Goal: Information Seeking & Learning: Learn about a topic

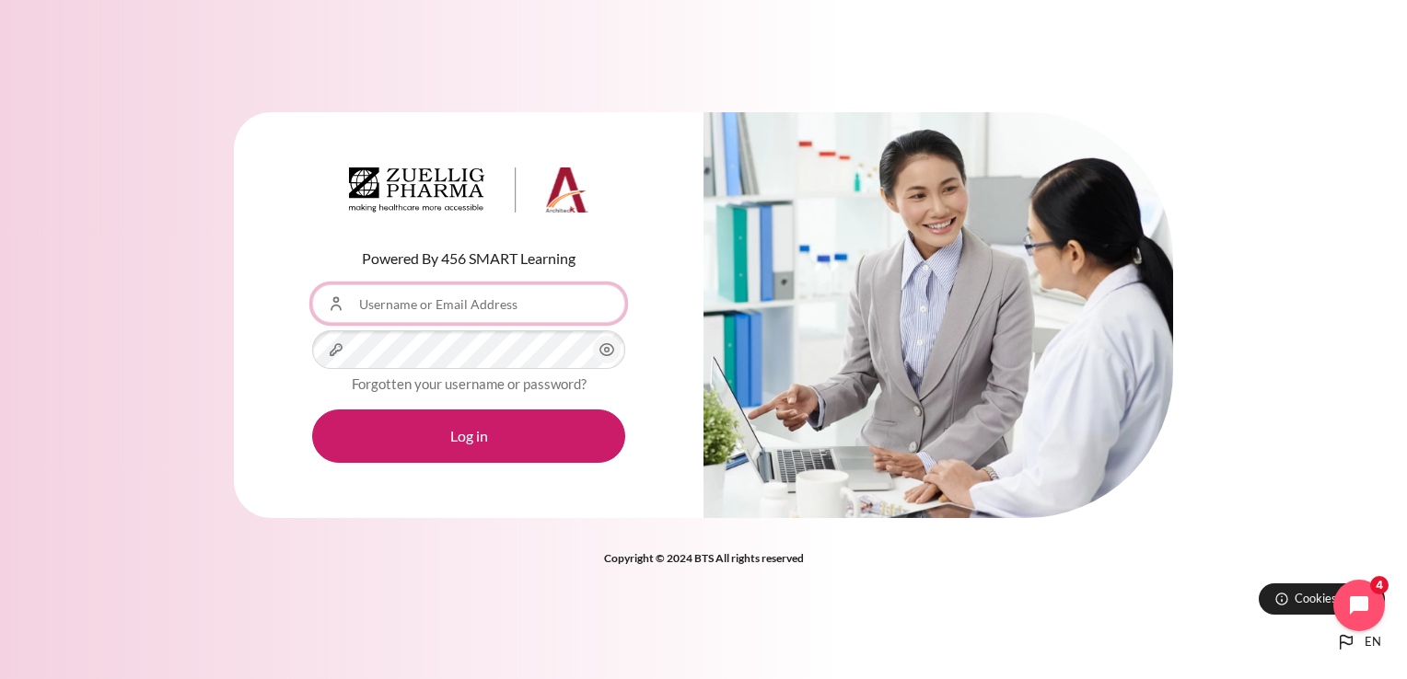
click at [365, 304] on input "Username or Email Address" at bounding box center [468, 303] width 313 height 39
click at [258, 306] on div "Powered By 456 SMART Learning Username or Email Address Password Forgotten your…" at bounding box center [468, 315] width 469 height 407
click at [357, 302] on input "Username or Email Address" at bounding box center [468, 303] width 313 height 39
click at [296, 313] on div "Powered By 456 SMART Learning Username or Email Address Password Forgotten your…" at bounding box center [468, 315] width 469 height 407
click at [367, 298] on input "Username or Email Address" at bounding box center [468, 303] width 313 height 39
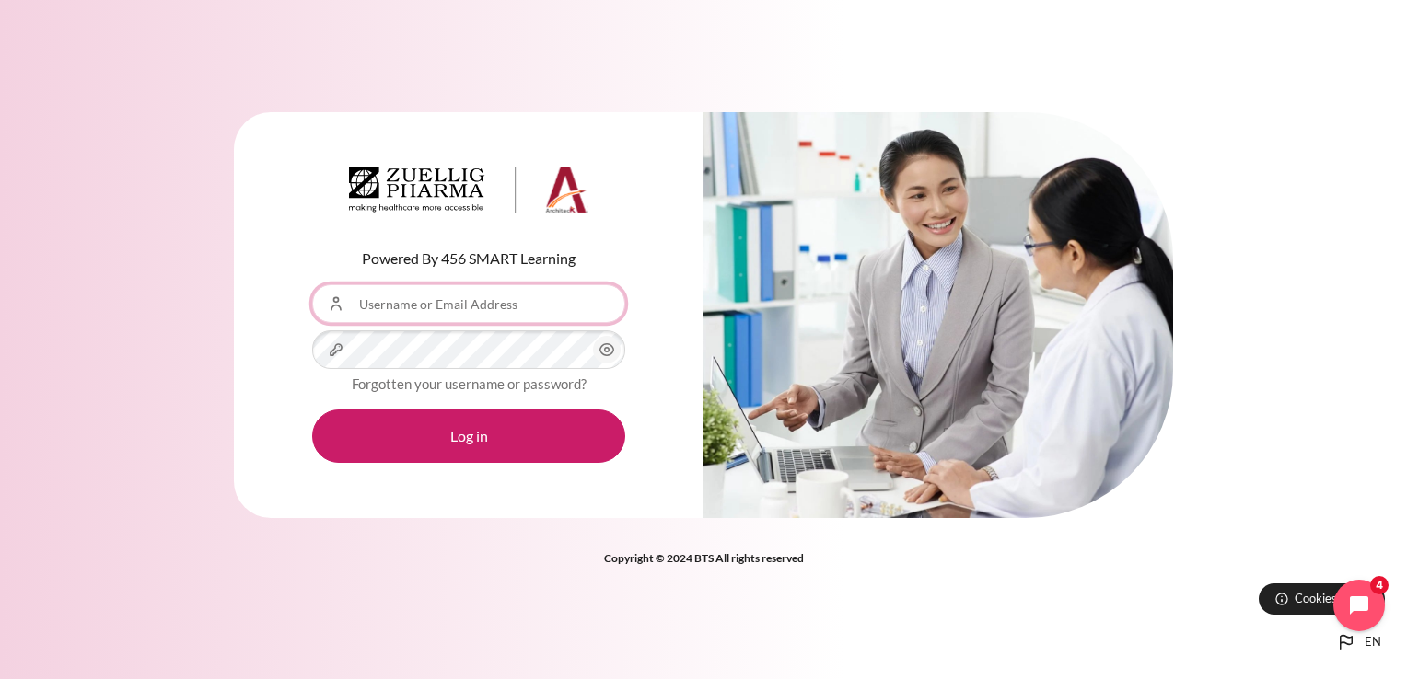
type input "[EMAIL_ADDRESS][DOMAIN_NAME]"
click at [608, 354] on icon "Content" at bounding box center [607, 350] width 22 height 22
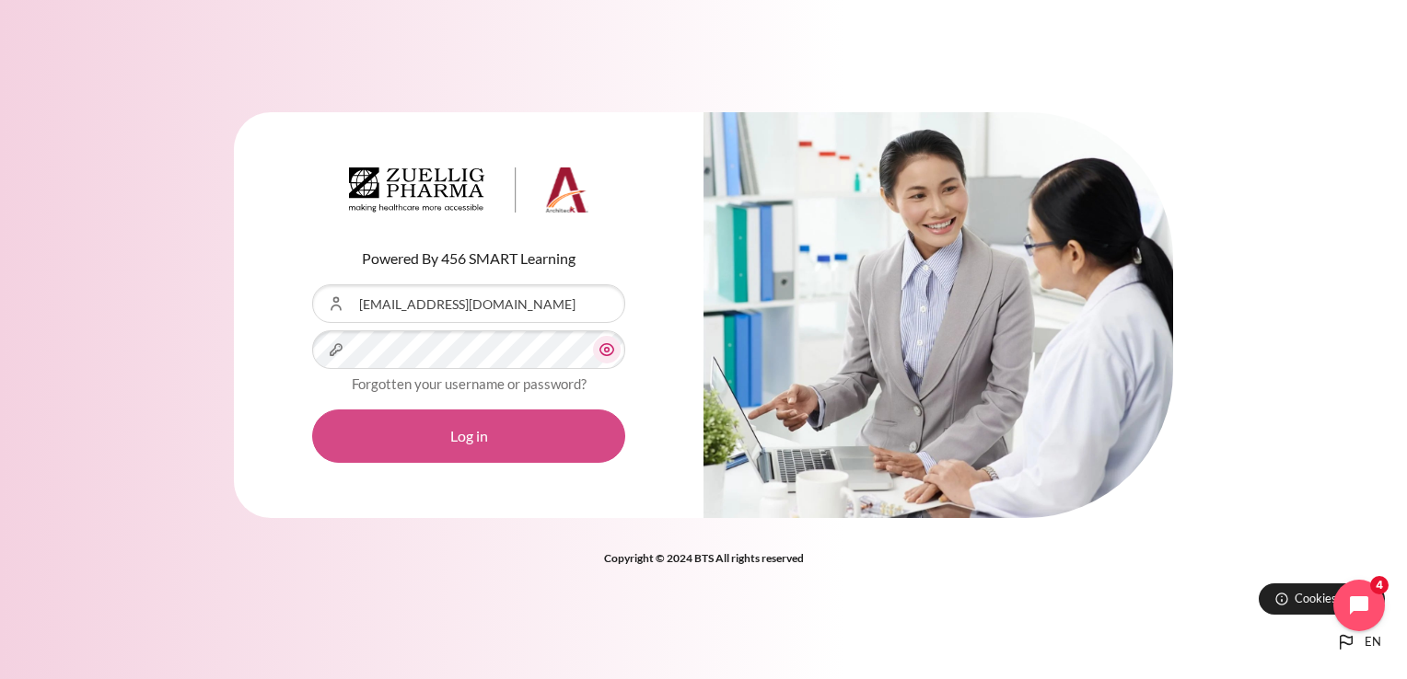
click at [462, 437] on button "Log in" at bounding box center [468, 436] width 313 height 53
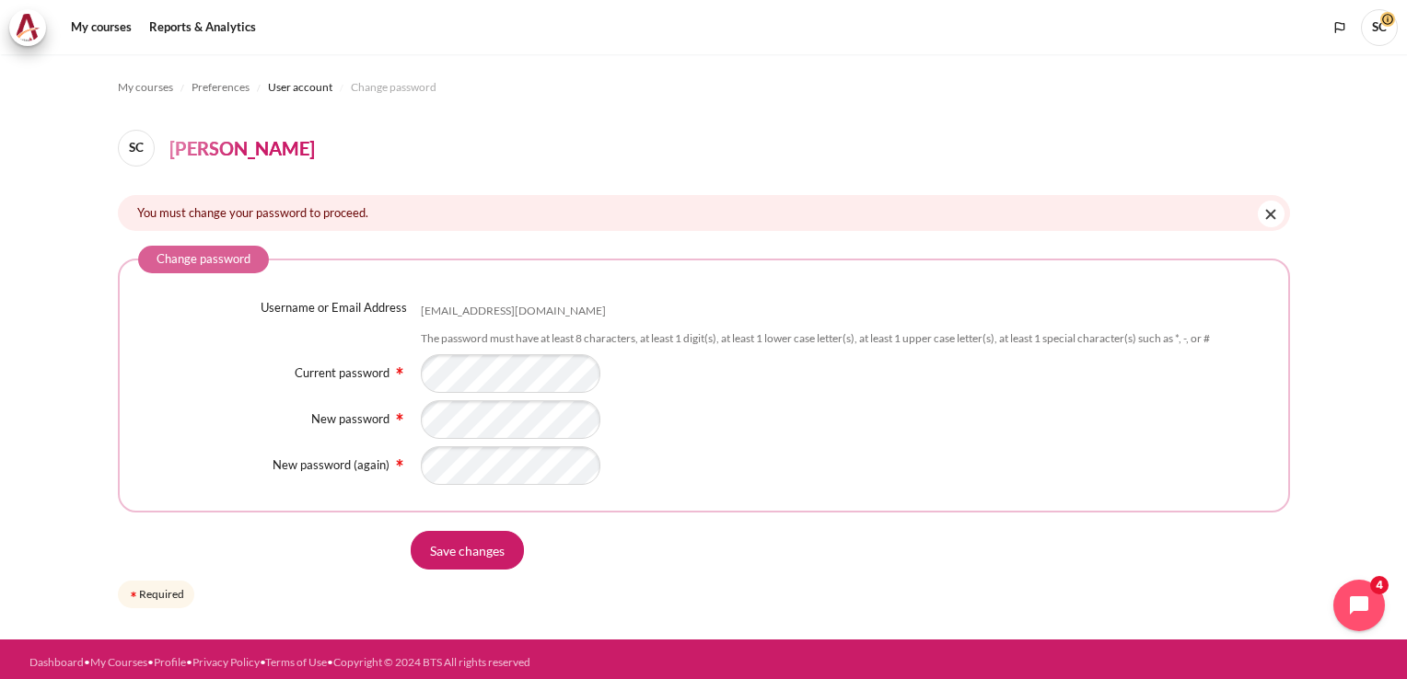
click at [222, 418] on div "New password" at bounding box center [279, 420] width 283 height 18
click at [339, 495] on fieldset "Change password Username or Email Address shcho@ndrug.net The password must hav…" at bounding box center [704, 379] width 1172 height 267
click at [315, 531] on div "Save changes" at bounding box center [704, 550] width 1172 height 39
click at [485, 549] on input "Save changes" at bounding box center [467, 550] width 113 height 39
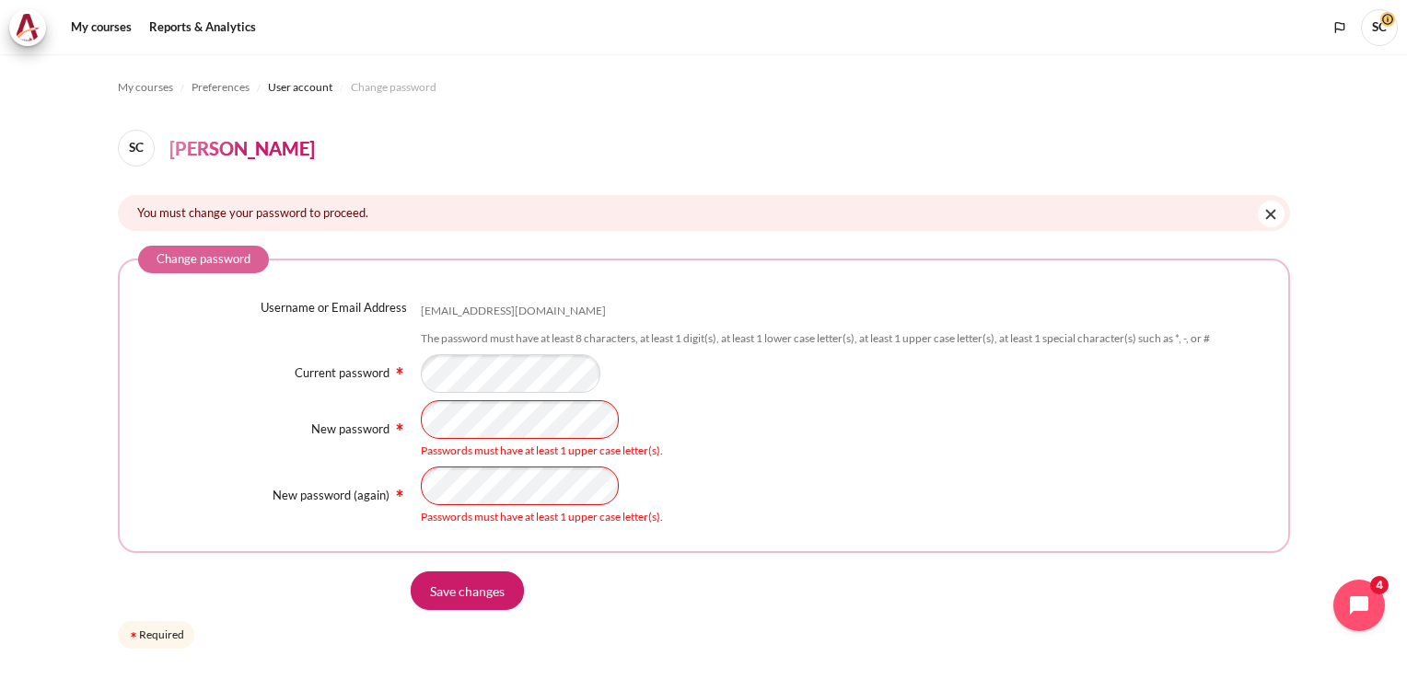
click at [365, 531] on fieldset "Change password Username or Email Address [EMAIL_ADDRESS][DOMAIN_NAME] The pass…" at bounding box center [704, 399] width 1172 height 307
click at [329, 563] on form "Change password Username or Email Address [EMAIL_ADDRESS][DOMAIN_NAME] The pass…" at bounding box center [704, 449] width 1172 height 407
click at [463, 589] on input "Save changes" at bounding box center [467, 591] width 113 height 39
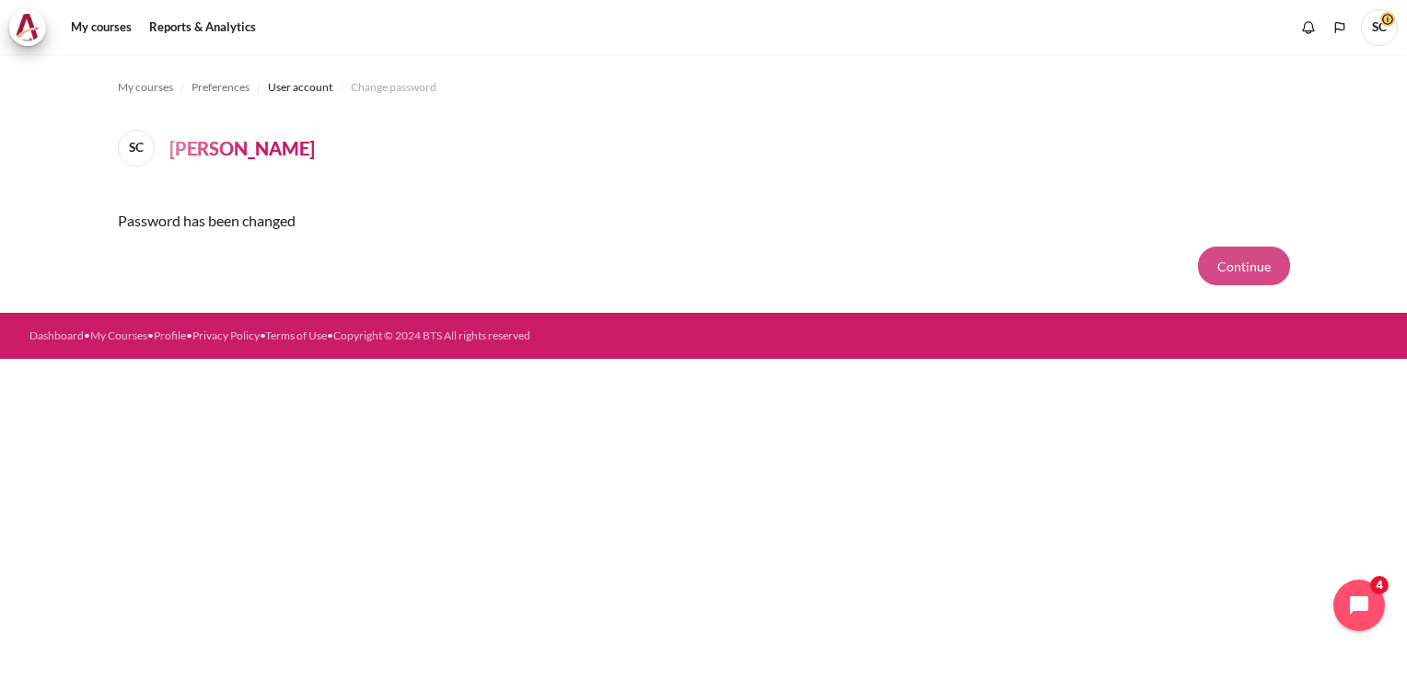
click at [1237, 261] on button "Continue" at bounding box center [1244, 266] width 92 height 39
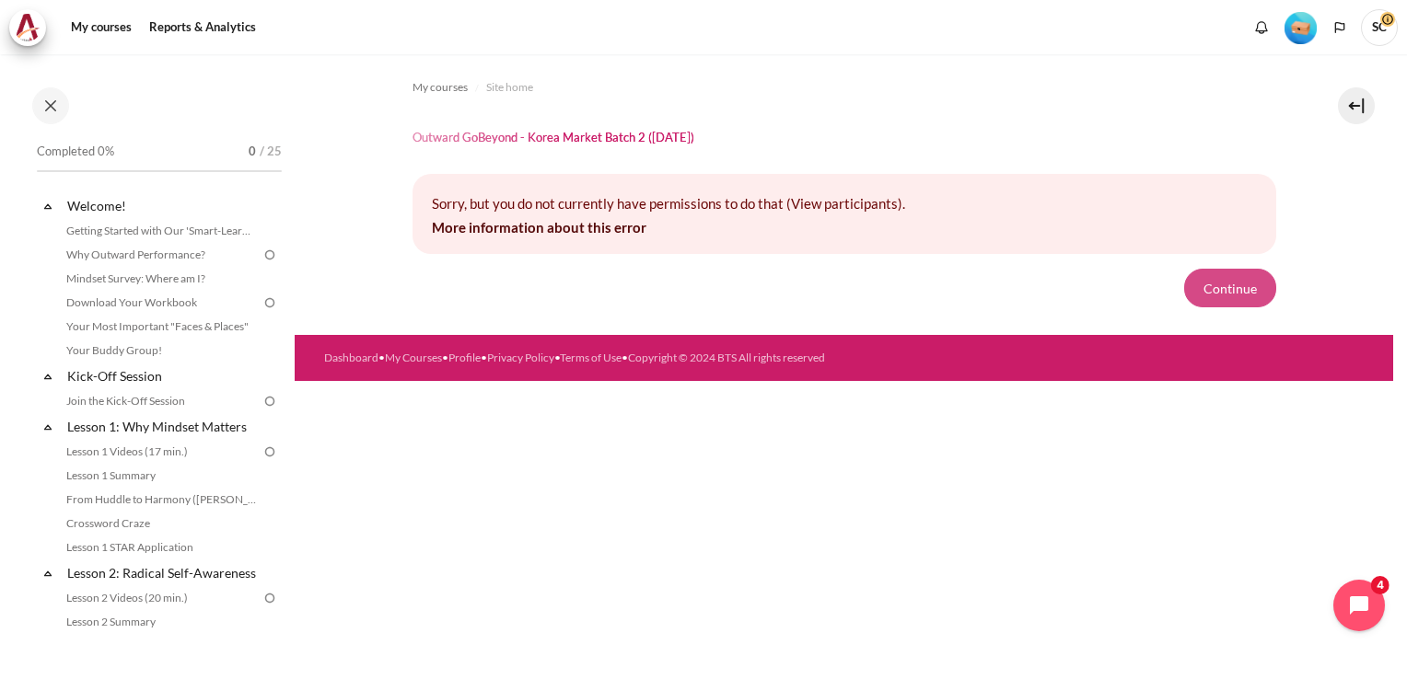
click at [1229, 285] on button "Continue" at bounding box center [1230, 288] width 92 height 39
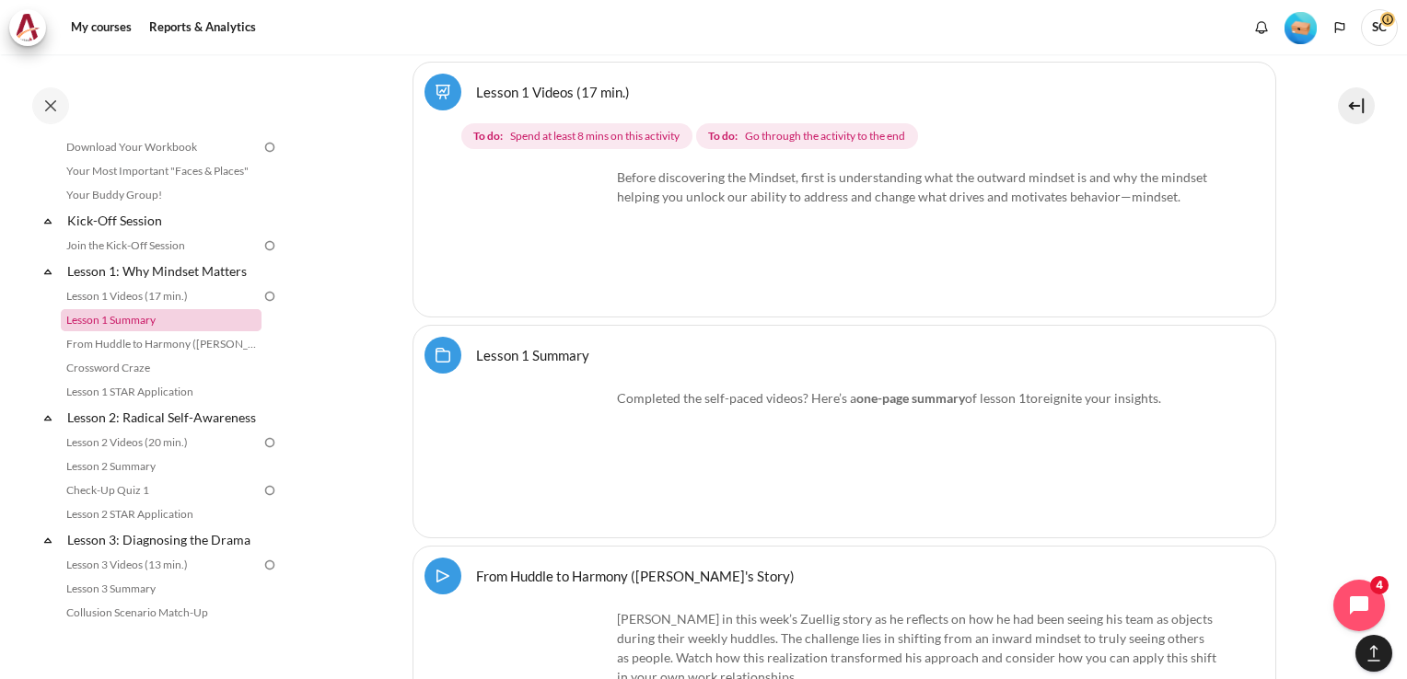
scroll to position [184, 0]
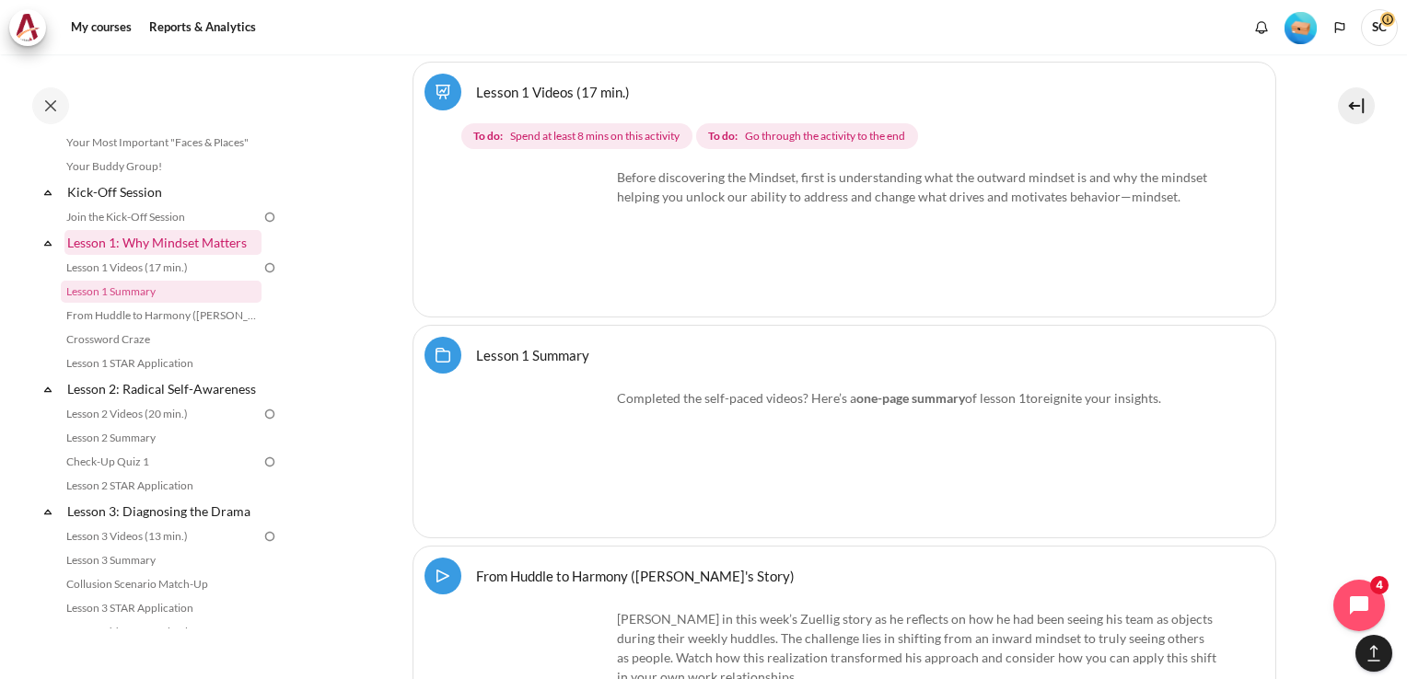
click at [99, 245] on link "Lesson 1: Why Mindset Matters" at bounding box center [162, 242] width 197 height 25
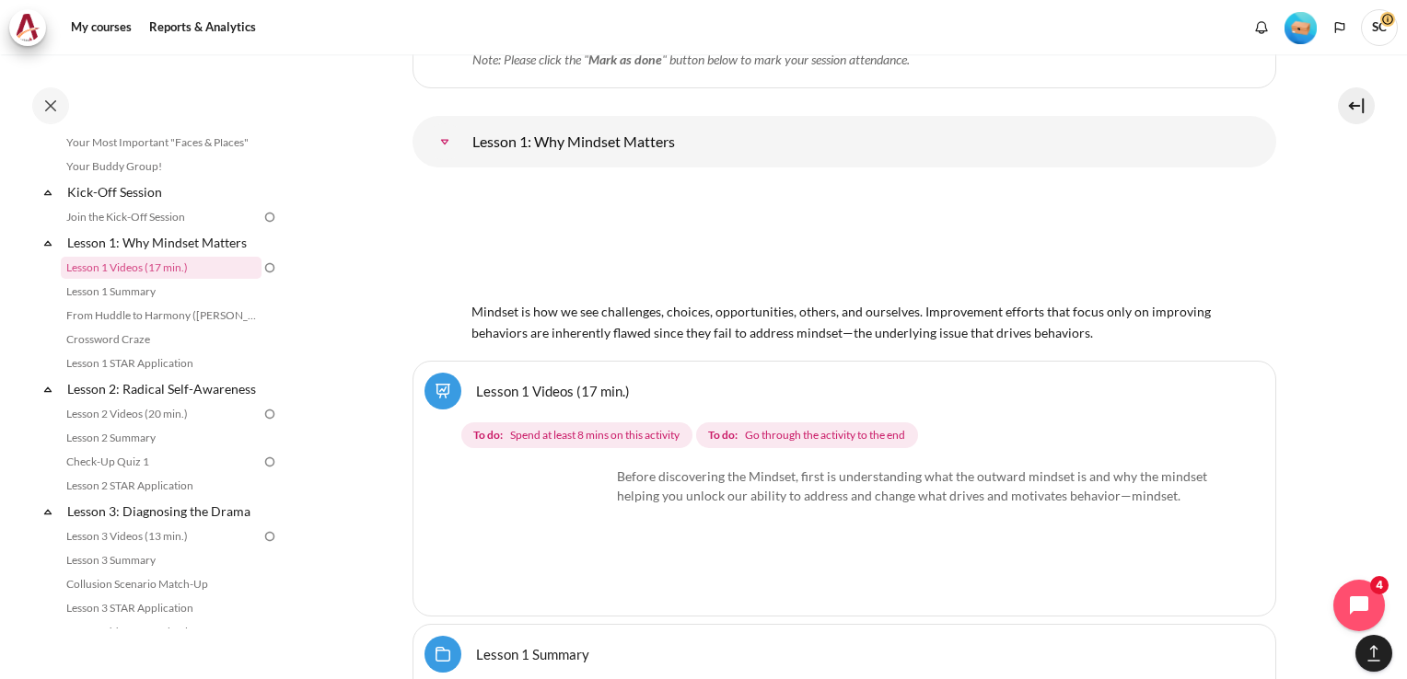
click at [765, 252] on img "Content" at bounding box center [844, 240] width 746 height 117
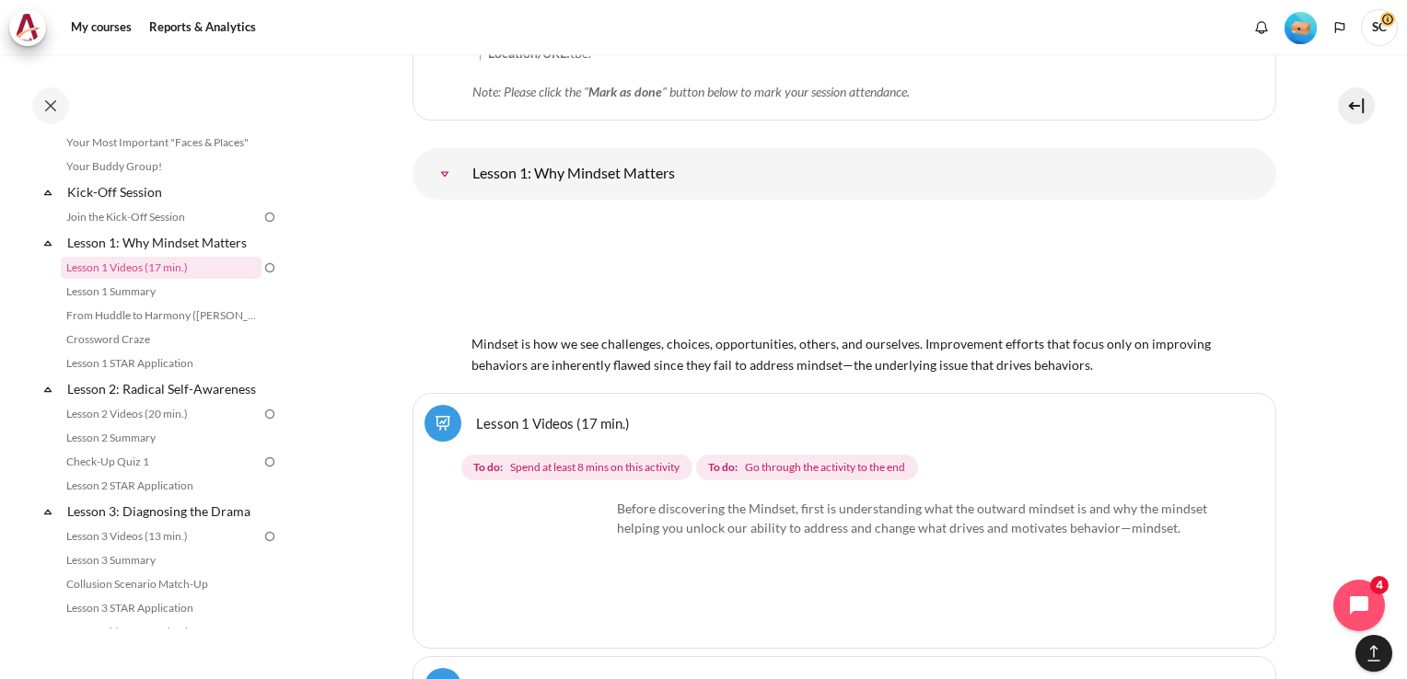
click at [609, 254] on img "Content" at bounding box center [844, 272] width 746 height 117
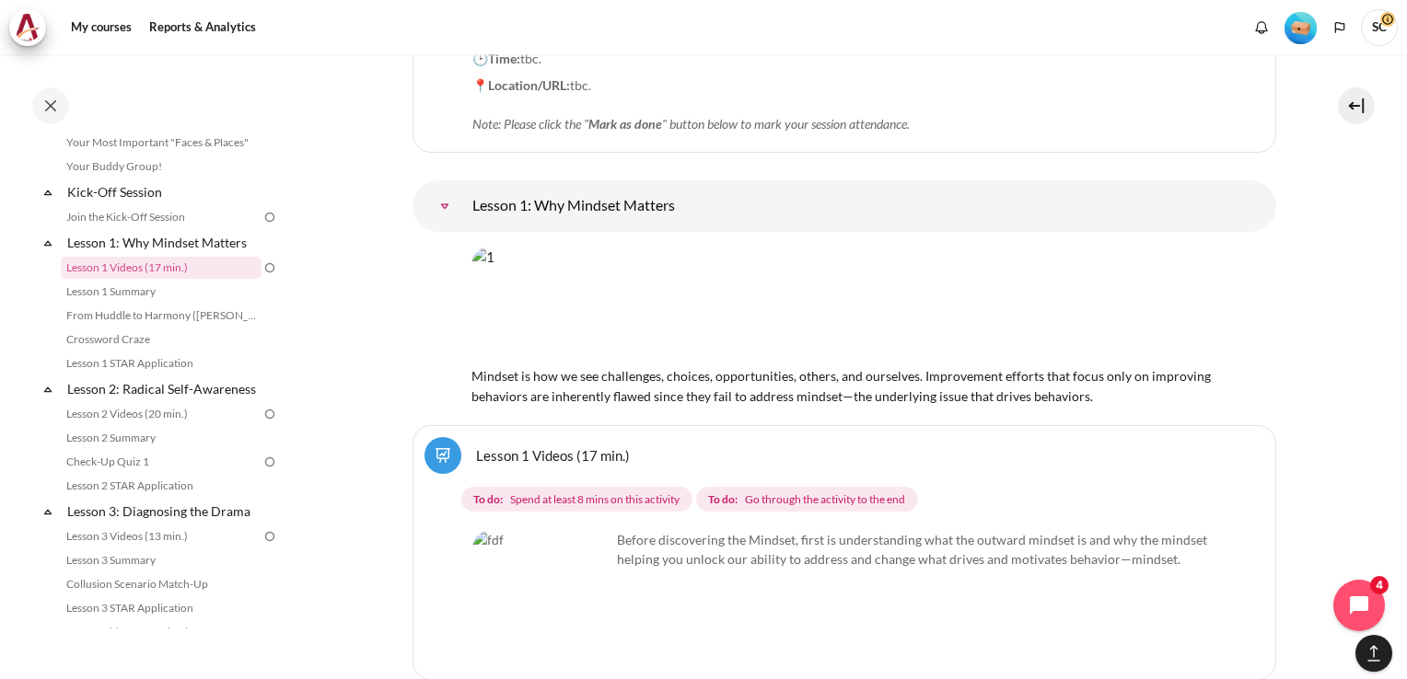
click at [609, 254] on img "Content" at bounding box center [844, 305] width 746 height 117
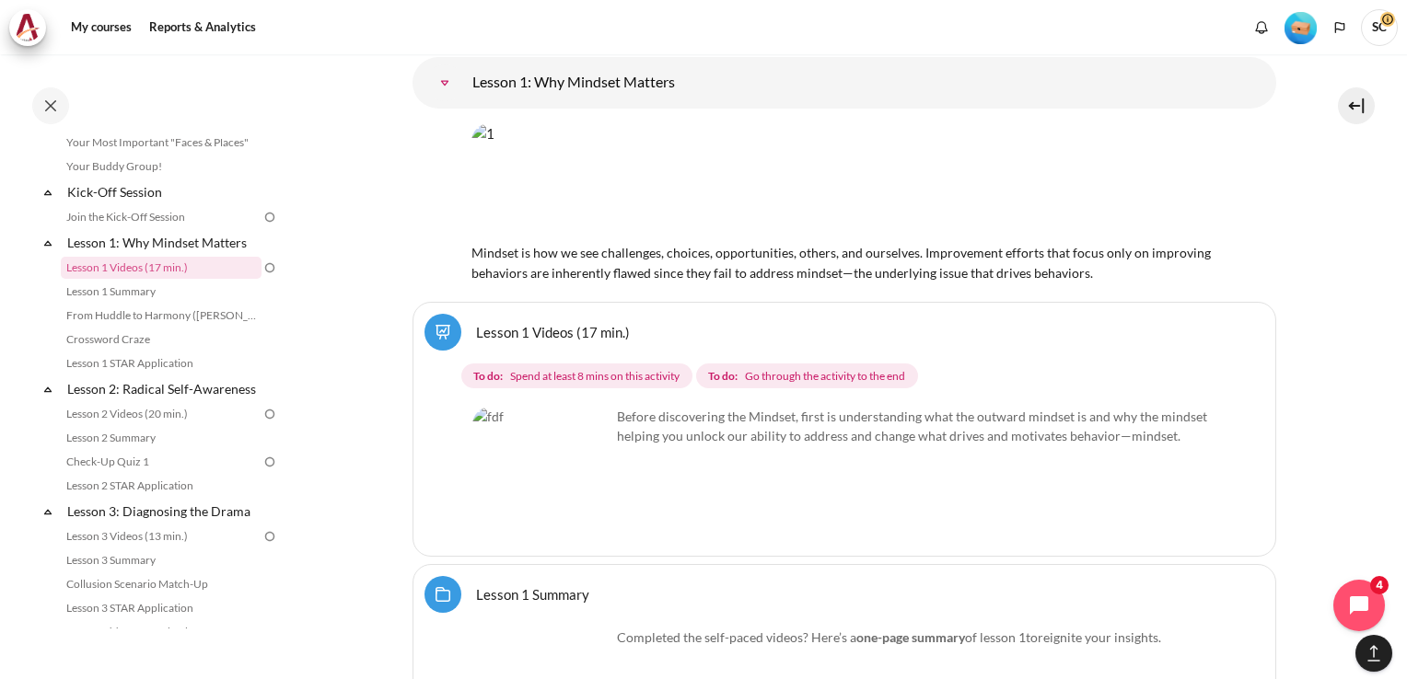
scroll to position [2555, 0]
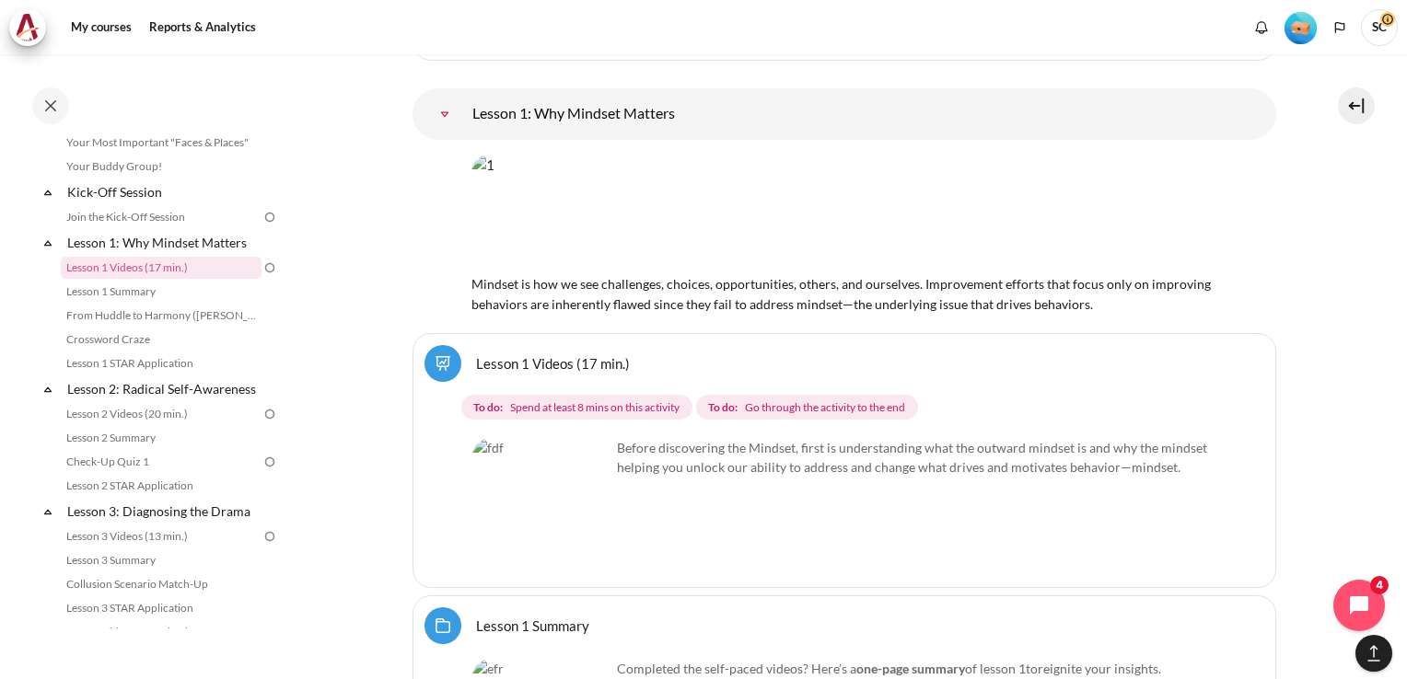
click at [525, 438] on img "Content" at bounding box center [541, 507] width 138 height 138
click at [585, 464] on img "Content" at bounding box center [541, 507] width 138 height 138
click at [583, 473] on img "Content" at bounding box center [541, 507] width 138 height 138
click at [506, 447] on img "Content" at bounding box center [541, 507] width 138 height 138
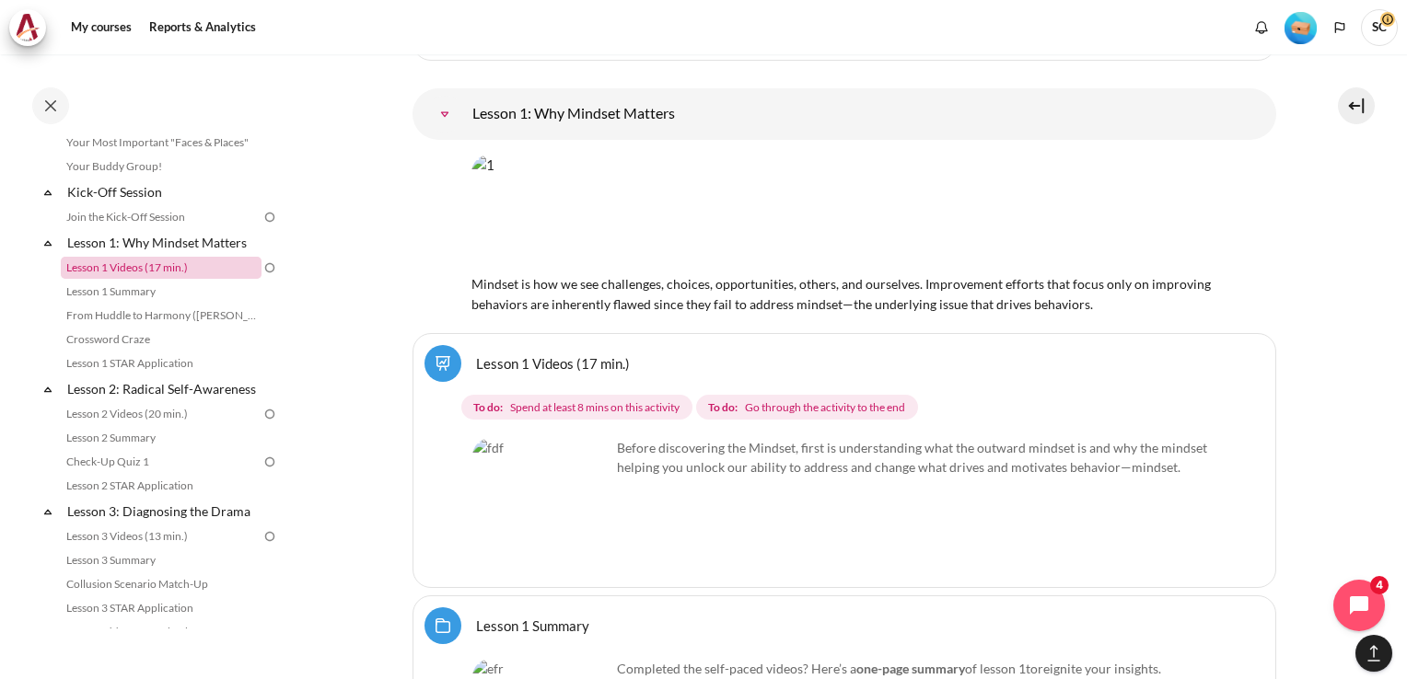
click at [163, 271] on link "Lesson 1 Videos (17 min.)" at bounding box center [161, 268] width 201 height 22
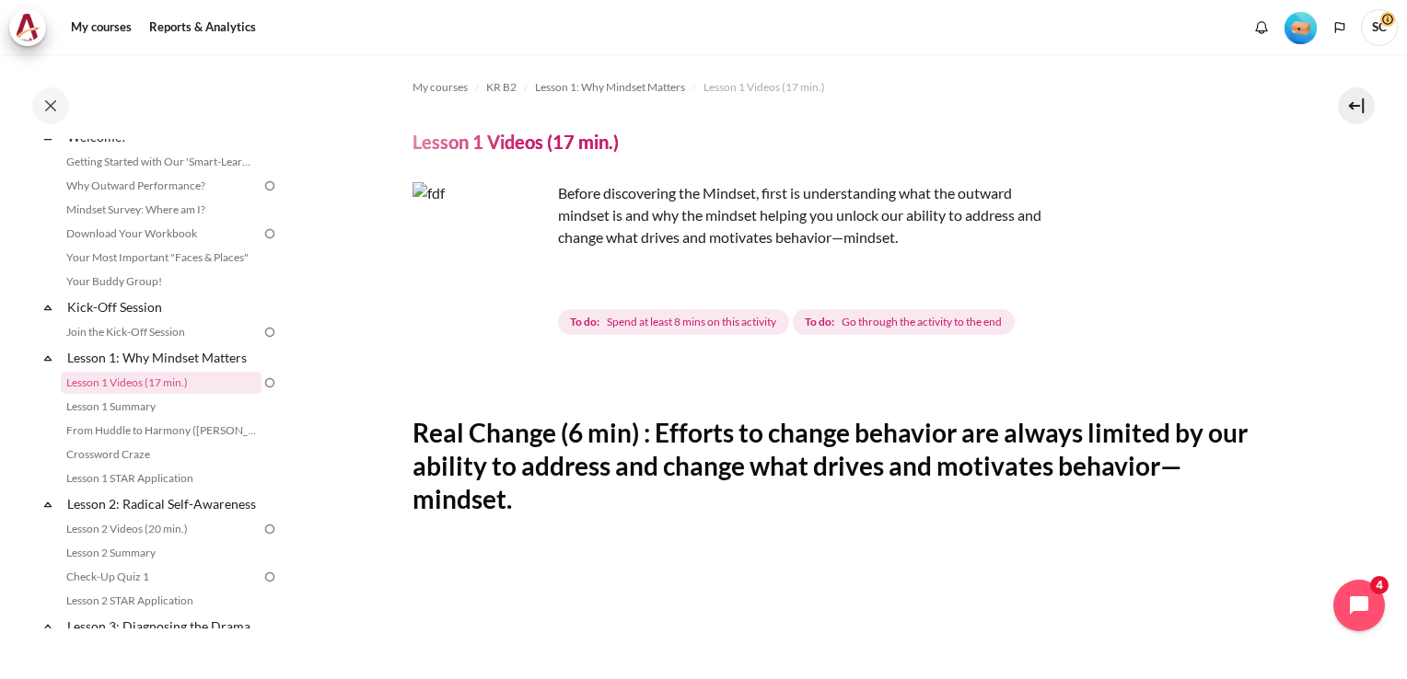
click at [522, 285] on img "Content" at bounding box center [481, 251] width 138 height 138
click at [599, 238] on p "Before discovering the Mindset, first is understanding what the outward mindset…" at bounding box center [734, 215] width 644 height 66
drag, startPoint x: 599, startPoint y: 238, endPoint x: 486, endPoint y: 227, distance: 113.7
click at [486, 227] on img "Content" at bounding box center [481, 251] width 138 height 138
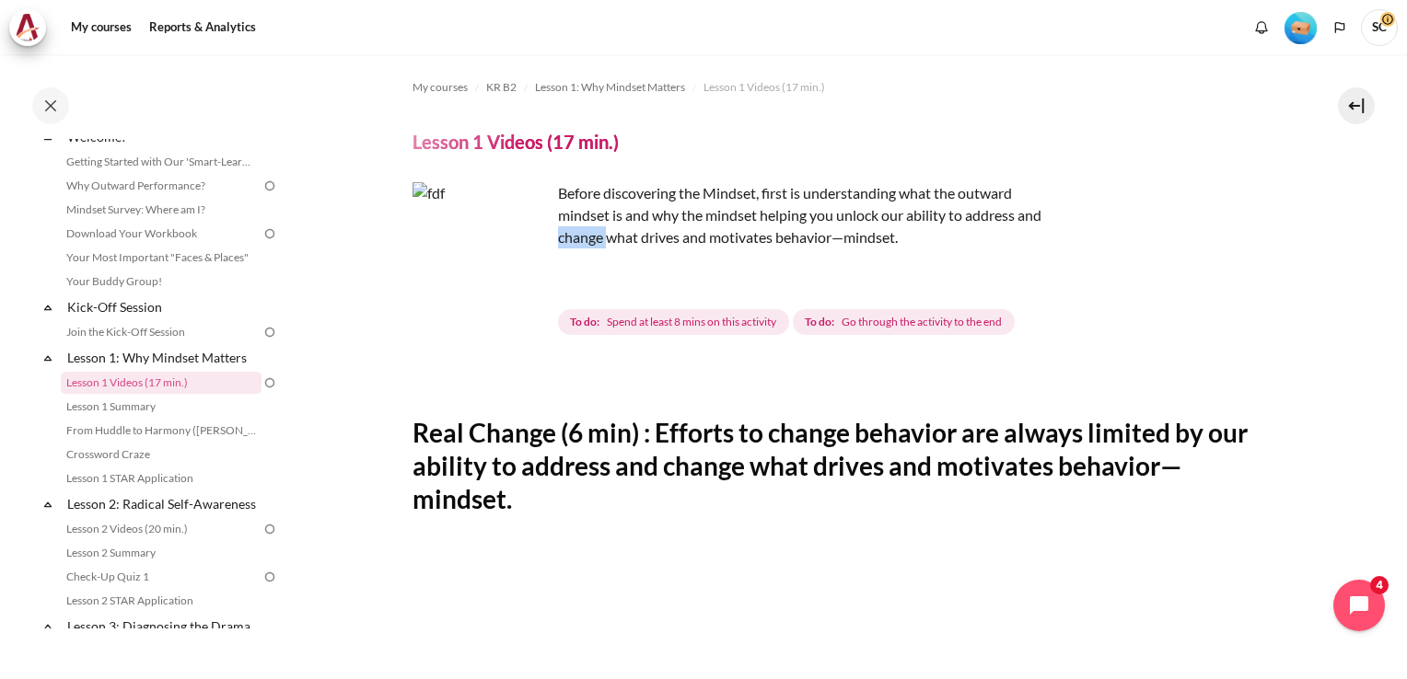
click at [486, 227] on img "Content" at bounding box center [481, 251] width 138 height 138
drag, startPoint x: 486, startPoint y: 227, endPoint x: 516, endPoint y: 278, distance: 58.6
click at [516, 278] on img "Content" at bounding box center [481, 251] width 138 height 138
click at [582, 145] on h4 "Lesson 1 Videos (17 min.)" at bounding box center [515, 142] width 206 height 24
click at [528, 136] on h4 "Lesson 1 Videos (17 min.)" at bounding box center [515, 142] width 206 height 24
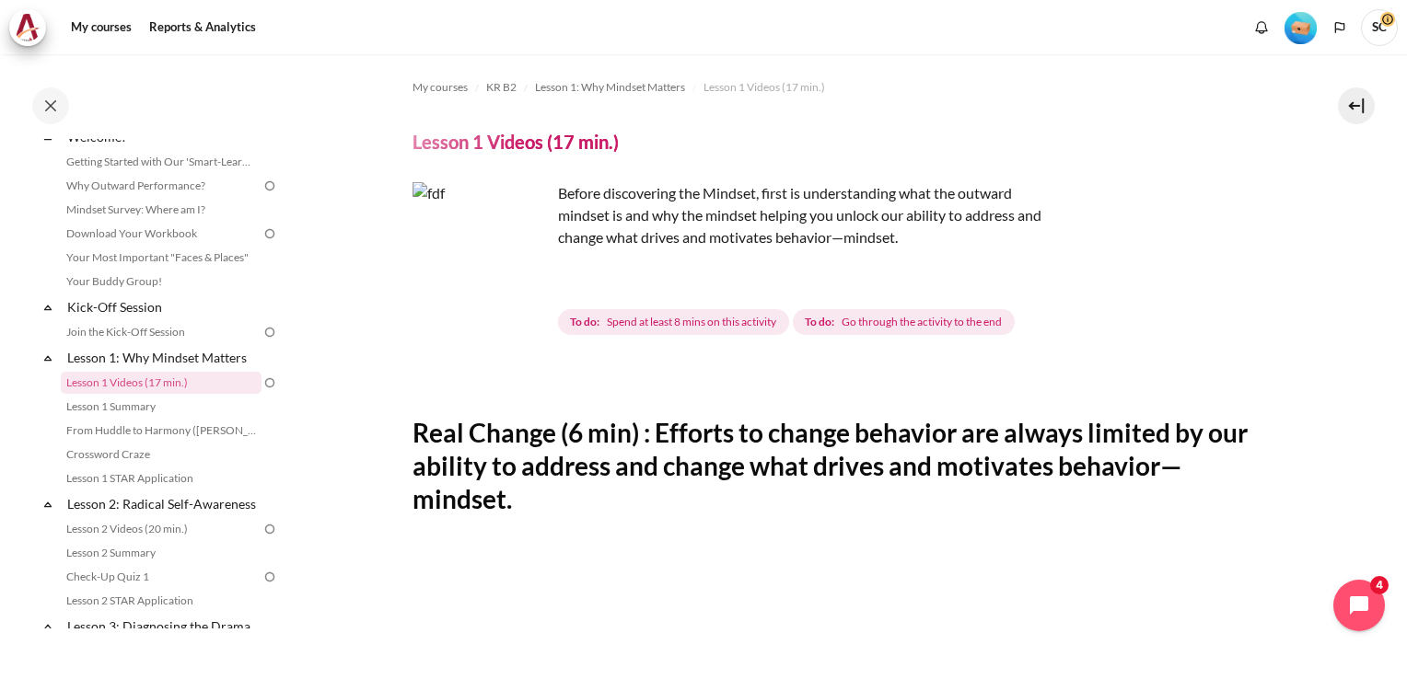
click at [486, 144] on h4 "Lesson 1 Videos (17 min.)" at bounding box center [515, 142] width 206 height 24
drag, startPoint x: 485, startPoint y: 145, endPoint x: 460, endPoint y: 212, distance: 71.7
click at [461, 210] on img "Content" at bounding box center [481, 251] width 138 height 138
click at [667, 226] on p "Before discovering the Mindset, first is understanding what the outward mindset…" at bounding box center [734, 215] width 644 height 66
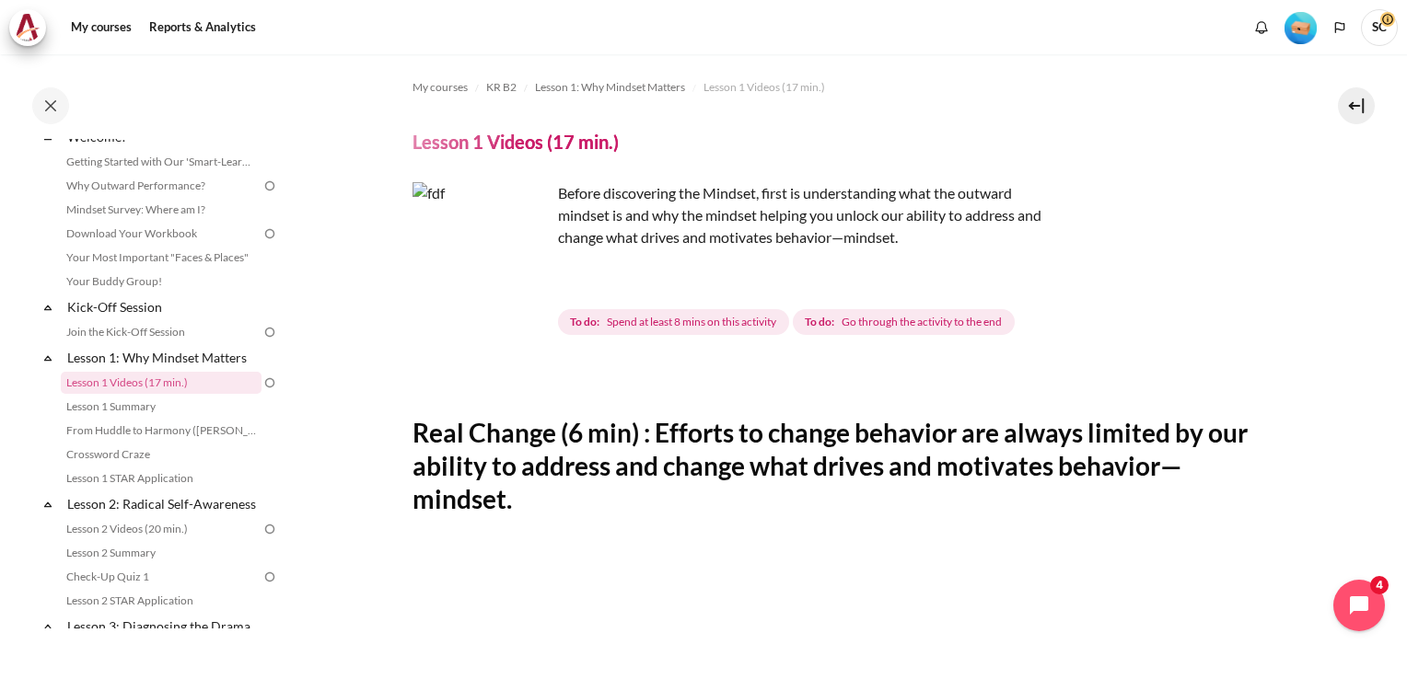
drag, startPoint x: 667, startPoint y: 226, endPoint x: 776, endPoint y: 226, distance: 108.6
click at [776, 226] on p "Before discovering the Mindset, first is understanding what the outward mindset…" at bounding box center [734, 215] width 644 height 66
click at [141, 388] on link "Lesson 1 Videos (17 min.)" at bounding box center [161, 383] width 201 height 22
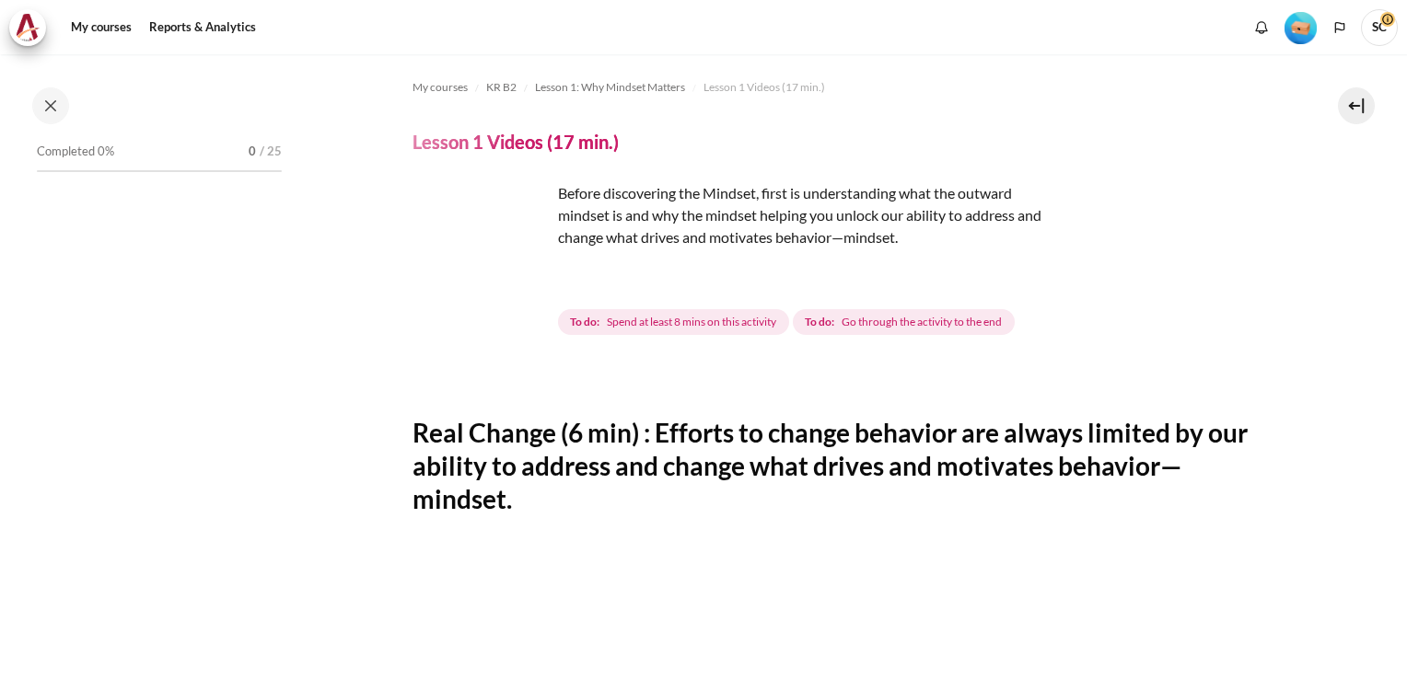
scroll to position [69, 0]
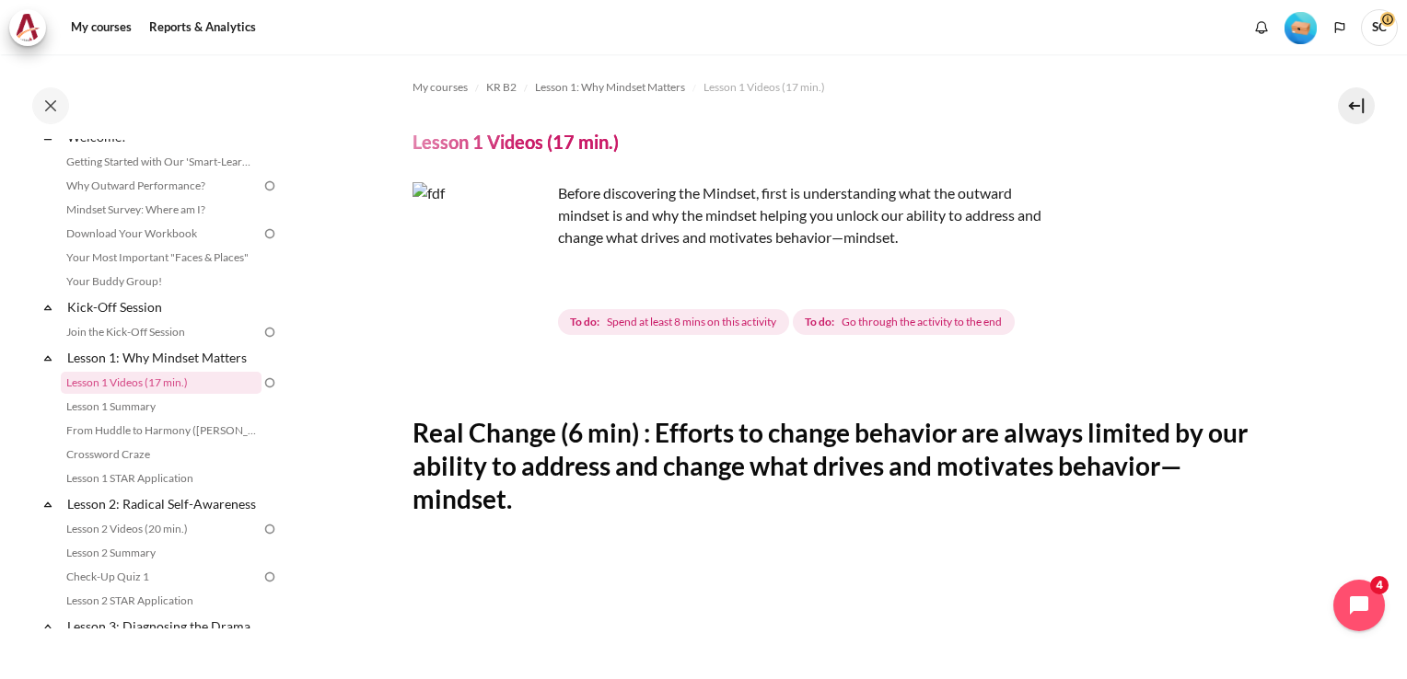
click at [522, 283] on img "Content" at bounding box center [481, 251] width 138 height 138
click at [455, 258] on img "Content" at bounding box center [481, 251] width 138 height 138
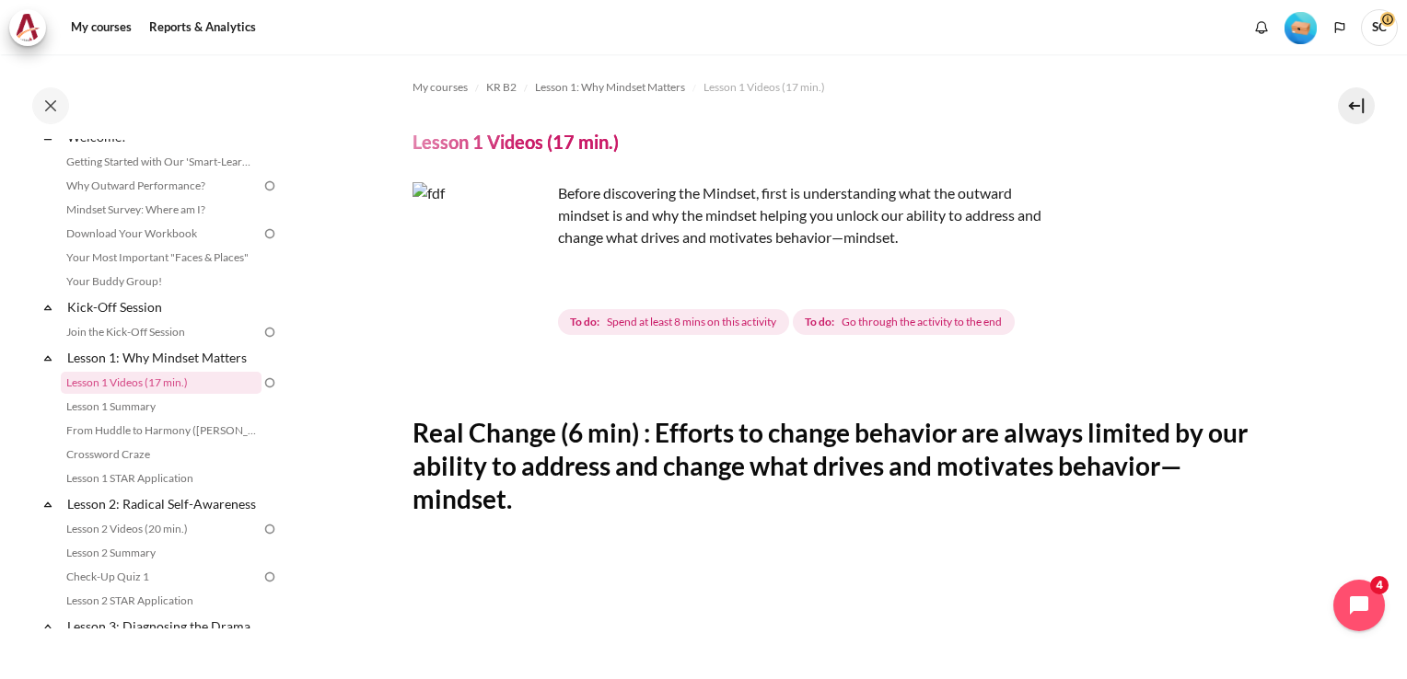
click at [455, 258] on img "Content" at bounding box center [481, 251] width 138 height 138
click at [455, 260] on img "Content" at bounding box center [481, 251] width 138 height 138
click at [454, 260] on img "Content" at bounding box center [481, 251] width 138 height 138
click at [1349, 105] on button at bounding box center [1356, 105] width 37 height 37
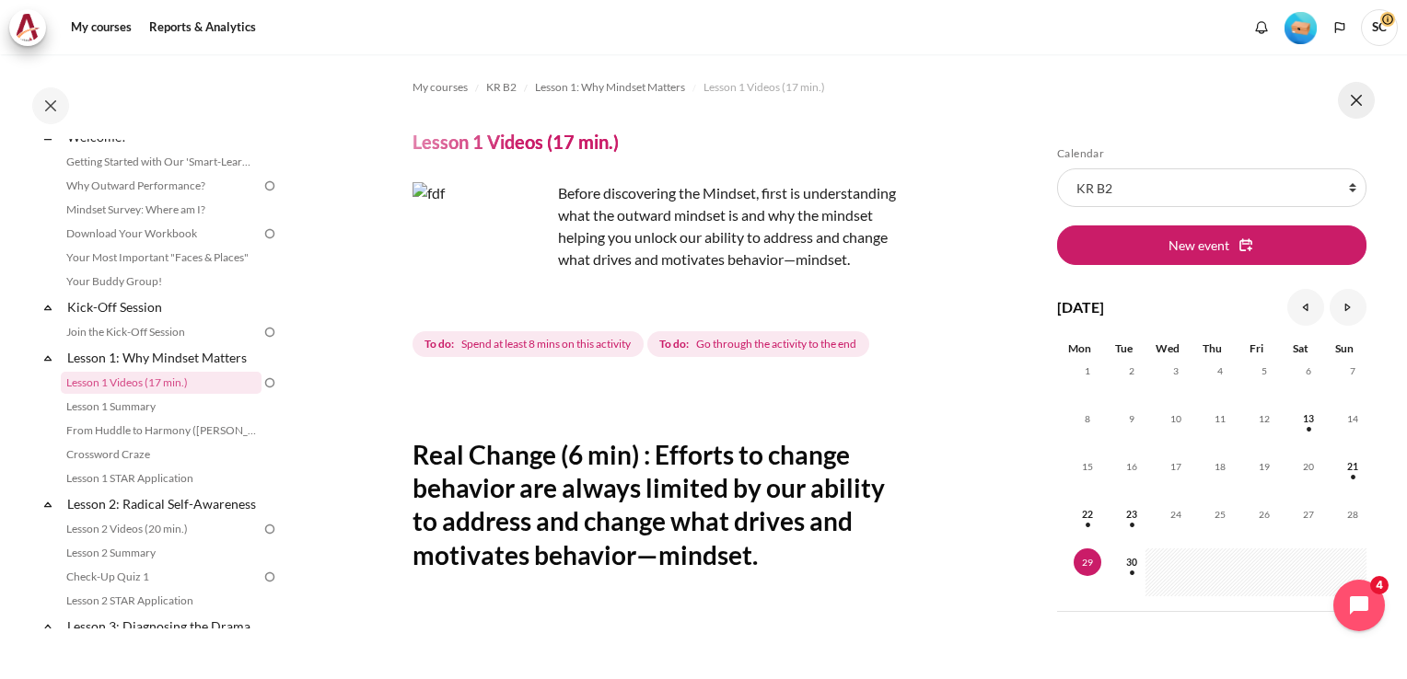
click at [1351, 102] on button at bounding box center [1356, 100] width 37 height 37
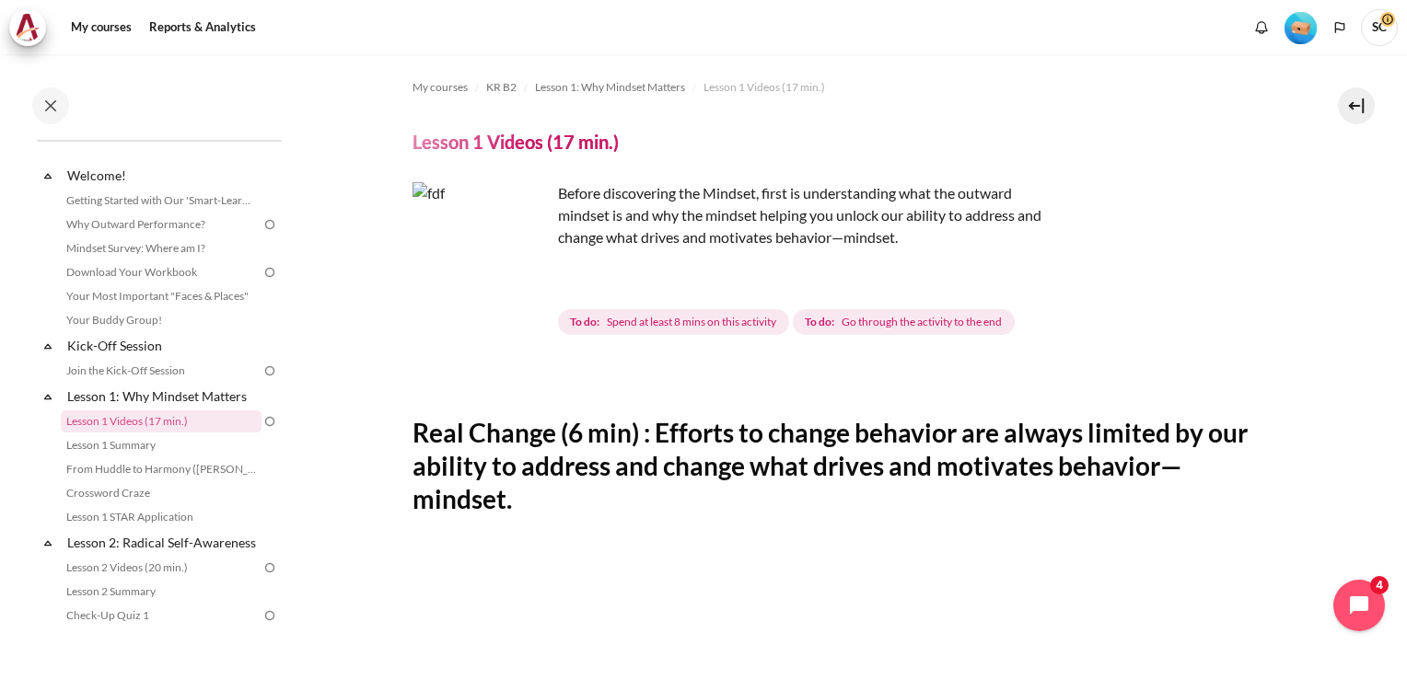
scroll to position [0, 0]
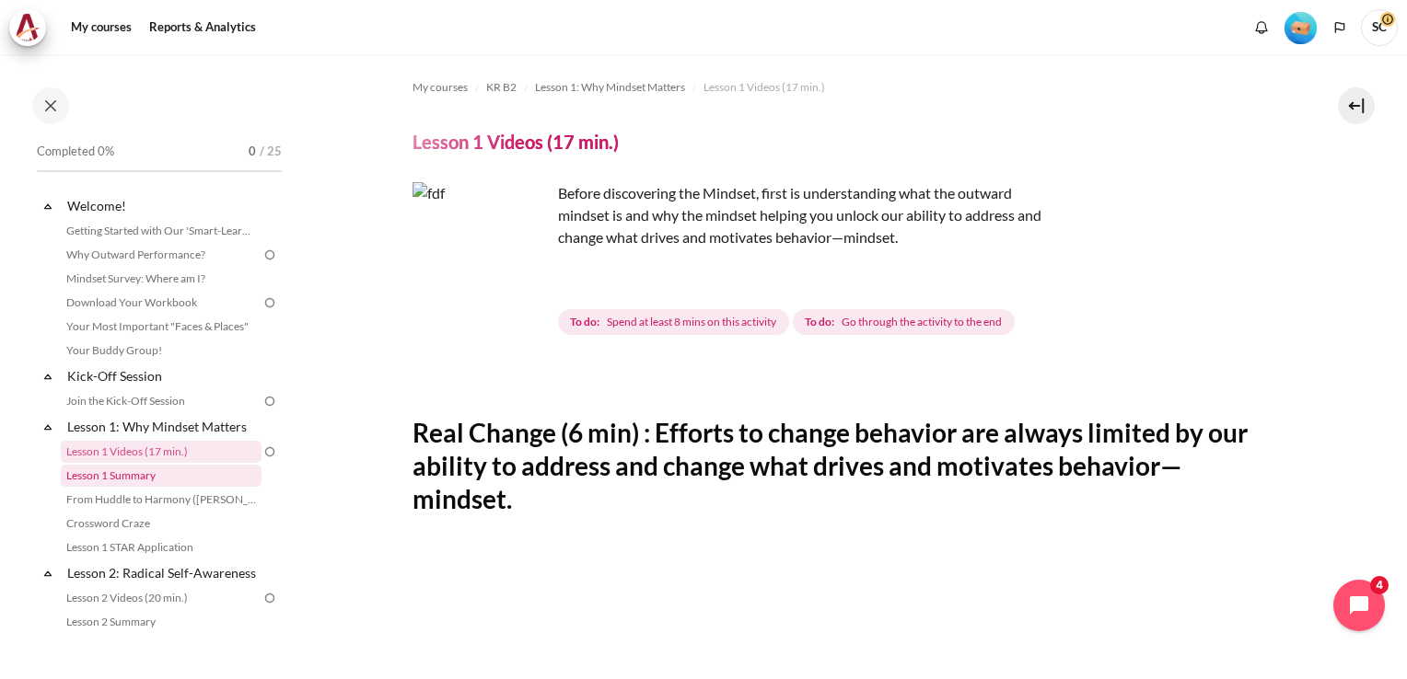
click at [135, 480] on link "Lesson 1 Summary" at bounding box center [161, 476] width 201 height 22
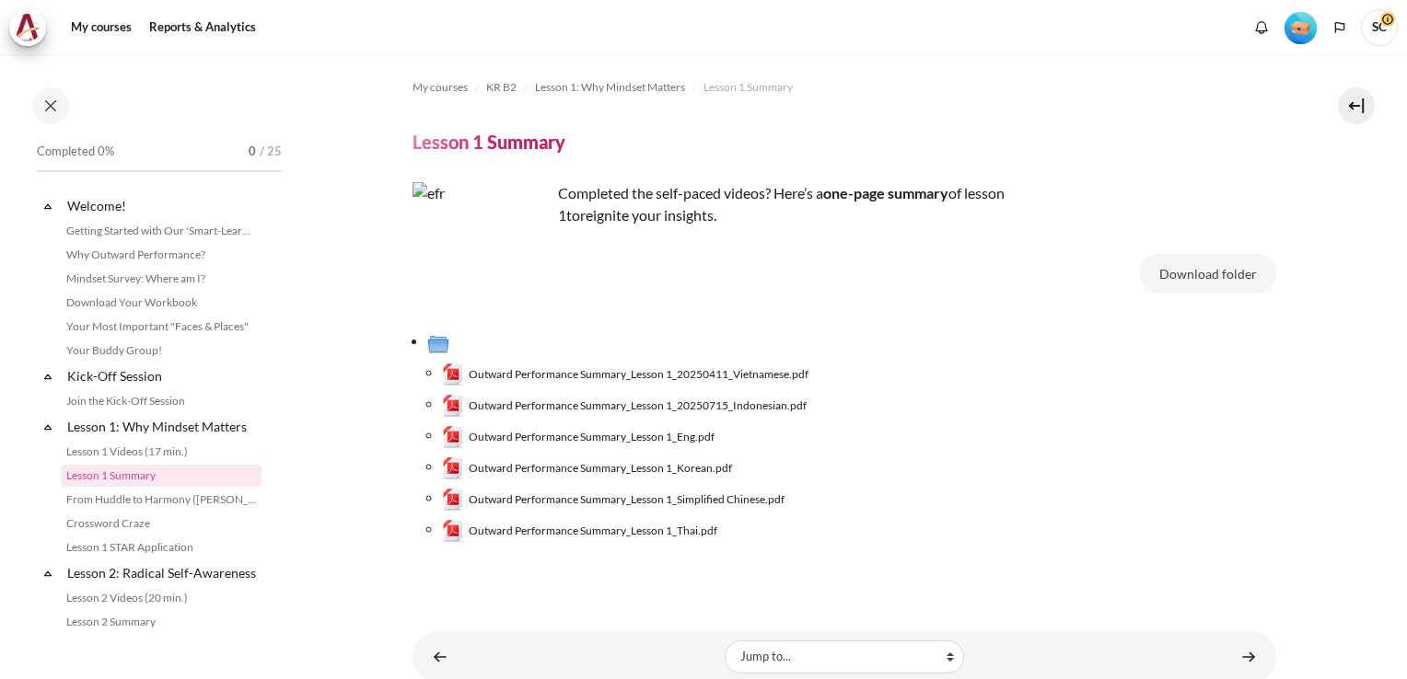
scroll to position [92, 0]
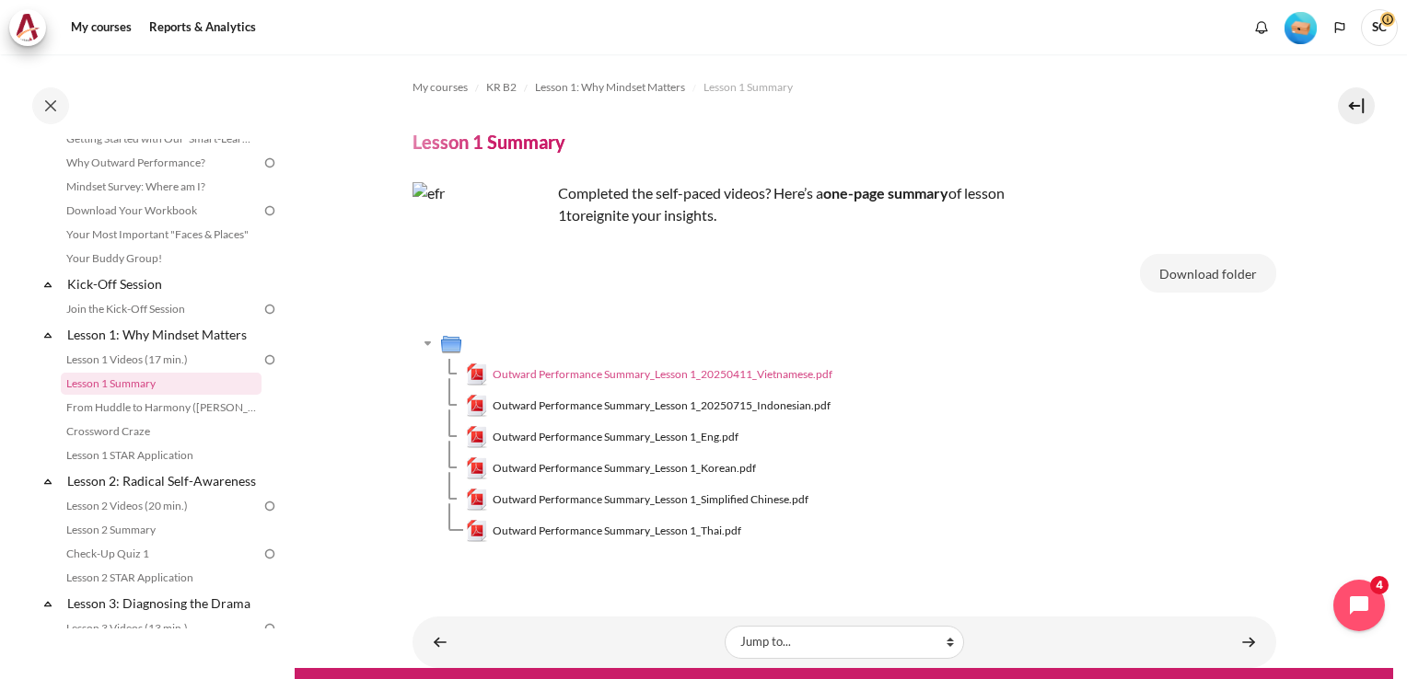
click at [572, 377] on span "Outward Performance Summary_Lesson 1_20250411_Vietnamese.pdf" at bounding box center [663, 374] width 340 height 17
click at [110, 362] on link "Lesson 1 Videos (17 min.)" at bounding box center [161, 360] width 201 height 22
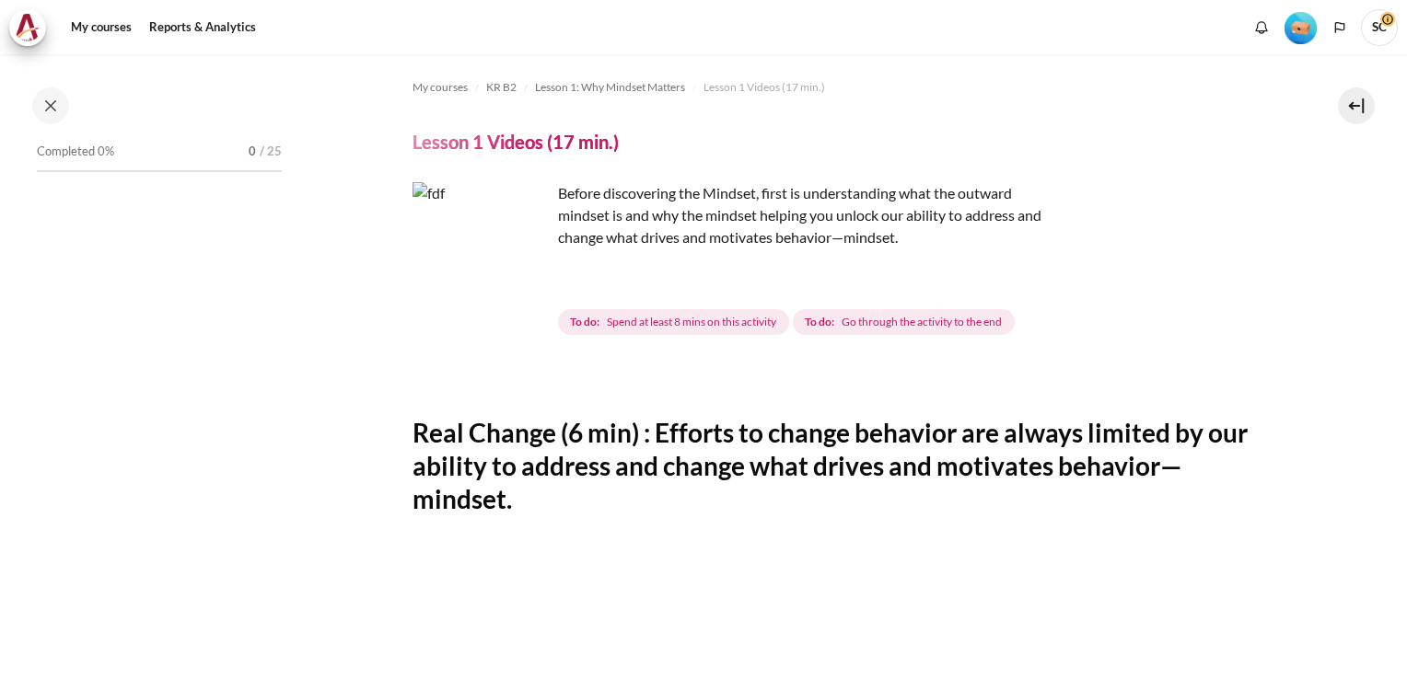
scroll to position [69, 0]
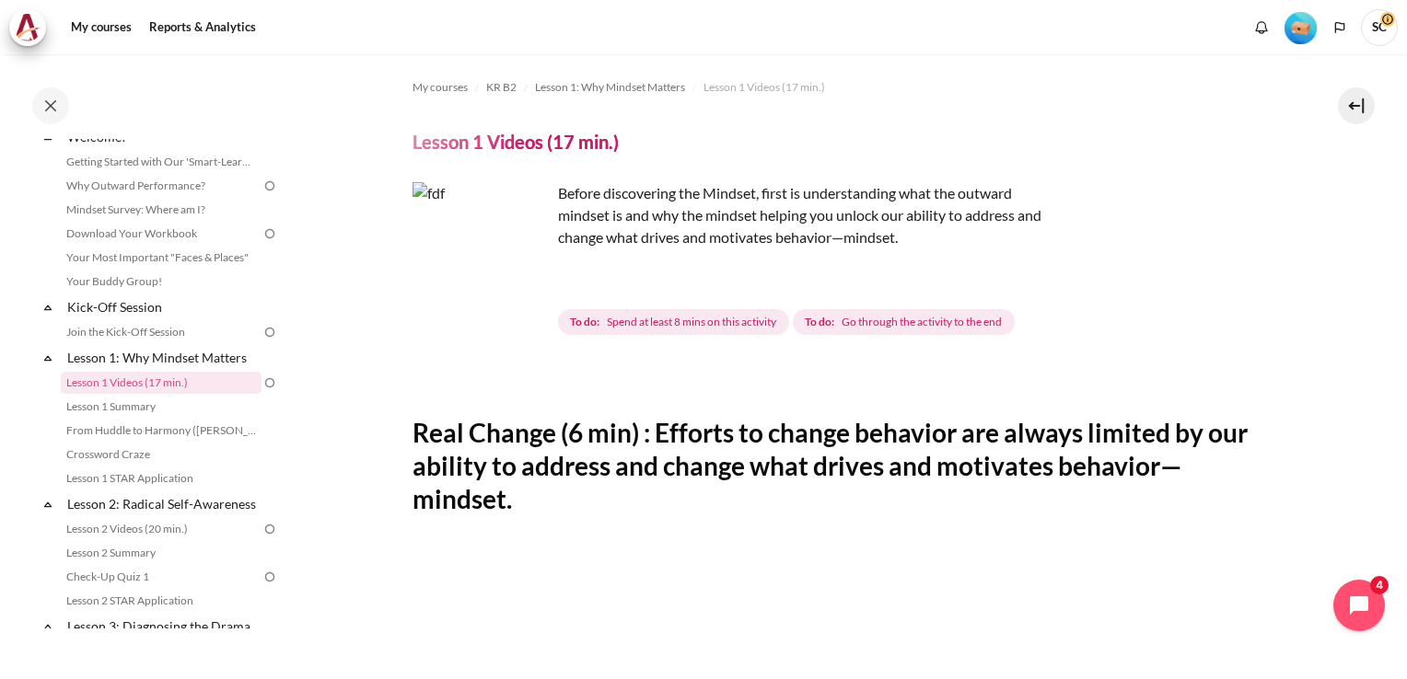
drag, startPoint x: 518, startPoint y: 284, endPoint x: 435, endPoint y: 343, distance: 102.2
click at [468, 267] on img "Content" at bounding box center [481, 251] width 138 height 138
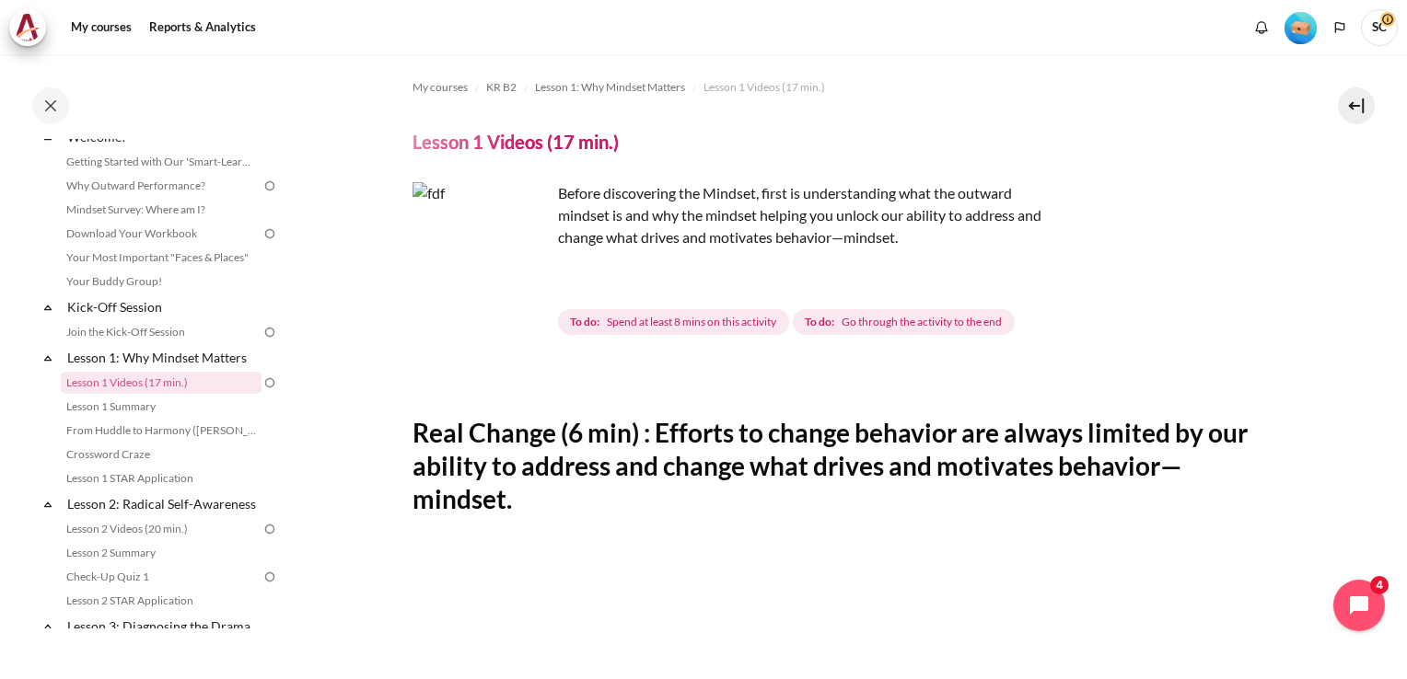
click at [468, 267] on img "Content" at bounding box center [481, 251] width 138 height 138
click at [516, 257] on img "Content" at bounding box center [481, 251] width 138 height 138
click at [516, 283] on img "Content" at bounding box center [481, 251] width 138 height 138
click at [523, 282] on img "Content" at bounding box center [481, 251] width 138 height 138
click at [717, 218] on p "Before discovering the Mindset, first is understanding what the outward mindset…" at bounding box center [734, 215] width 644 height 66
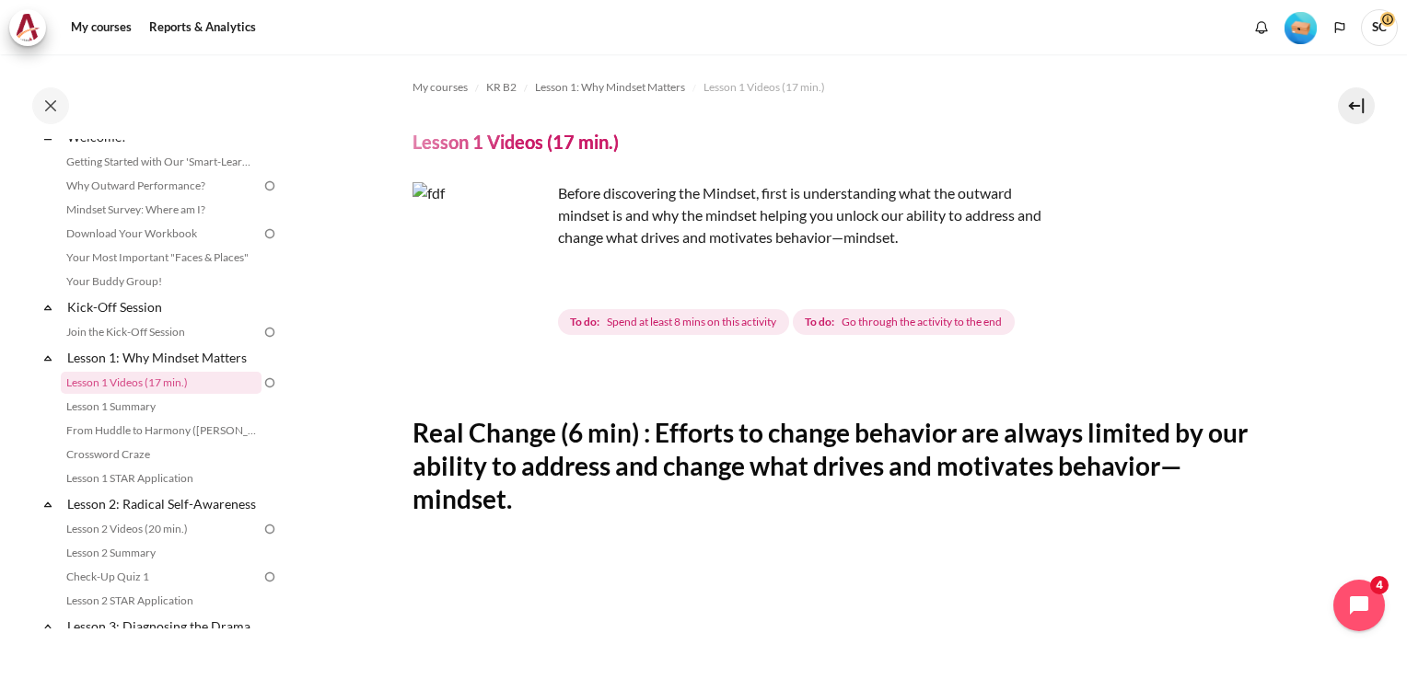
click at [854, 223] on p "Before discovering the Mindset, first is understanding what the outward mindset…" at bounding box center [734, 215] width 644 height 66
click at [530, 282] on img "Content" at bounding box center [481, 251] width 138 height 138
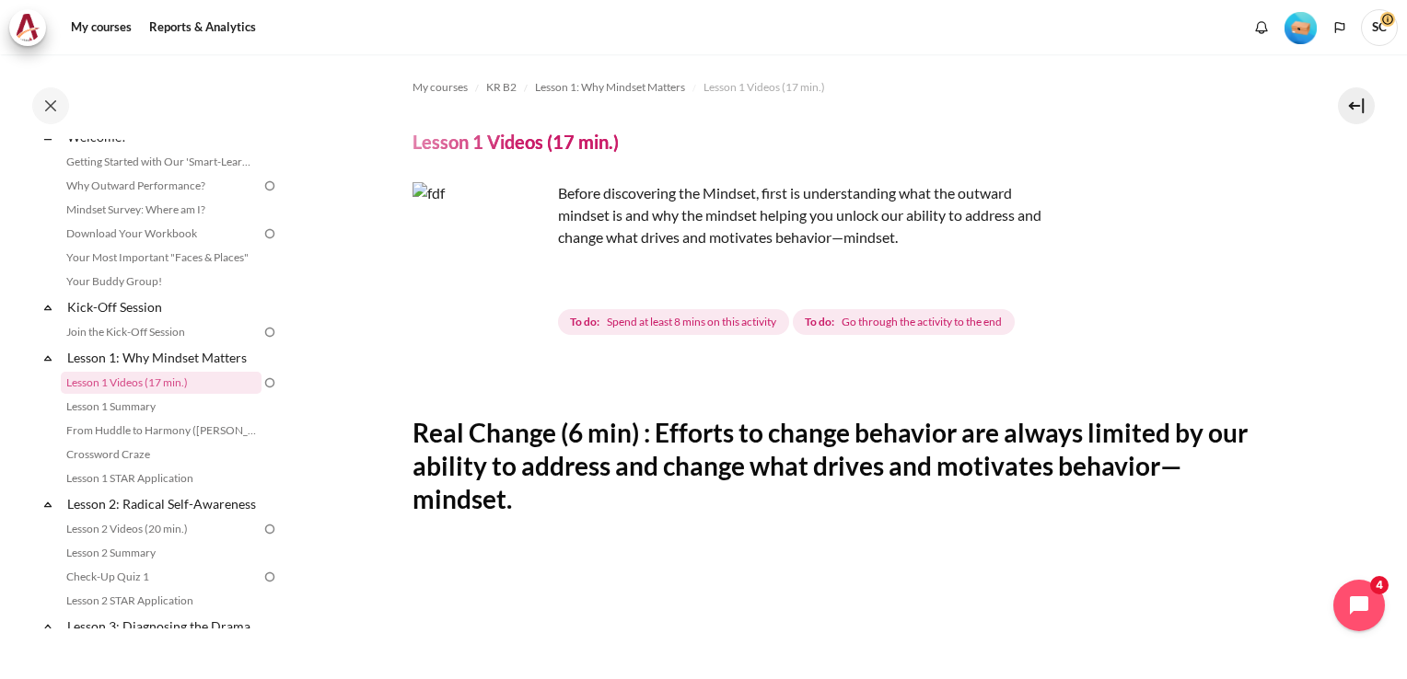
click at [530, 282] on img "Content" at bounding box center [481, 251] width 138 height 138
click at [520, 283] on img "Content" at bounding box center [481, 251] width 138 height 138
click at [261, 382] on img at bounding box center [269, 383] width 17 height 17
click at [165, 394] on link "Lesson 1 Videos (17 min.)" at bounding box center [161, 383] width 201 height 22
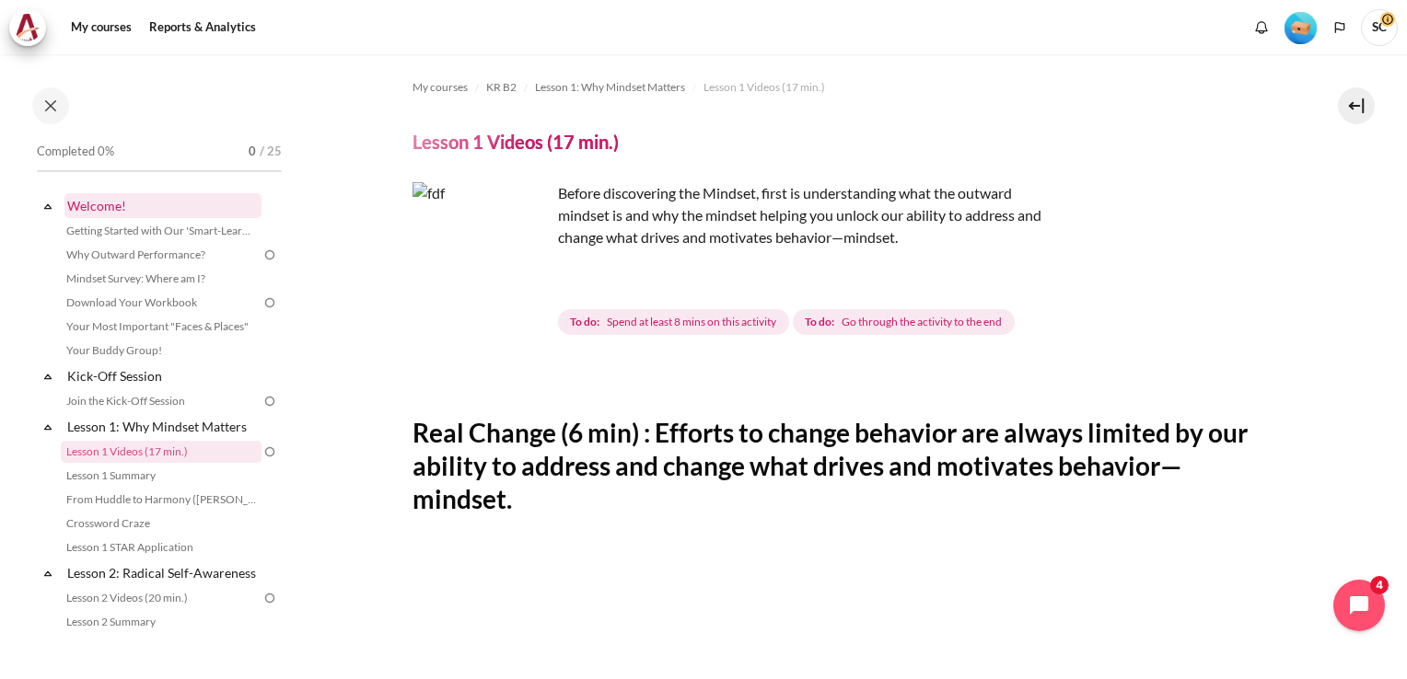
click at [108, 208] on link "Welcome!" at bounding box center [162, 205] width 197 height 25
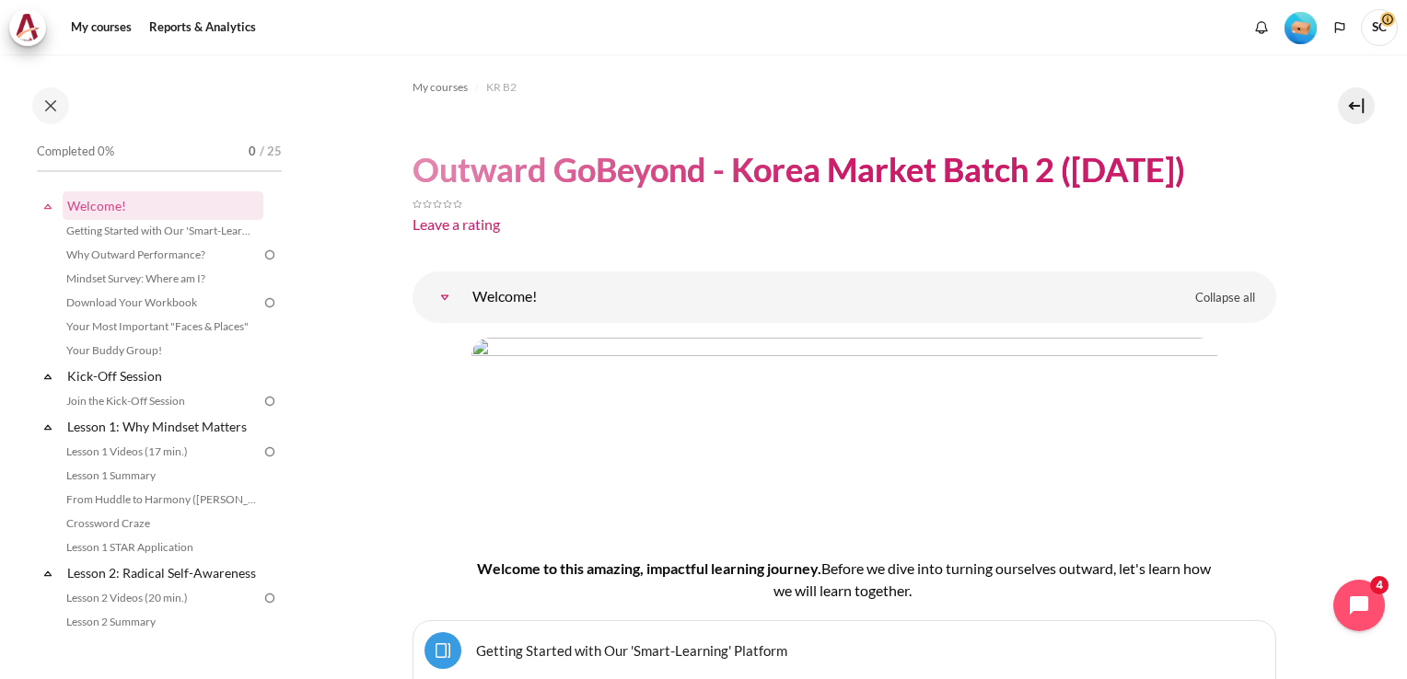
click at [261, 255] on img at bounding box center [269, 255] width 17 height 17
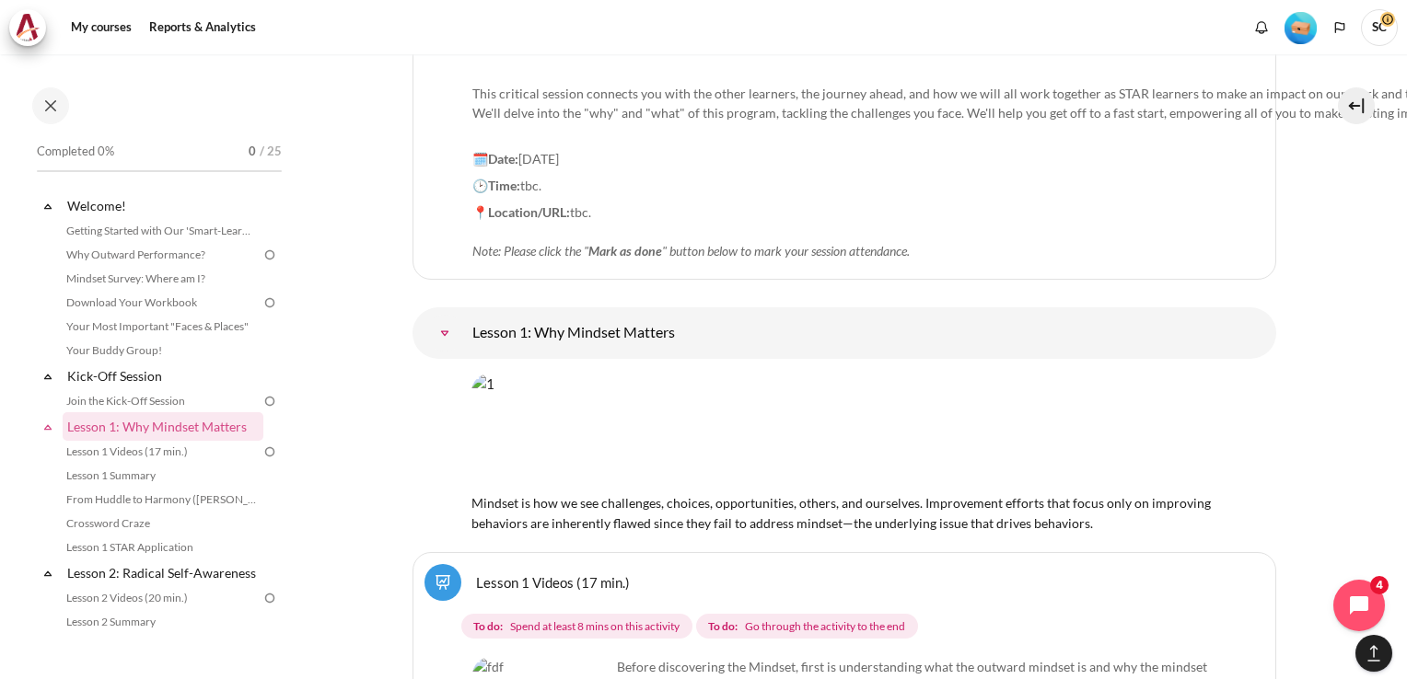
scroll to position [2394, 0]
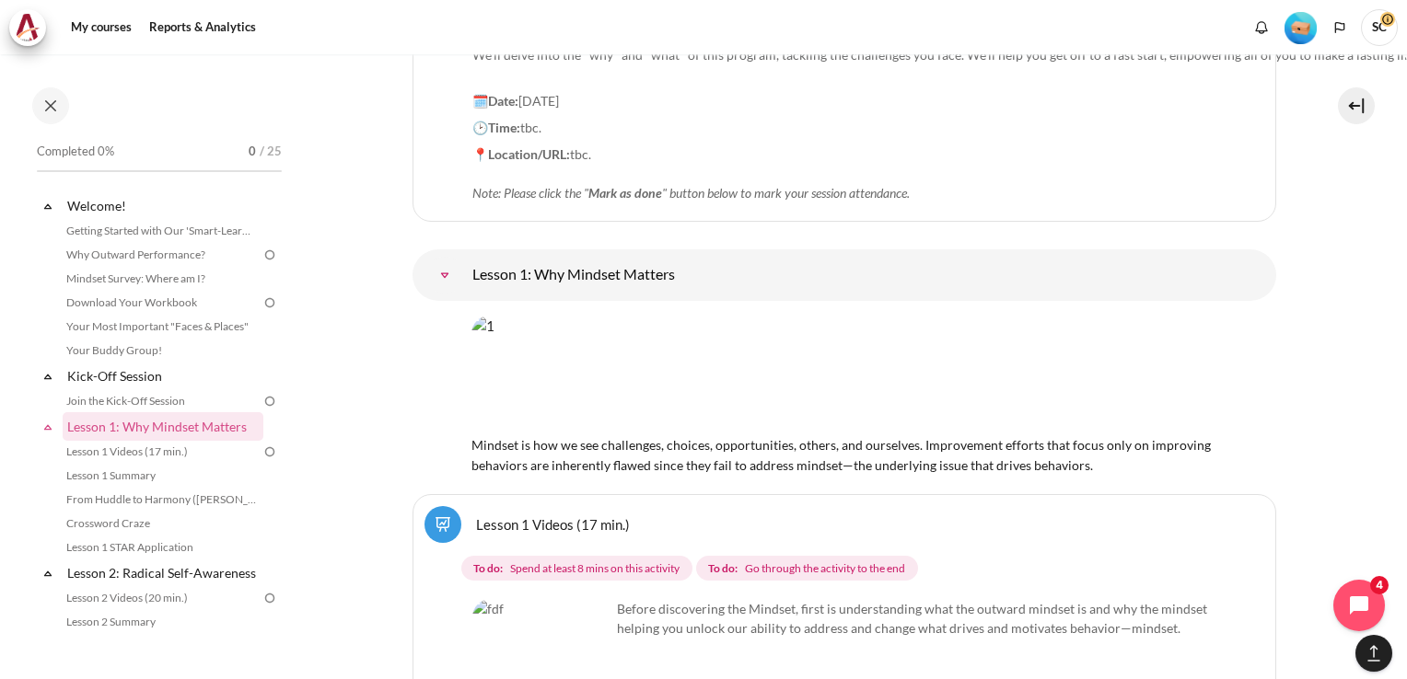
click at [773, 316] on img "Content" at bounding box center [844, 374] width 746 height 117
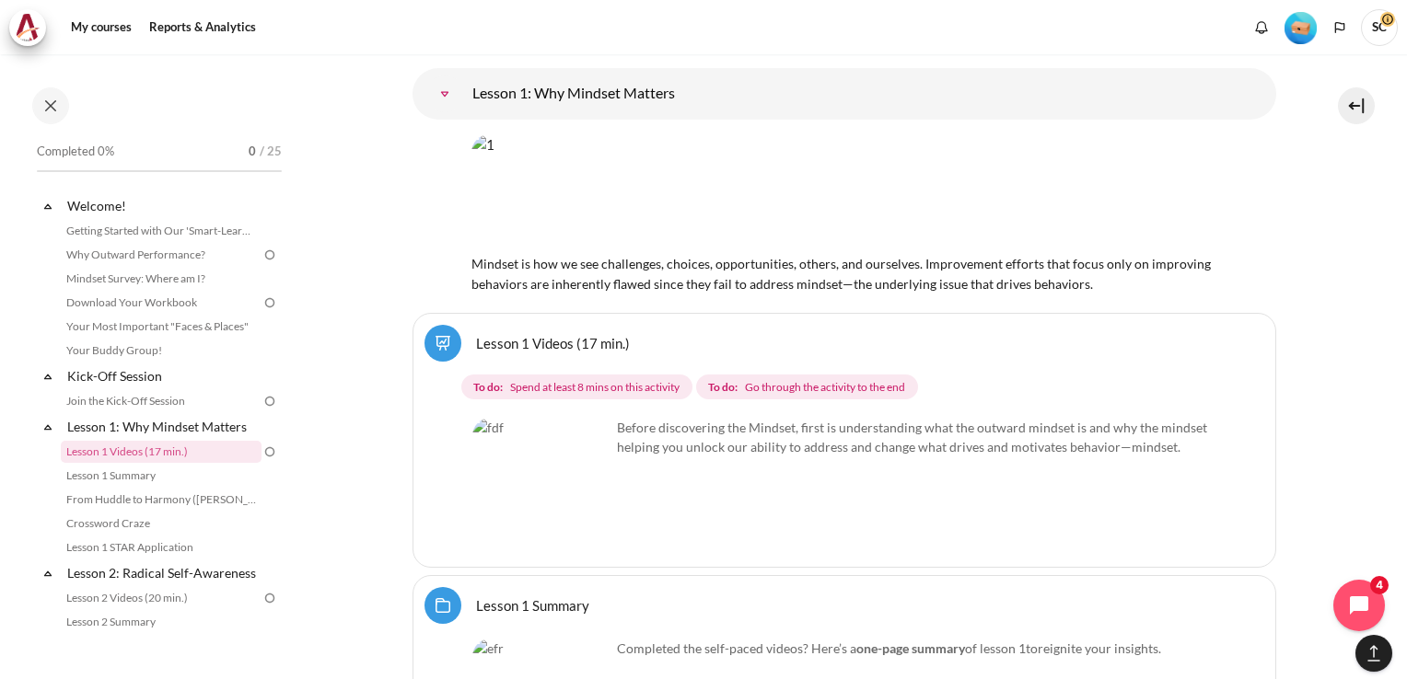
scroll to position [2578, 0]
click at [517, 423] on img "Content" at bounding box center [541, 484] width 138 height 138
click at [588, 435] on img "Content" at bounding box center [541, 484] width 138 height 138
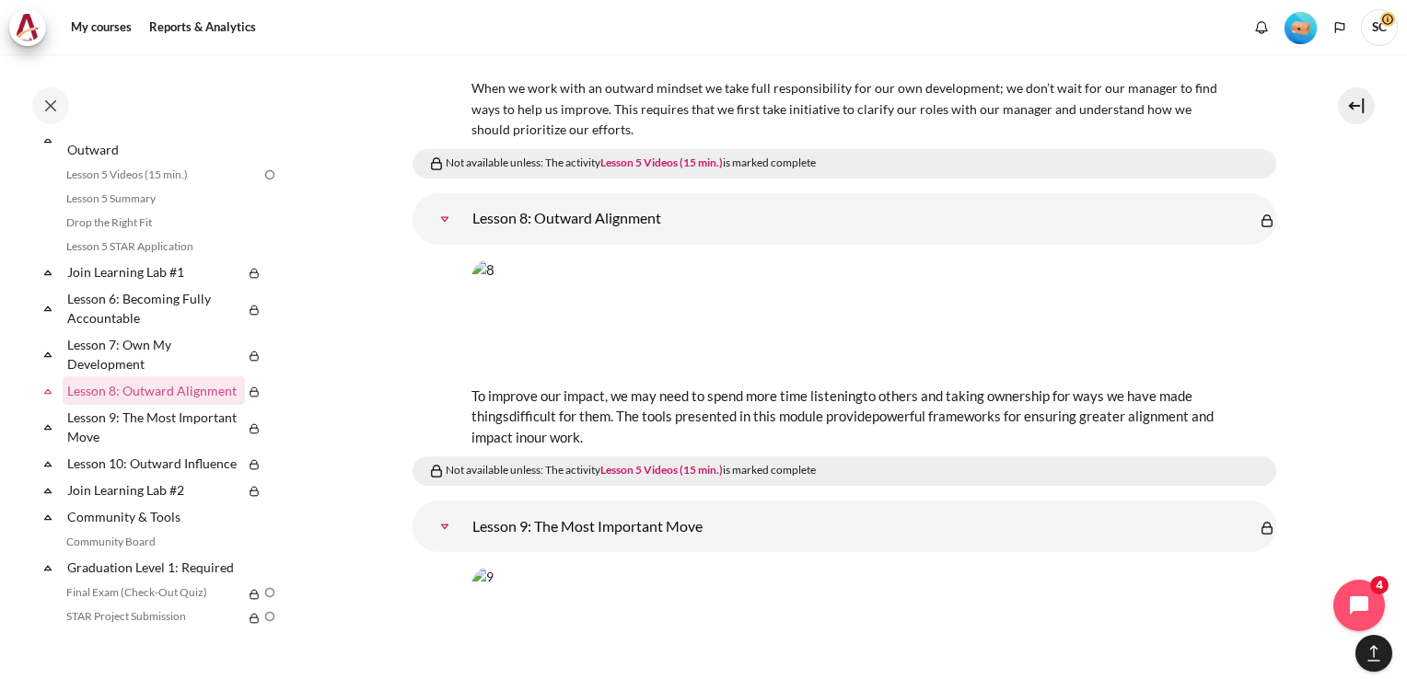
scroll to position [11876, 0]
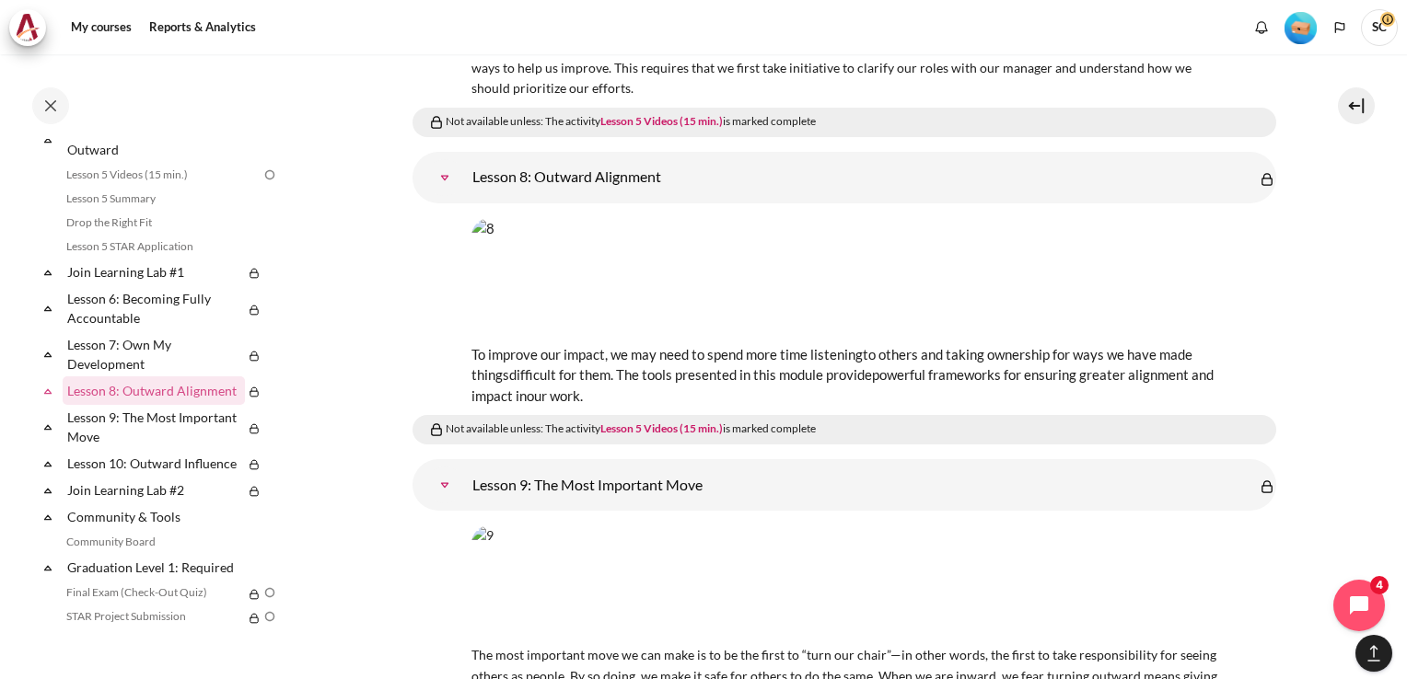
click at [619, 223] on img "Content" at bounding box center [844, 276] width 746 height 117
click at [817, 218] on img "Content" at bounding box center [844, 276] width 746 height 117
click at [615, 223] on img "Content" at bounding box center [844, 276] width 746 height 117
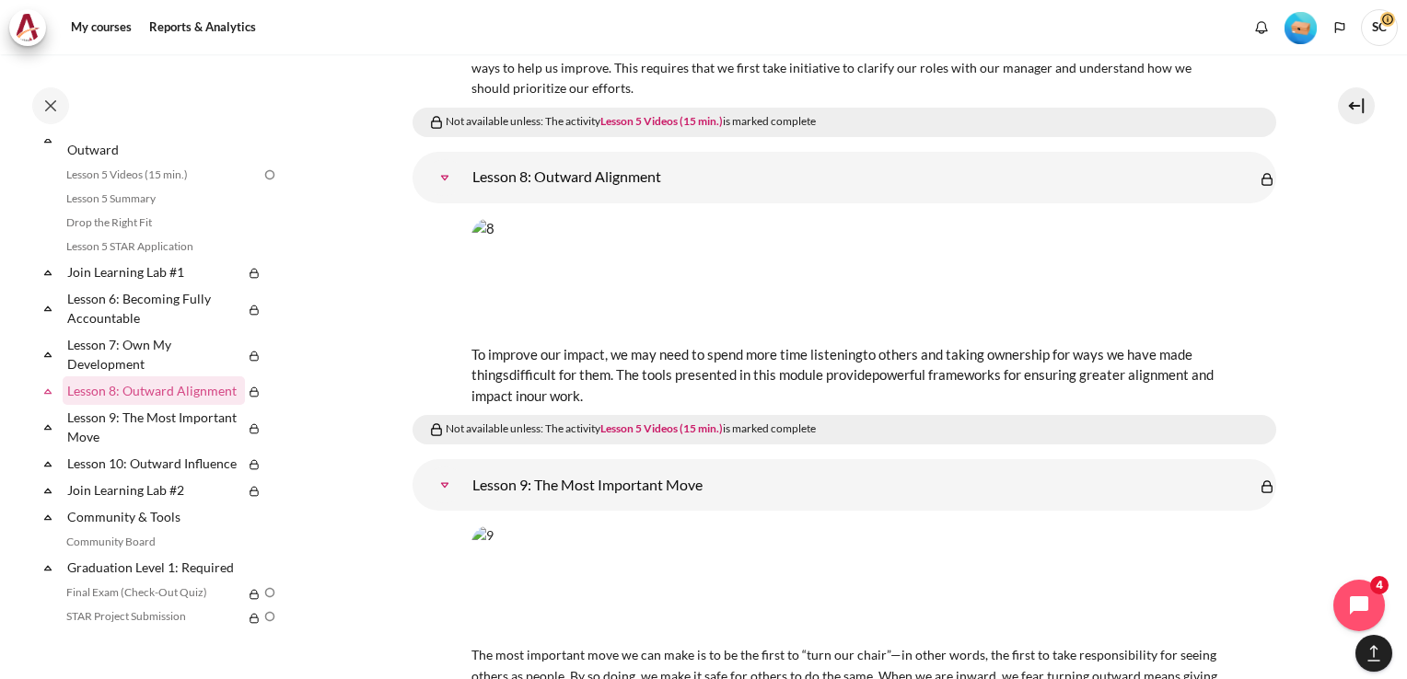
click at [615, 223] on img "Content" at bounding box center [844, 276] width 746 height 117
click at [735, 224] on img "Content" at bounding box center [844, 276] width 746 height 117
click at [746, 218] on img "Content" at bounding box center [844, 276] width 746 height 117
click at [868, 218] on img "Content" at bounding box center [844, 276] width 746 height 117
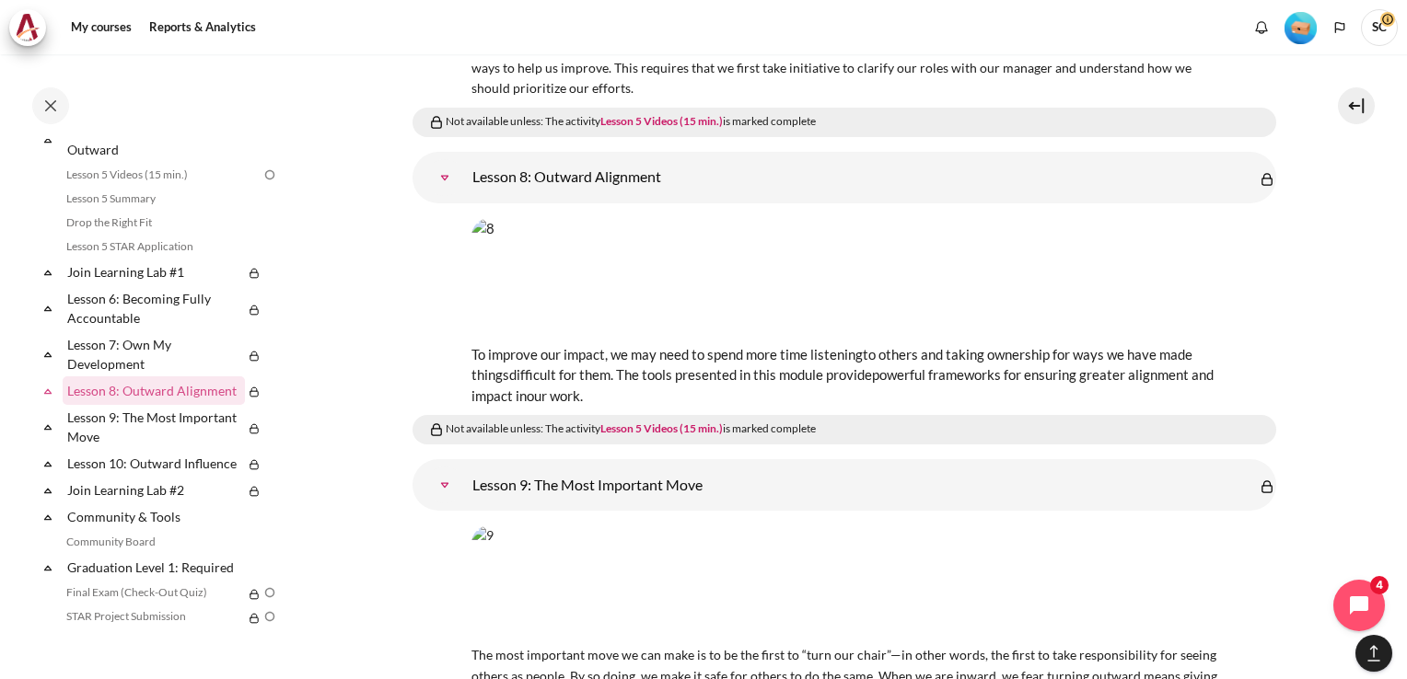
click at [868, 218] on img "Content" at bounding box center [844, 276] width 746 height 117
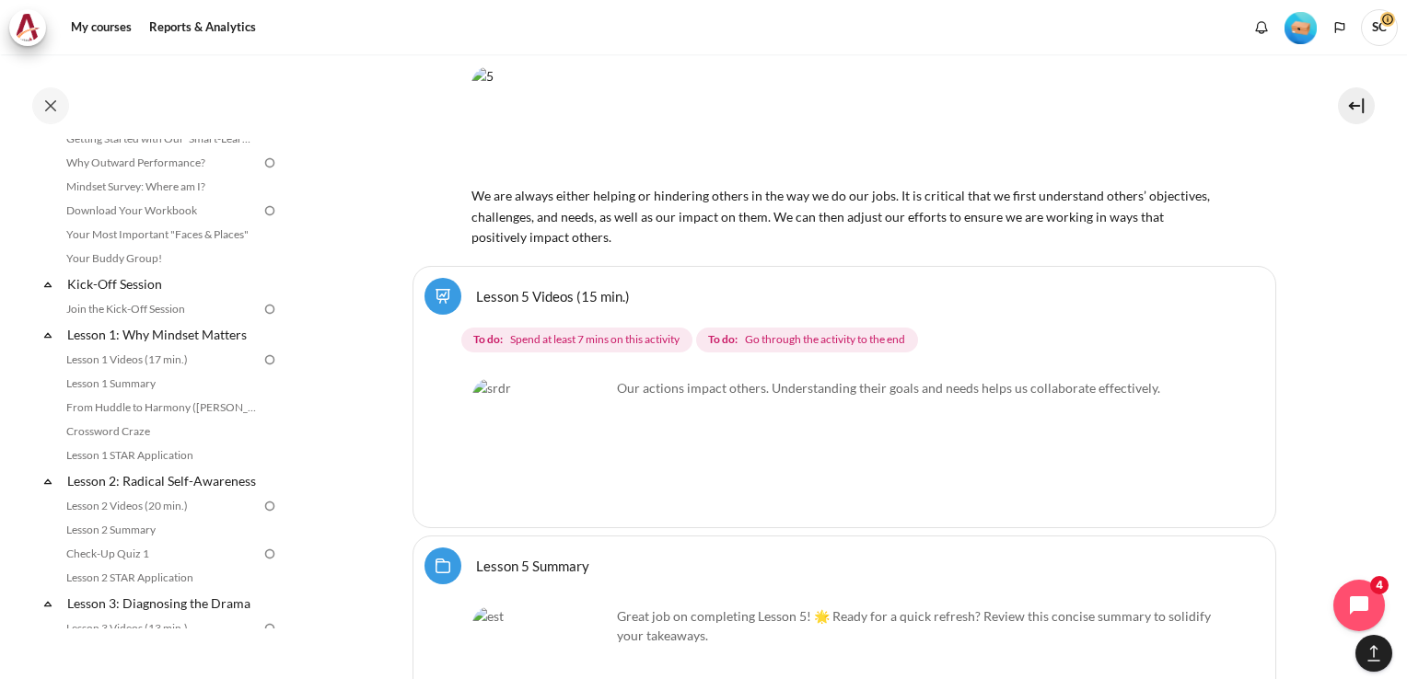
scroll to position [0, 0]
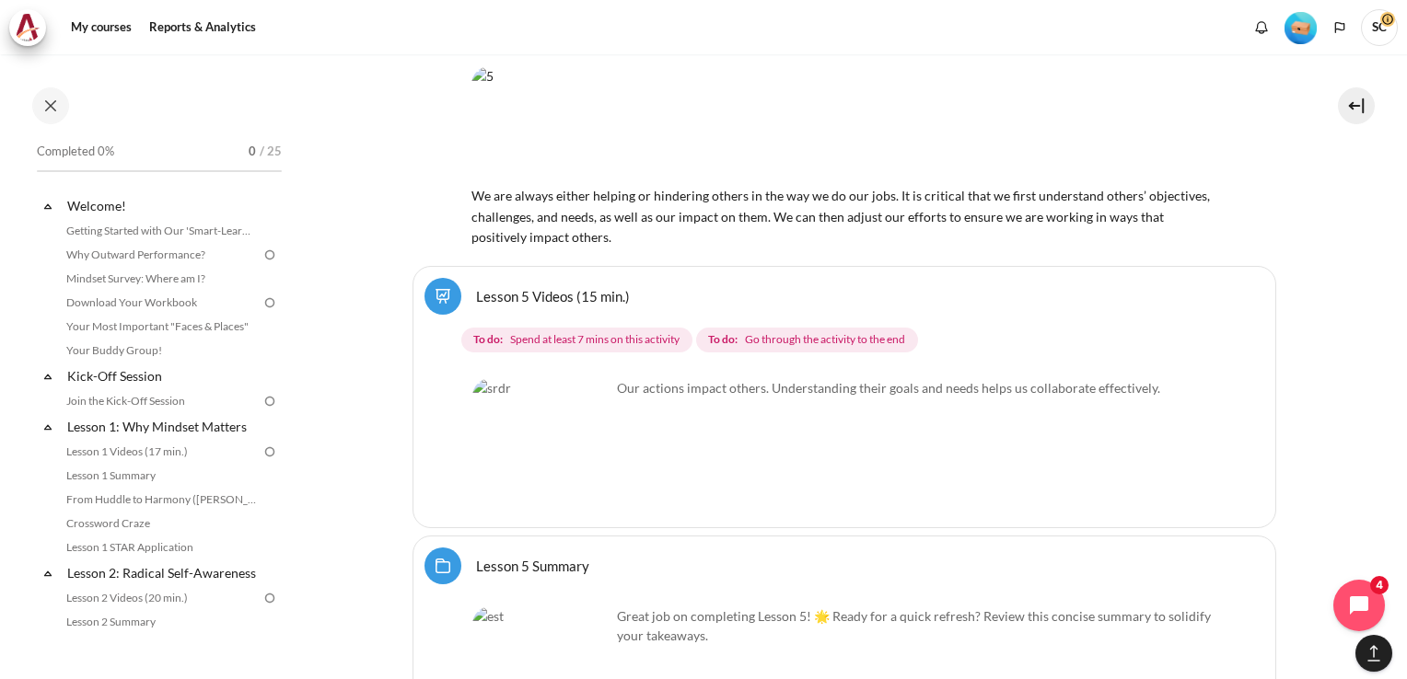
click at [261, 403] on img at bounding box center [269, 401] width 17 height 17
click at [250, 257] on link "Why Outward Performance?" at bounding box center [161, 255] width 201 height 22
click at [261, 253] on img at bounding box center [269, 255] width 17 height 17
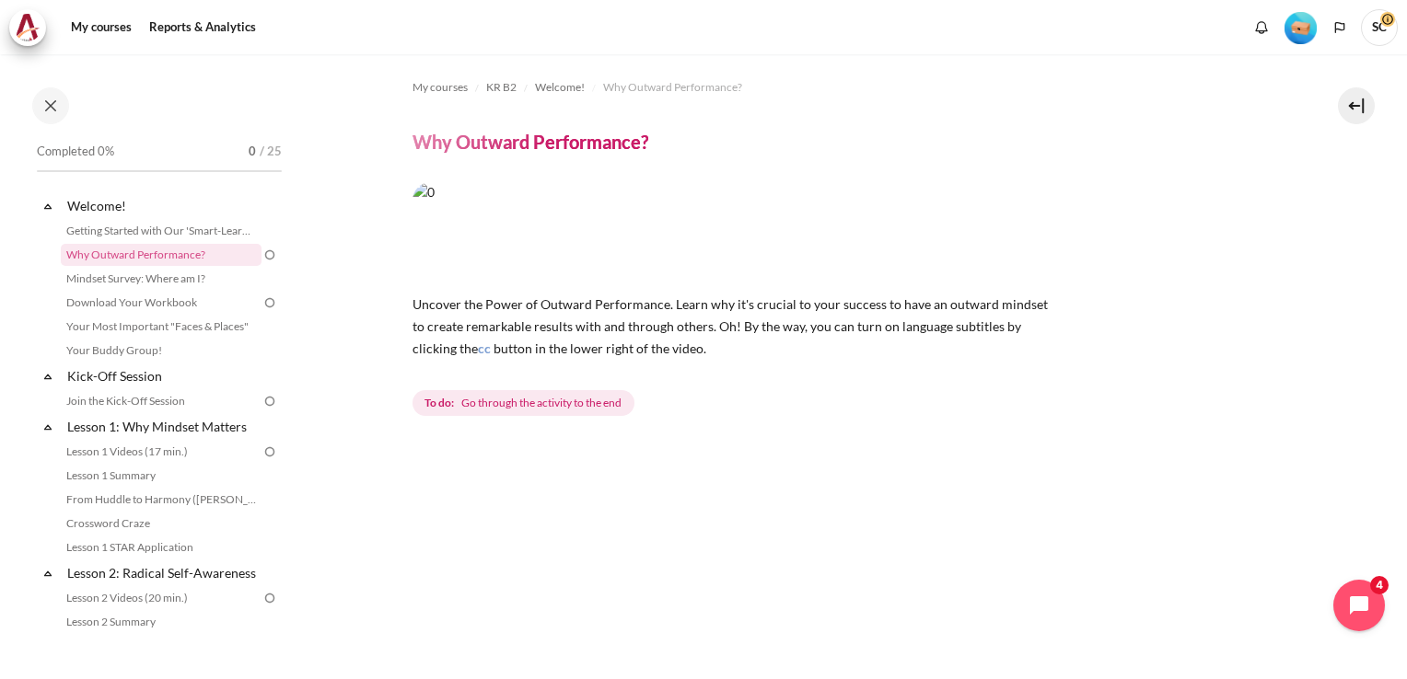
click at [501, 249] on img "Content" at bounding box center [734, 232] width 644 height 100
drag, startPoint x: 634, startPoint y: 238, endPoint x: 546, endPoint y: 238, distance: 88.4
click at [546, 238] on img "Content" at bounding box center [734, 232] width 644 height 100
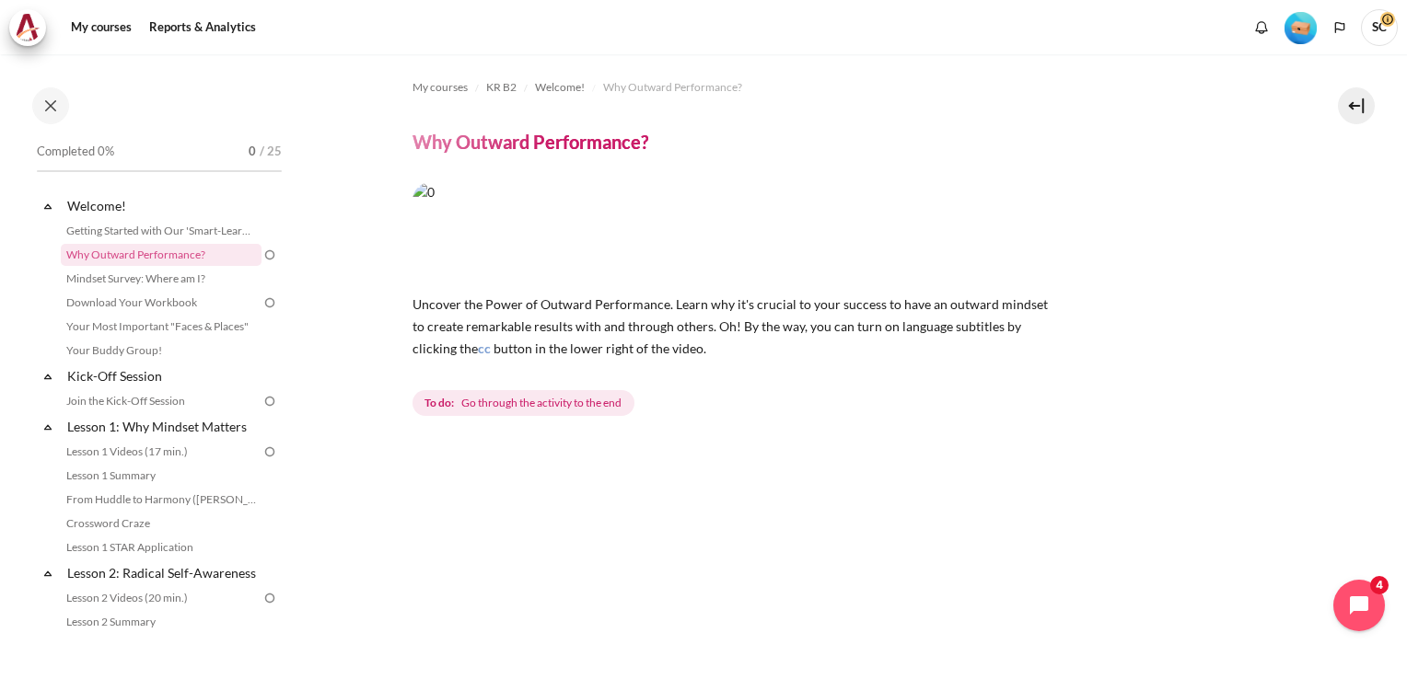
click at [488, 142] on h4 "Why Outward Performance?" at bounding box center [530, 142] width 236 height 24
click at [678, 235] on img "Content" at bounding box center [734, 232] width 644 height 100
click at [138, 257] on link "Why Outward Performance?" at bounding box center [161, 255] width 201 height 22
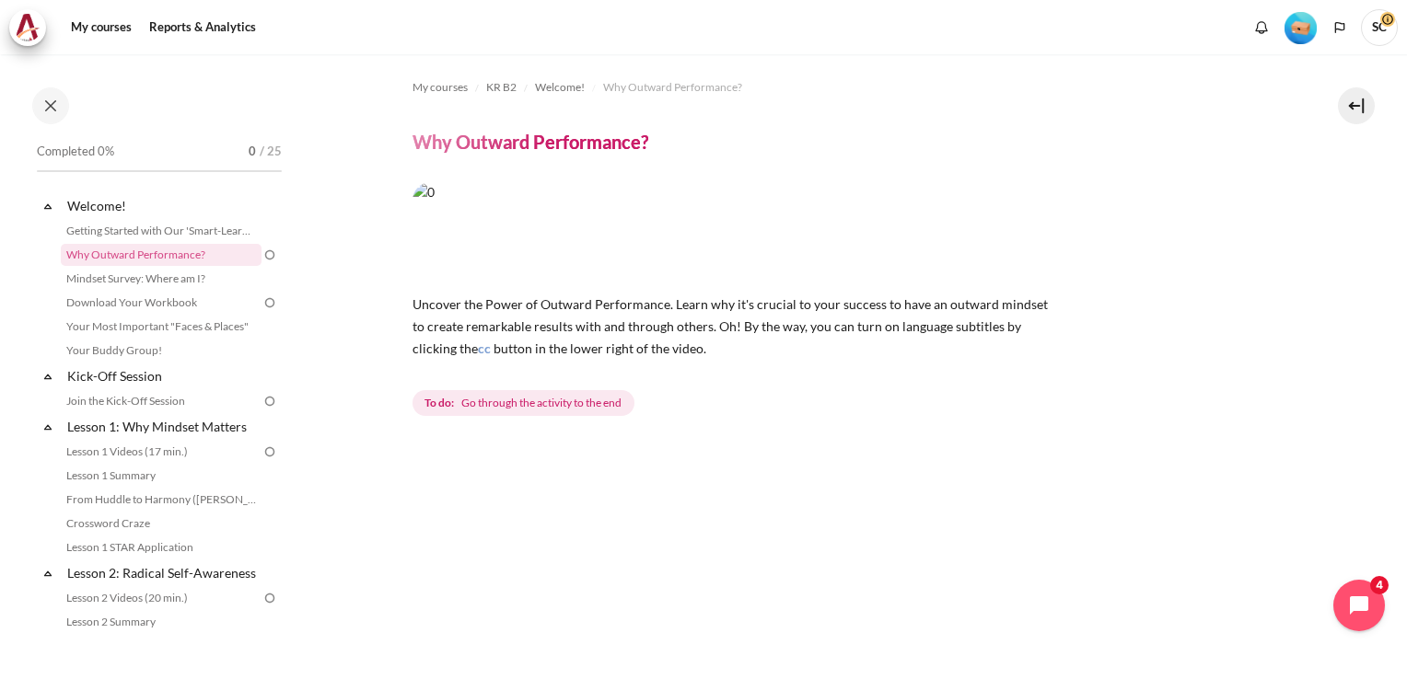
click at [769, 329] on span "Uncover the Power of Outward Performance. Learn why it's crucial to your succes…" at bounding box center [729, 326] width 635 height 60
click at [585, 348] on span "button in the lower right of the video." at bounding box center [599, 349] width 213 height 16
click at [538, 412] on span "To do: Go through the activity to the end" at bounding box center [523, 403] width 222 height 26
click at [538, 407] on span "Go through the activity to the end" at bounding box center [541, 403] width 160 height 17
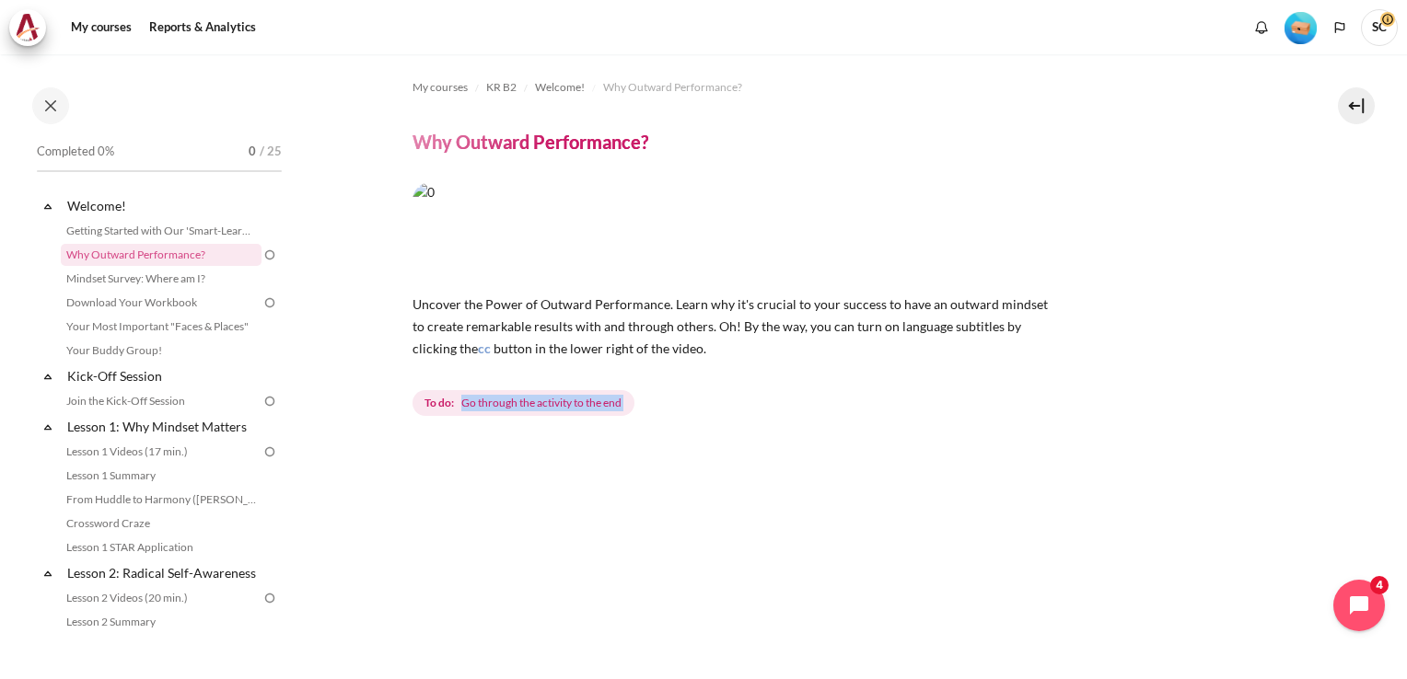
click at [538, 408] on span "Go through the activity to the end" at bounding box center [541, 403] width 160 height 17
drag, startPoint x: 538, startPoint y: 408, endPoint x: 780, endPoint y: 438, distance: 244.0
click at [780, 438] on div "My courses KR B2 Welcome! Why Outward Performance? Why Outward Performance? cc …" at bounding box center [844, 594] width 864 height 1080
click at [781, 438] on div "My courses KR B2 Welcome! Why Outward Performance? Why Outward Performance? cc …" at bounding box center [844, 594] width 864 height 1080
click at [876, 210] on img "Content" at bounding box center [734, 232] width 644 height 100
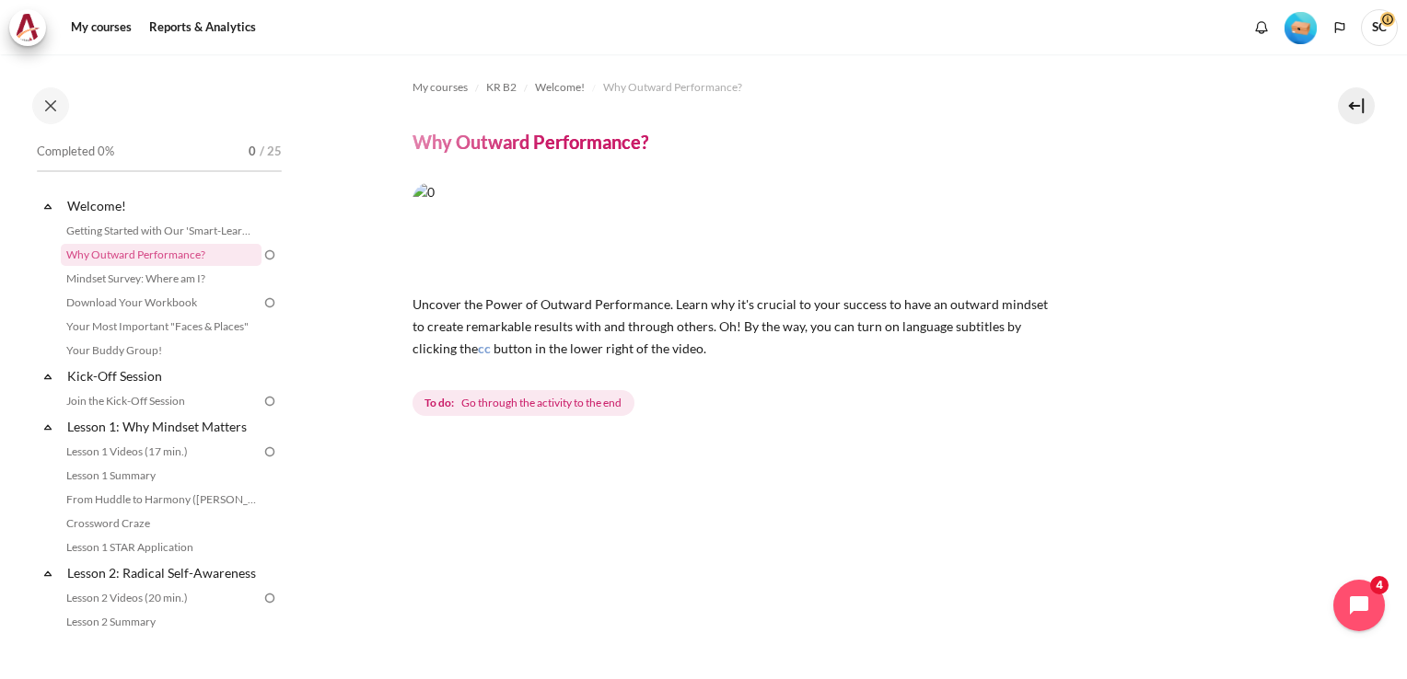
click at [876, 214] on img "Content" at bounding box center [734, 232] width 644 height 100
click at [121, 25] on link "My courses" at bounding box center [101, 27] width 74 height 37
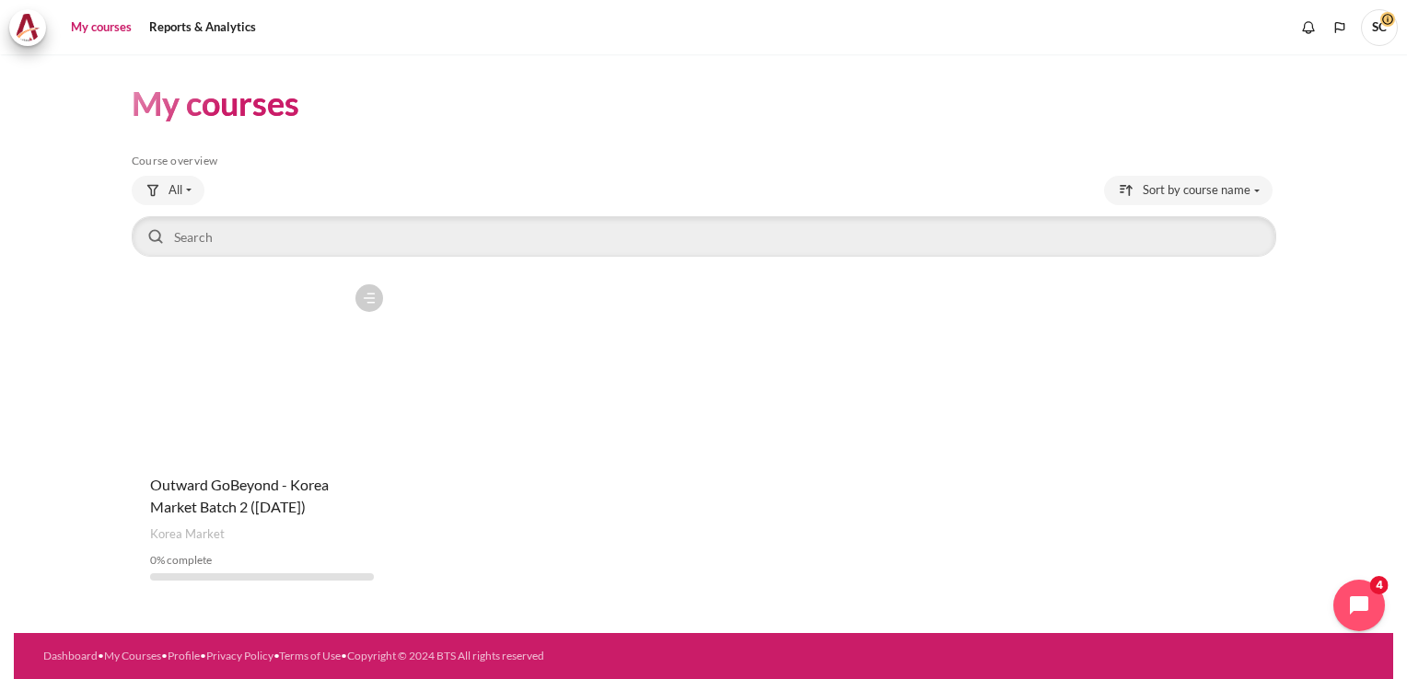
click at [247, 355] on figure "Content" at bounding box center [262, 367] width 261 height 184
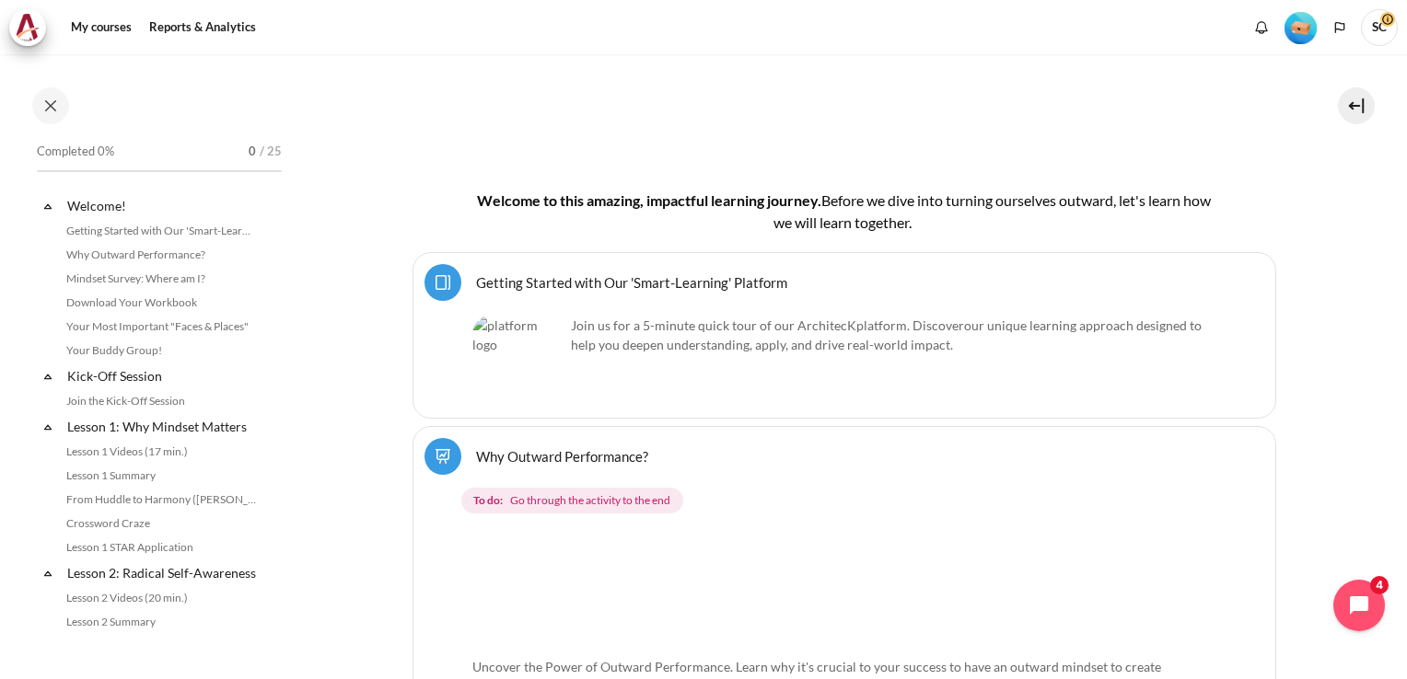
scroll to position [420, 0]
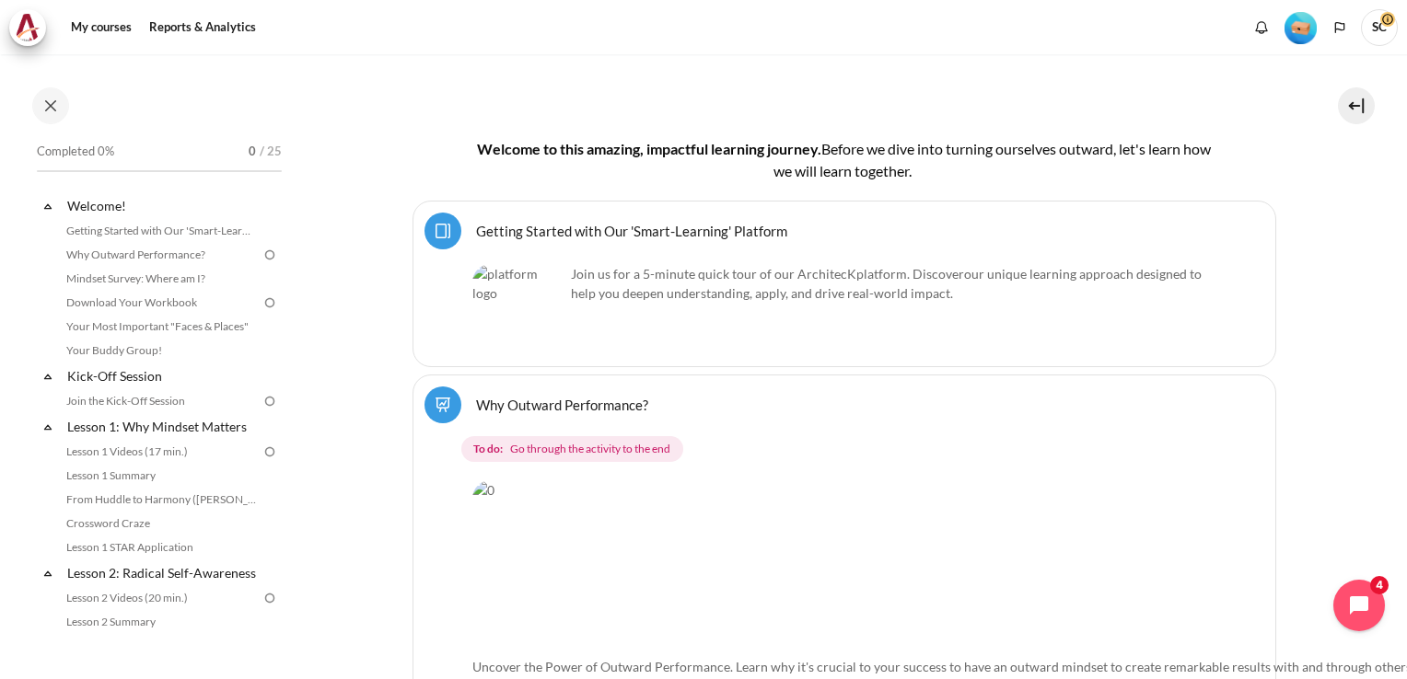
click at [528, 301] on img "Content" at bounding box center [518, 309] width 92 height 91
click at [518, 310] on img "Content" at bounding box center [518, 309] width 92 height 91
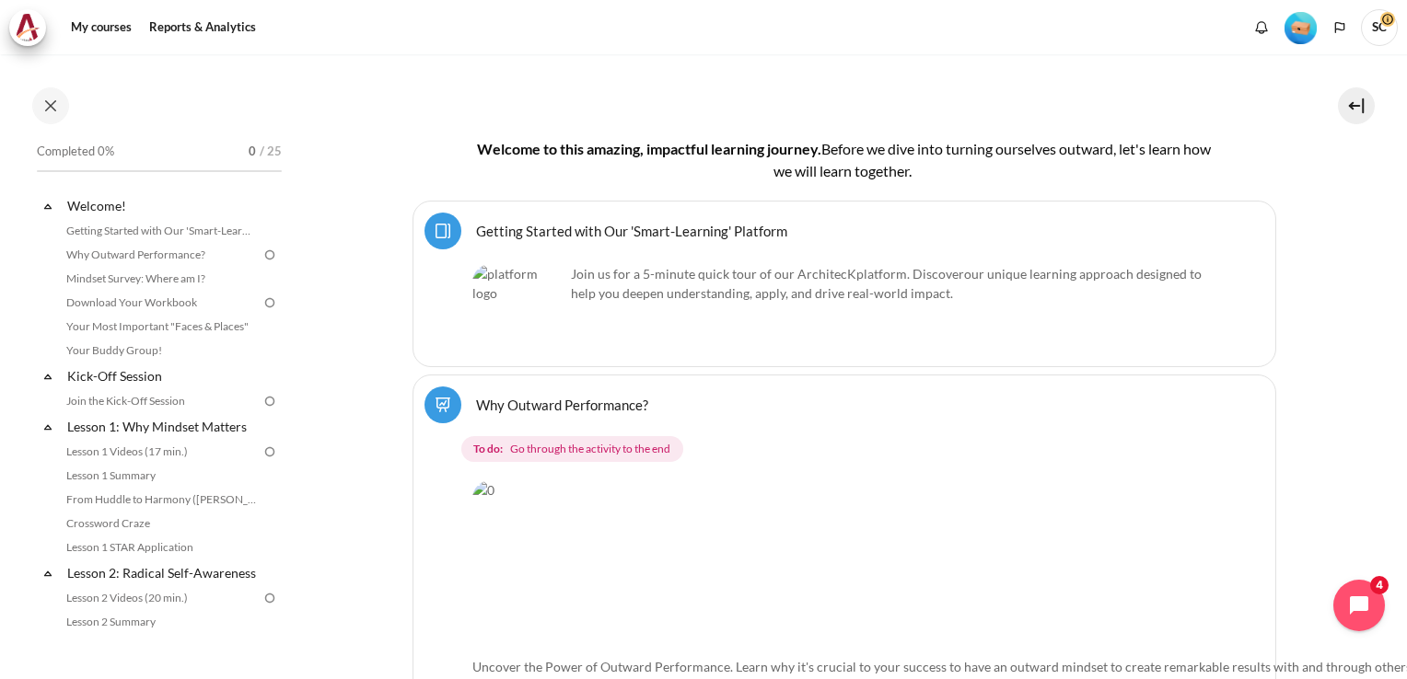
click at [762, 266] on p "Join us for a 5-minute quick tour of our ArchitecK platform. Discover our uniqu…" at bounding box center [844, 283] width 744 height 39
click at [589, 230] on link "Getting Started with Our 'Smart-Learning' Platform Page" at bounding box center [631, 230] width 311 height 17
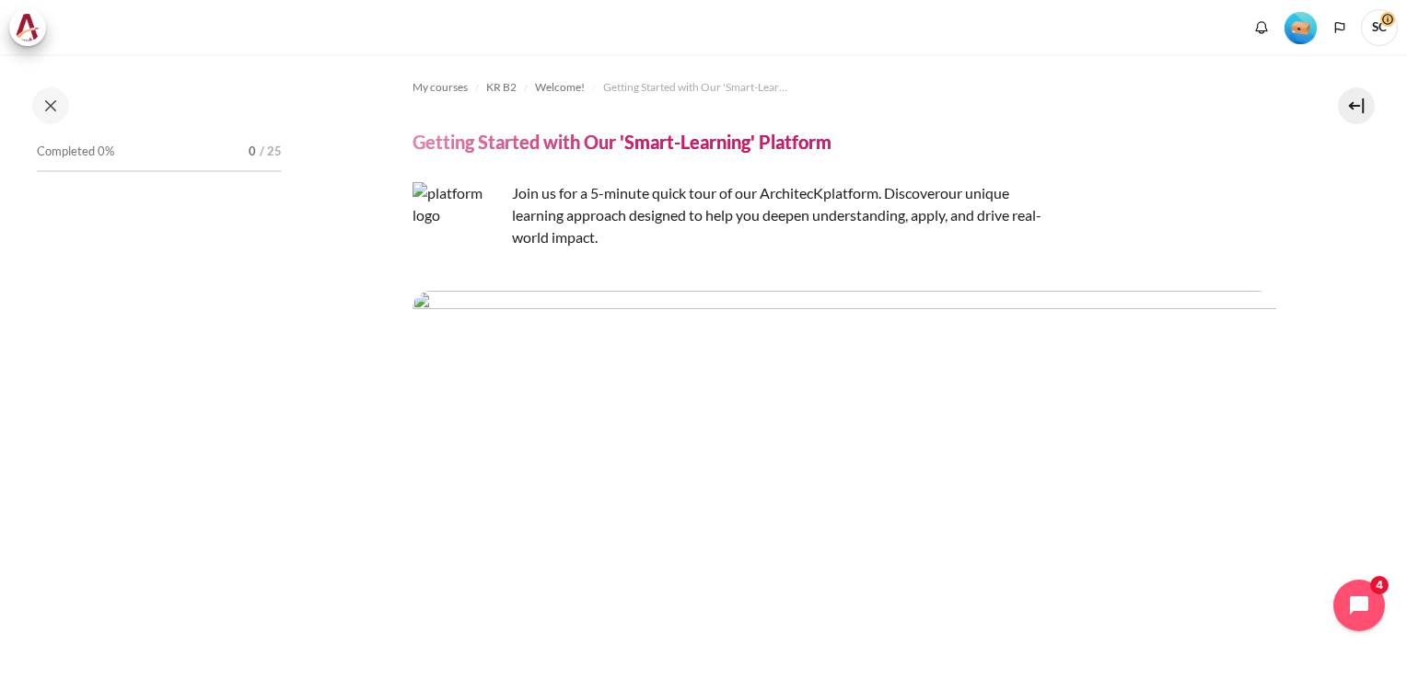
click at [705, 349] on img "Content" at bounding box center [844, 358] width 864 height 135
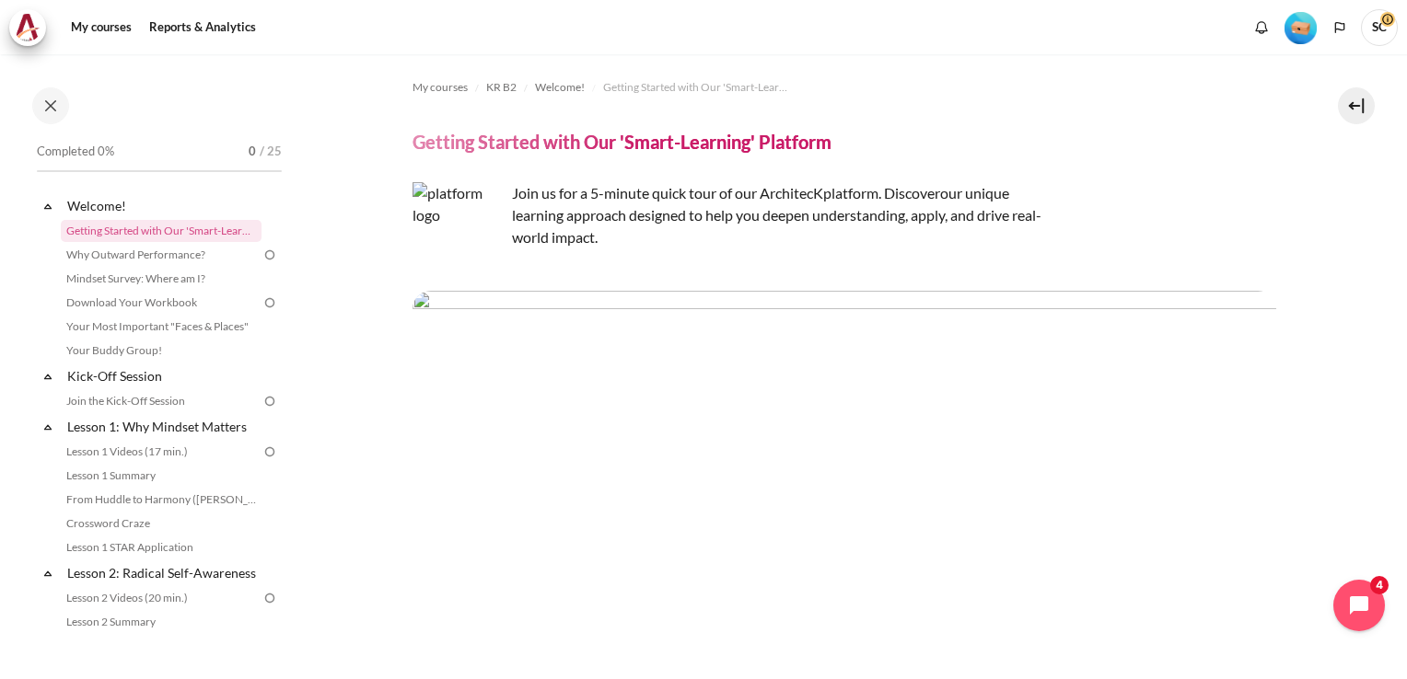
click at [462, 228] on img "Content" at bounding box center [458, 227] width 92 height 91
click at [594, 207] on span "our unique learning approach designed to help you deepen understanding, apply, …" at bounding box center [776, 215] width 529 height 62
click at [723, 352] on img "Content" at bounding box center [844, 358] width 864 height 135
click at [773, 342] on img "Content" at bounding box center [844, 358] width 864 height 135
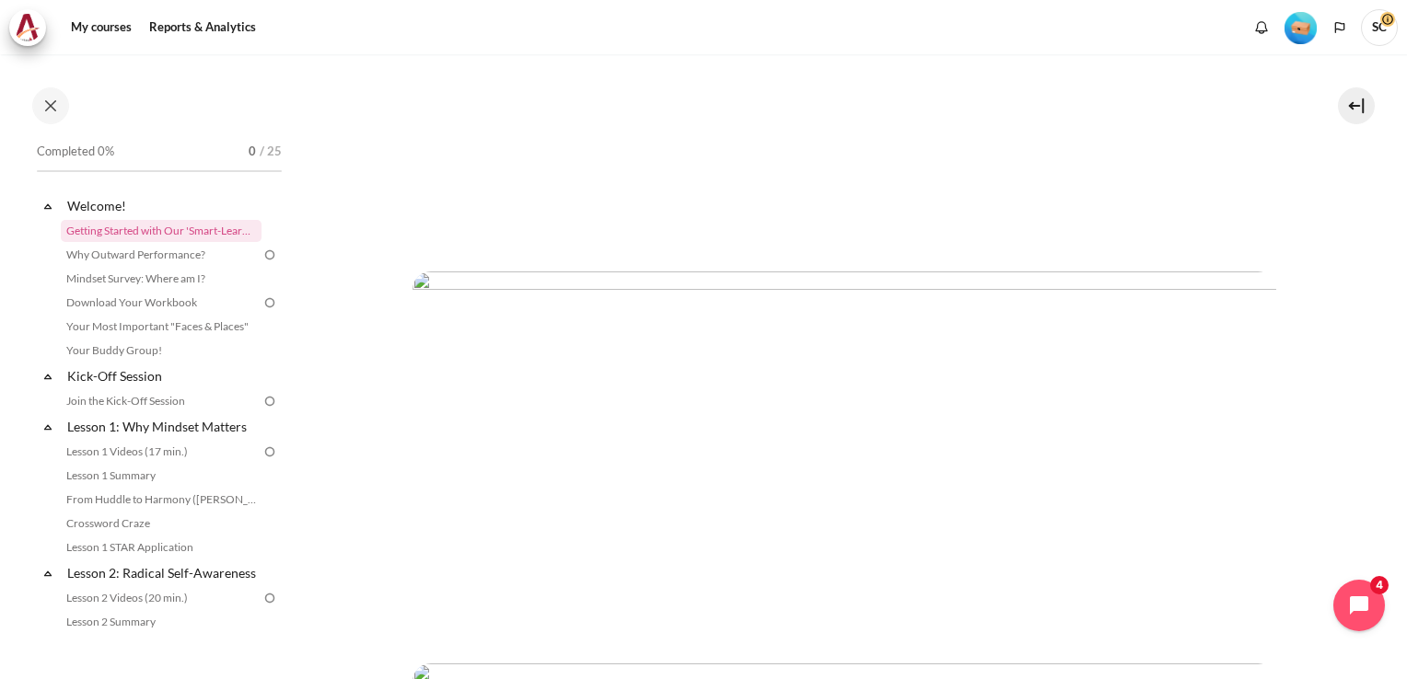
scroll to position [736, 0]
click at [997, 435] on img "Content" at bounding box center [844, 409] width 864 height 360
click at [1186, 543] on img "Content" at bounding box center [844, 409] width 864 height 360
click at [517, 391] on img "Content" at bounding box center [844, 409] width 864 height 360
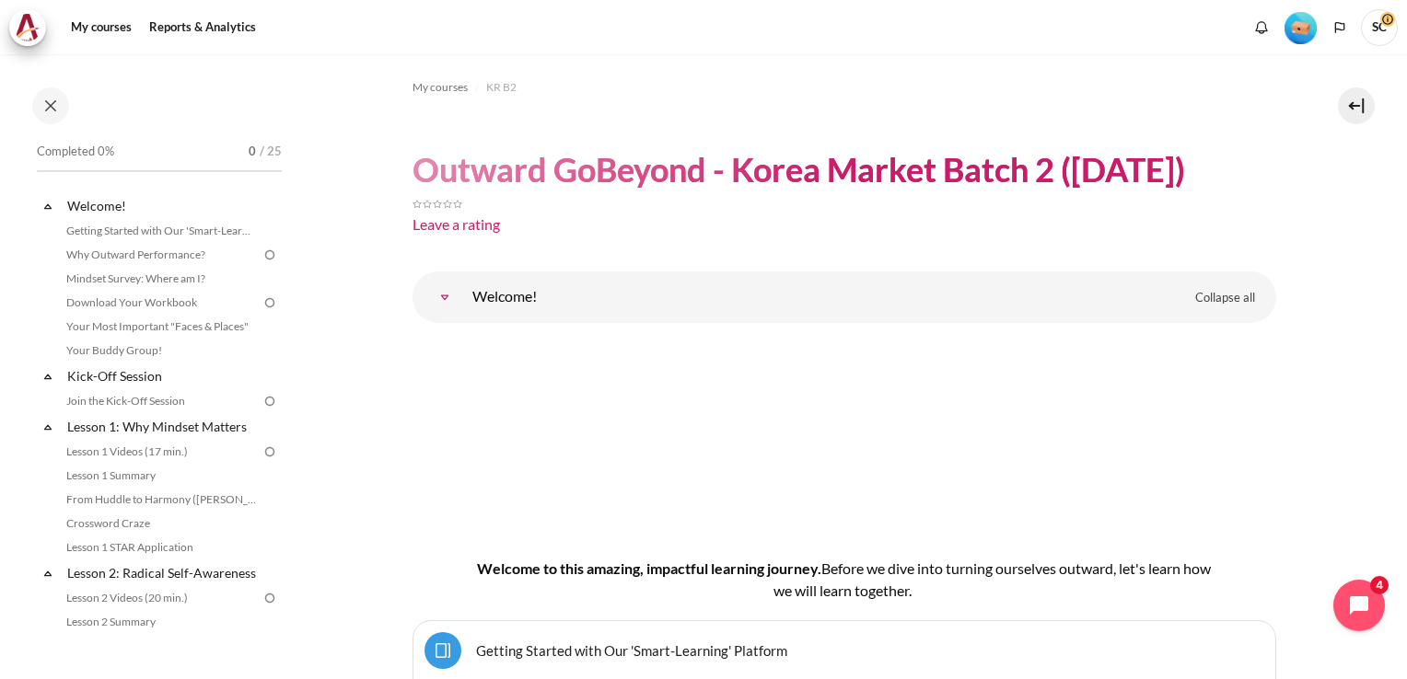
drag, startPoint x: 822, startPoint y: 377, endPoint x: 699, endPoint y: 215, distance: 203.6
click at [699, 215] on div "Leave a rating" at bounding box center [844, 225] width 864 height 22
click at [133, 374] on link "Kick-Off Session" at bounding box center [162, 376] width 197 height 25
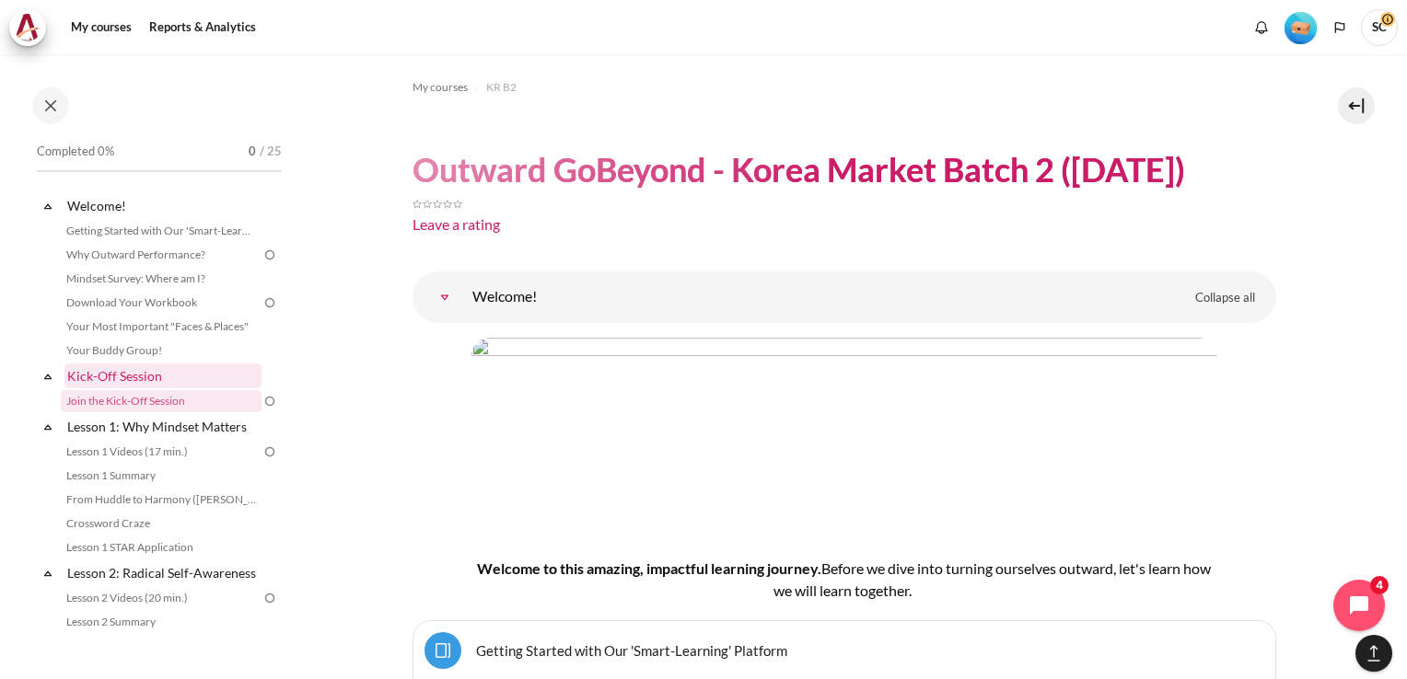
scroll to position [1944, 0]
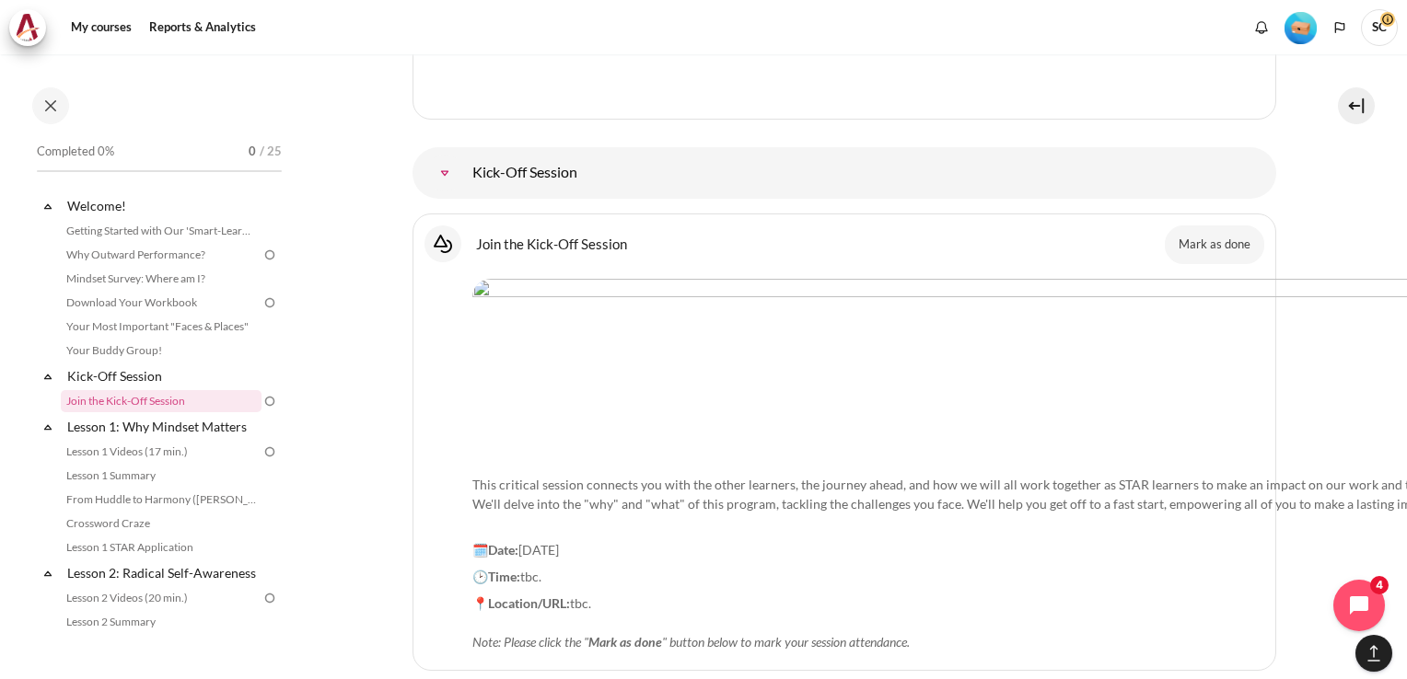
drag, startPoint x: 918, startPoint y: 337, endPoint x: 865, endPoint y: 321, distance: 54.8
click at [867, 320] on img "Content" at bounding box center [1008, 363] width 1072 height 168
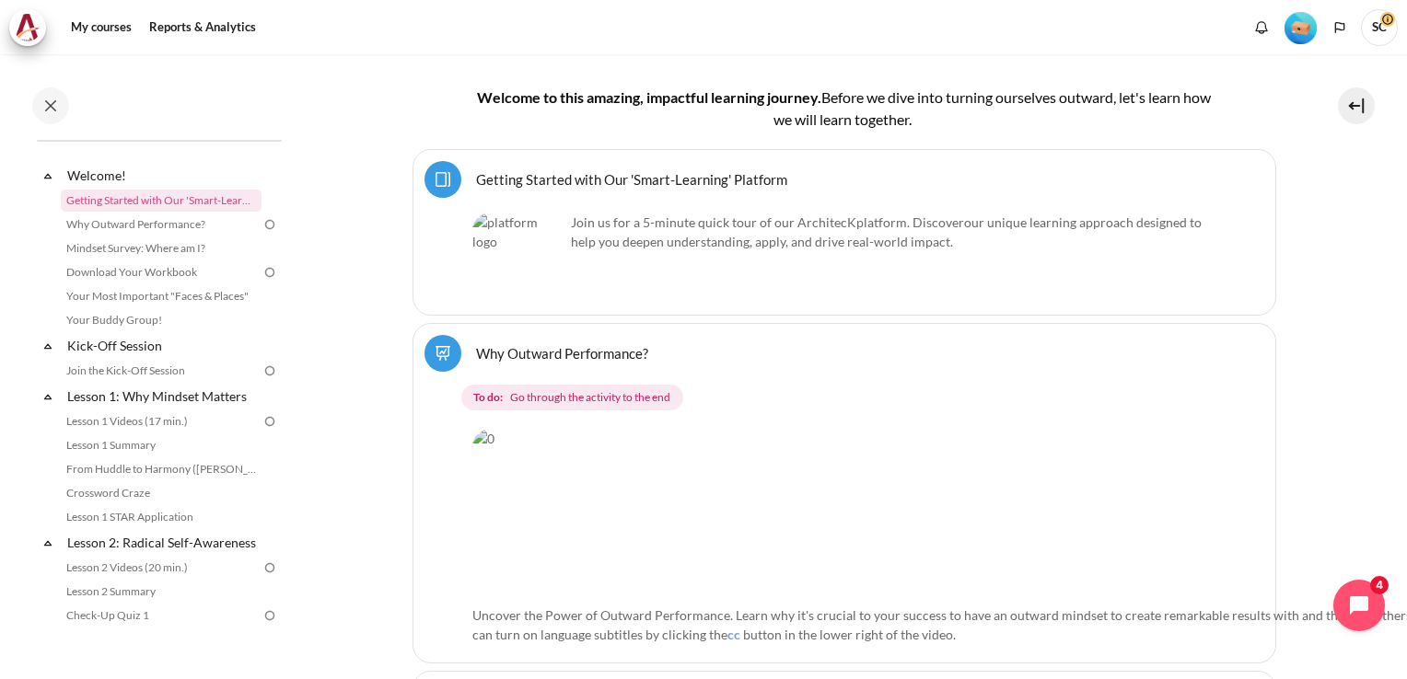
scroll to position [0, 0]
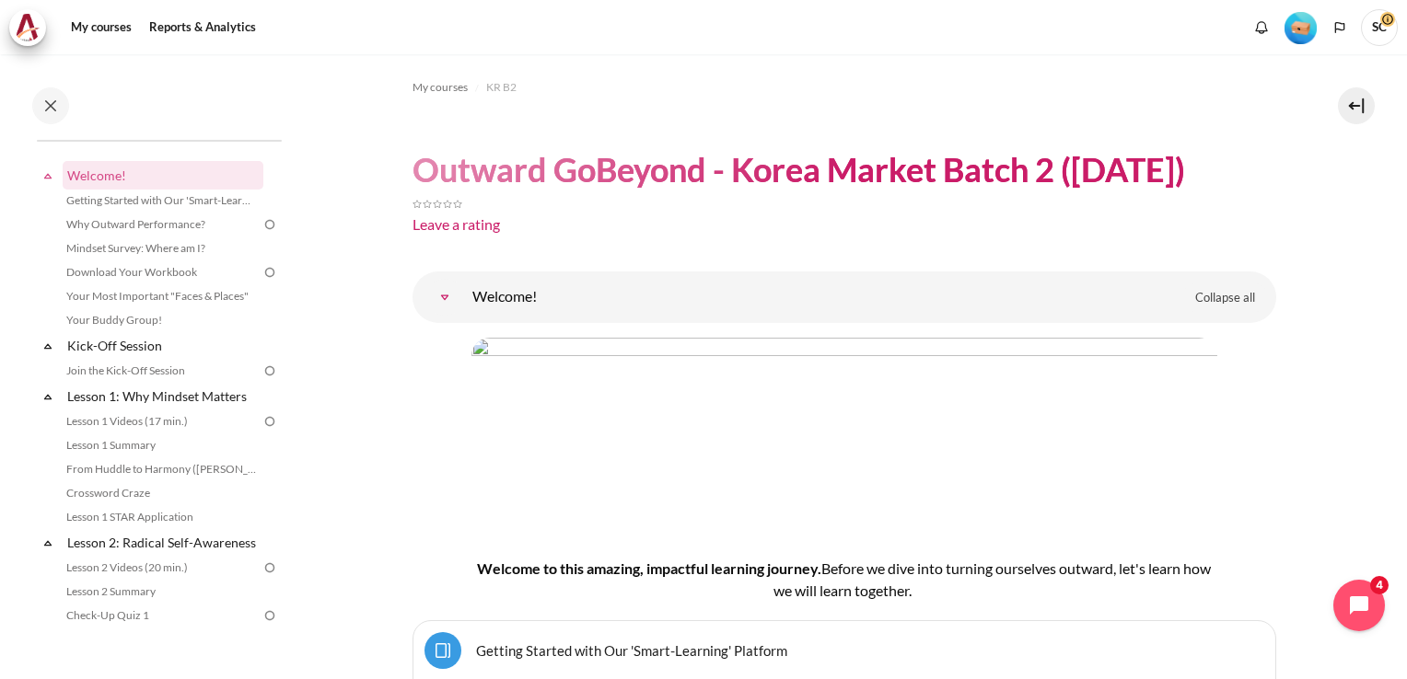
click at [759, 228] on div "Leave a rating" at bounding box center [844, 225] width 864 height 22
click at [1038, 228] on div "Leave a rating" at bounding box center [844, 225] width 864 height 22
click at [960, 193] on div "Content" at bounding box center [844, 202] width 864 height 22
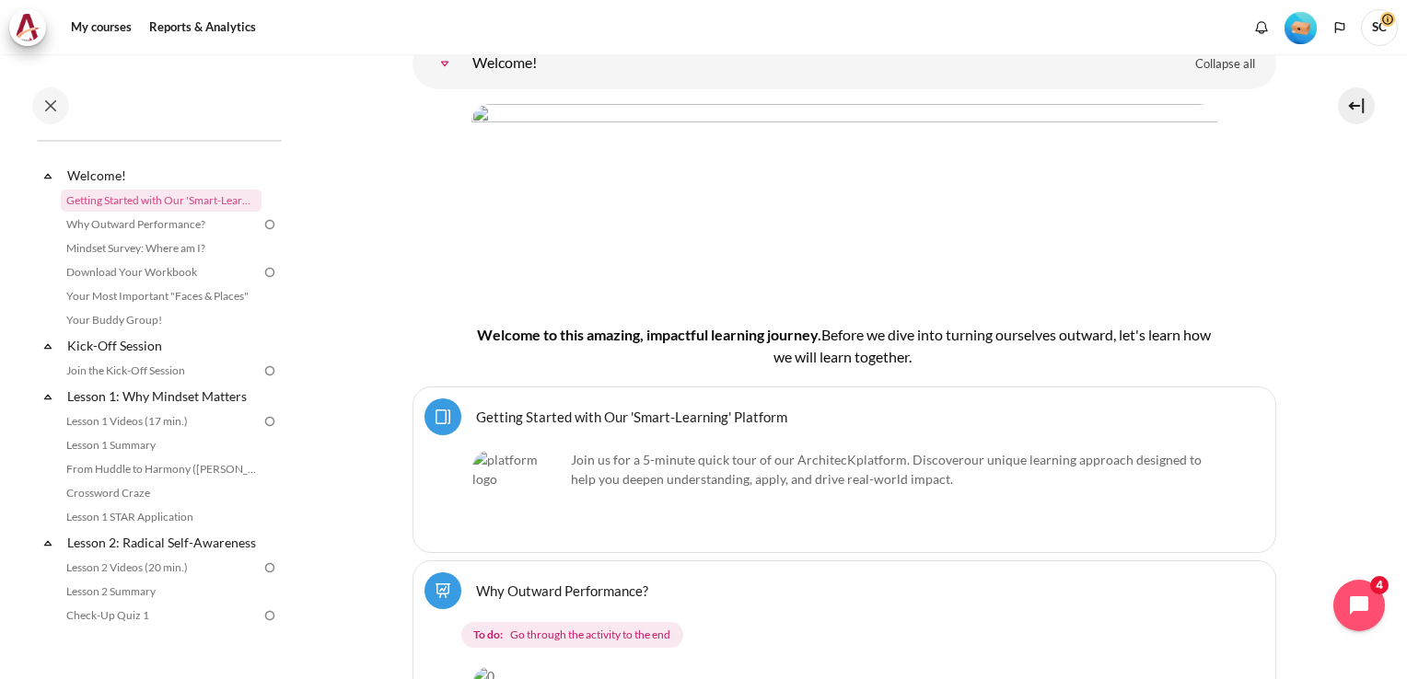
scroll to position [460, 0]
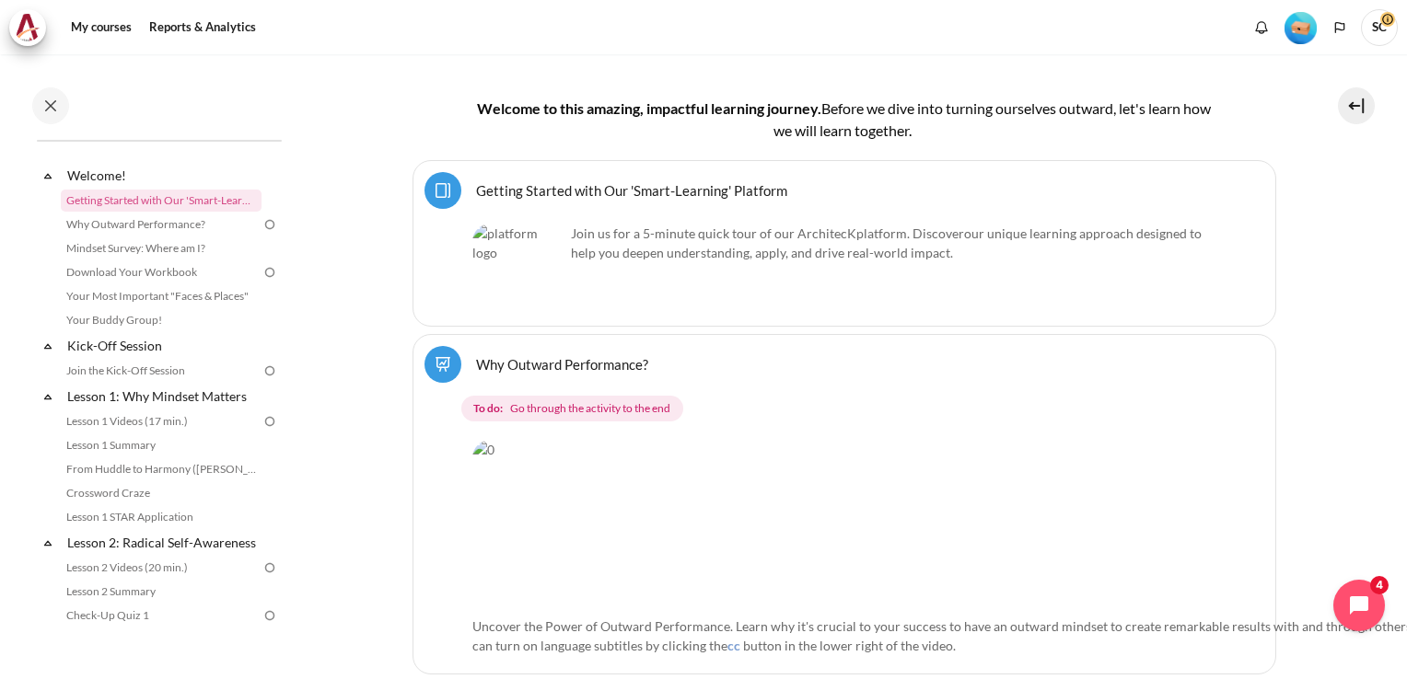
drag, startPoint x: 762, startPoint y: 377, endPoint x: 748, endPoint y: 383, distance: 15.7
click at [748, 383] on div "To do: Go through the activity to the end" at bounding box center [848, 404] width 832 height 42
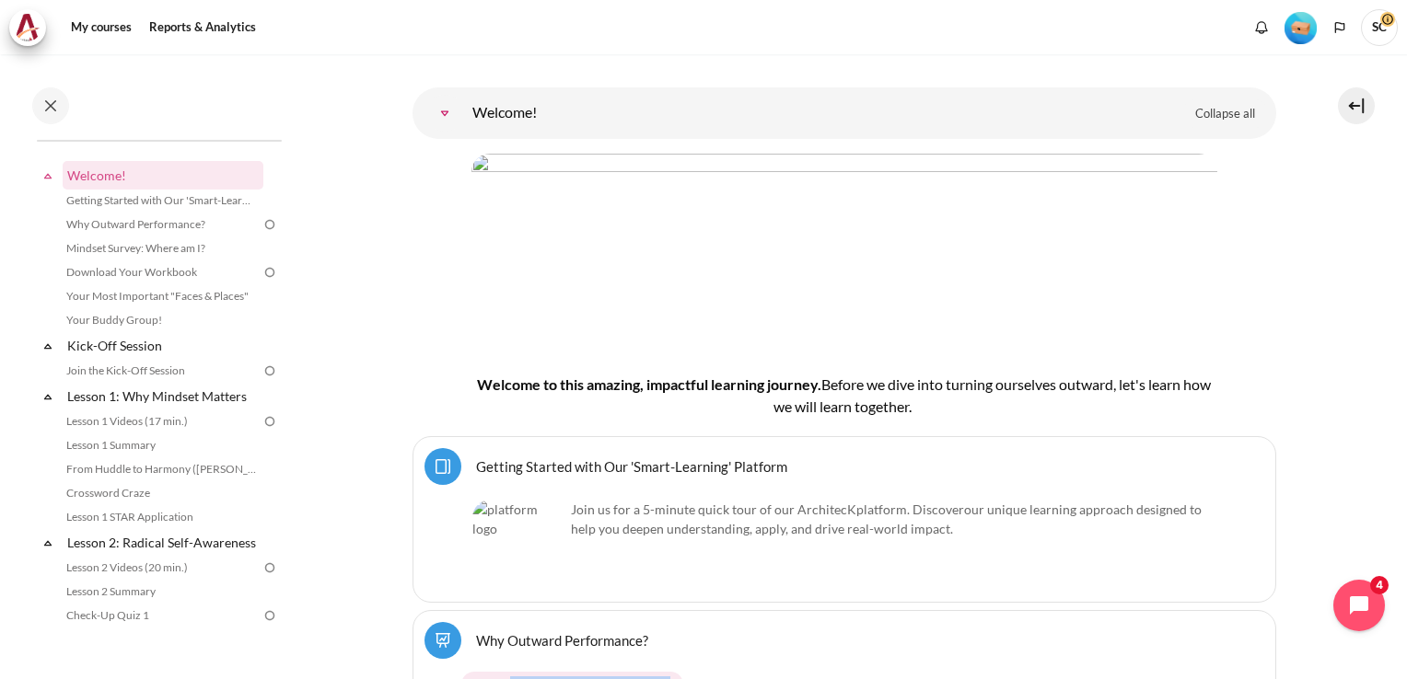
scroll to position [0, 0]
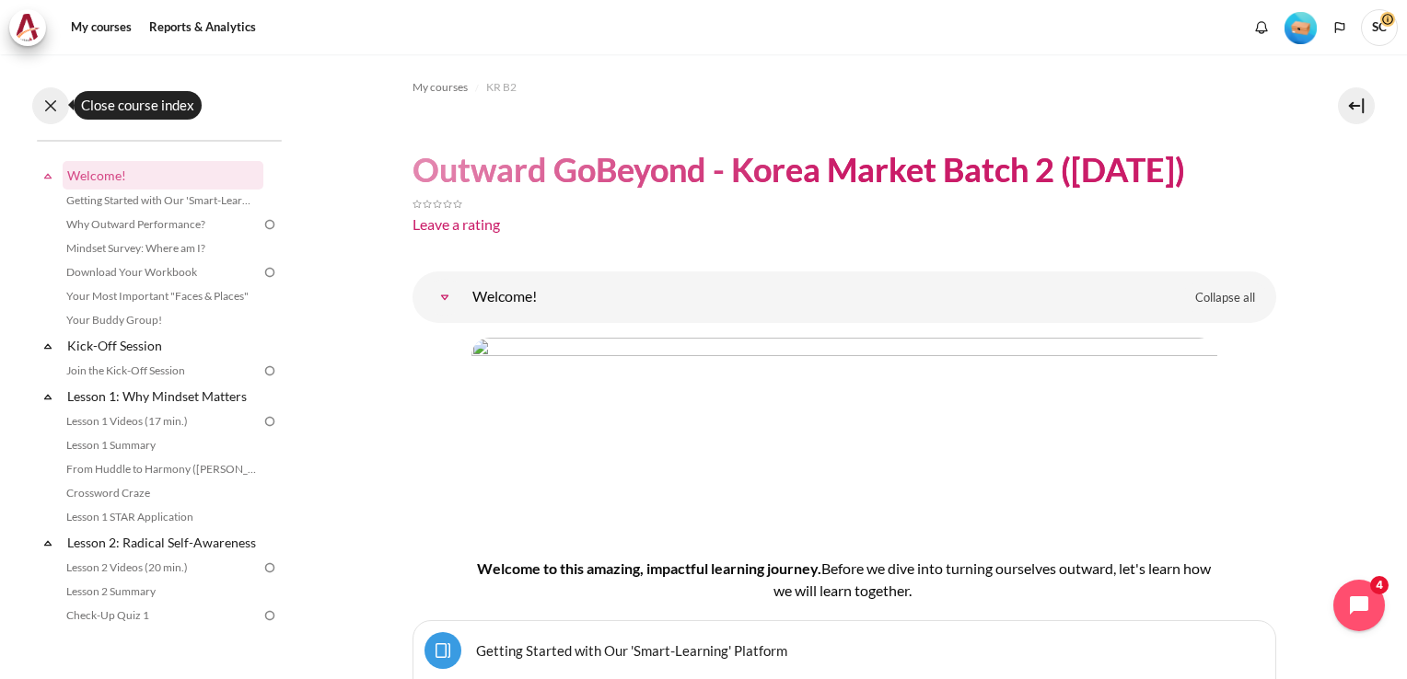
click at [48, 101] on button at bounding box center [50, 105] width 37 height 37
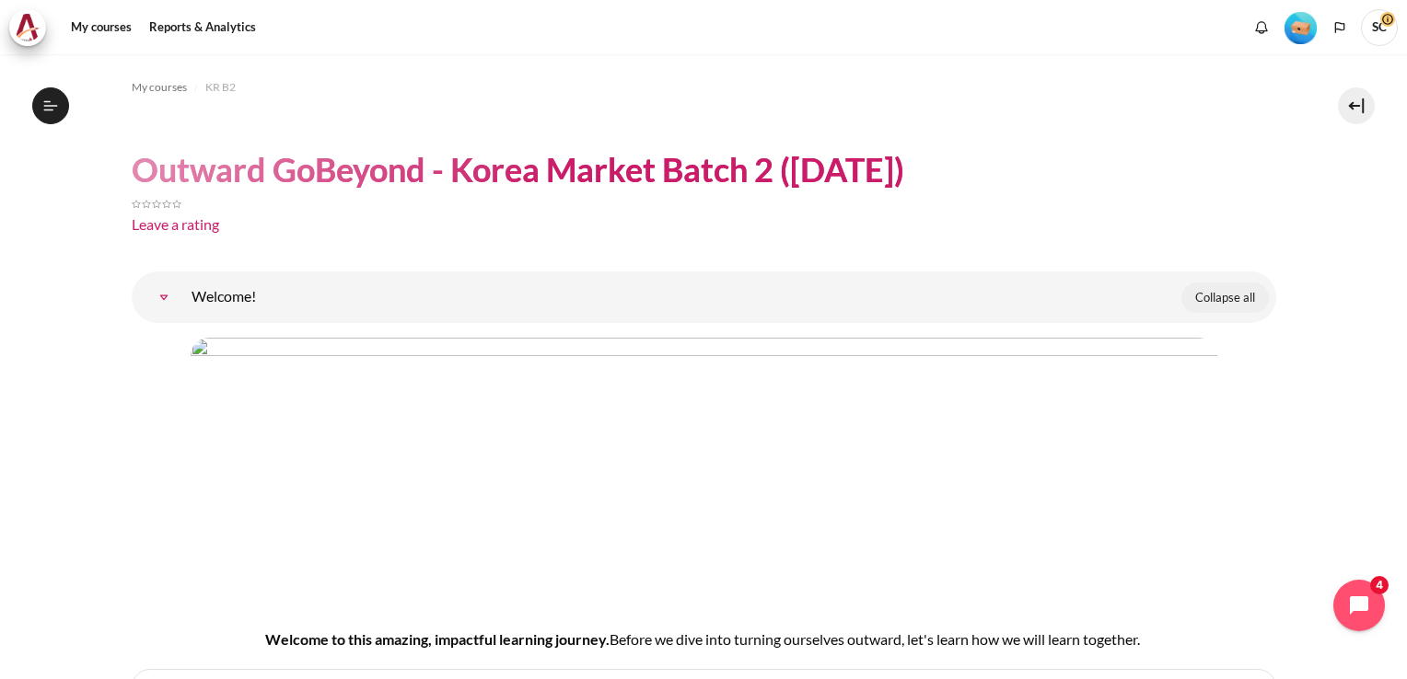
click at [1211, 296] on span "Collapse all" at bounding box center [1225, 298] width 60 height 18
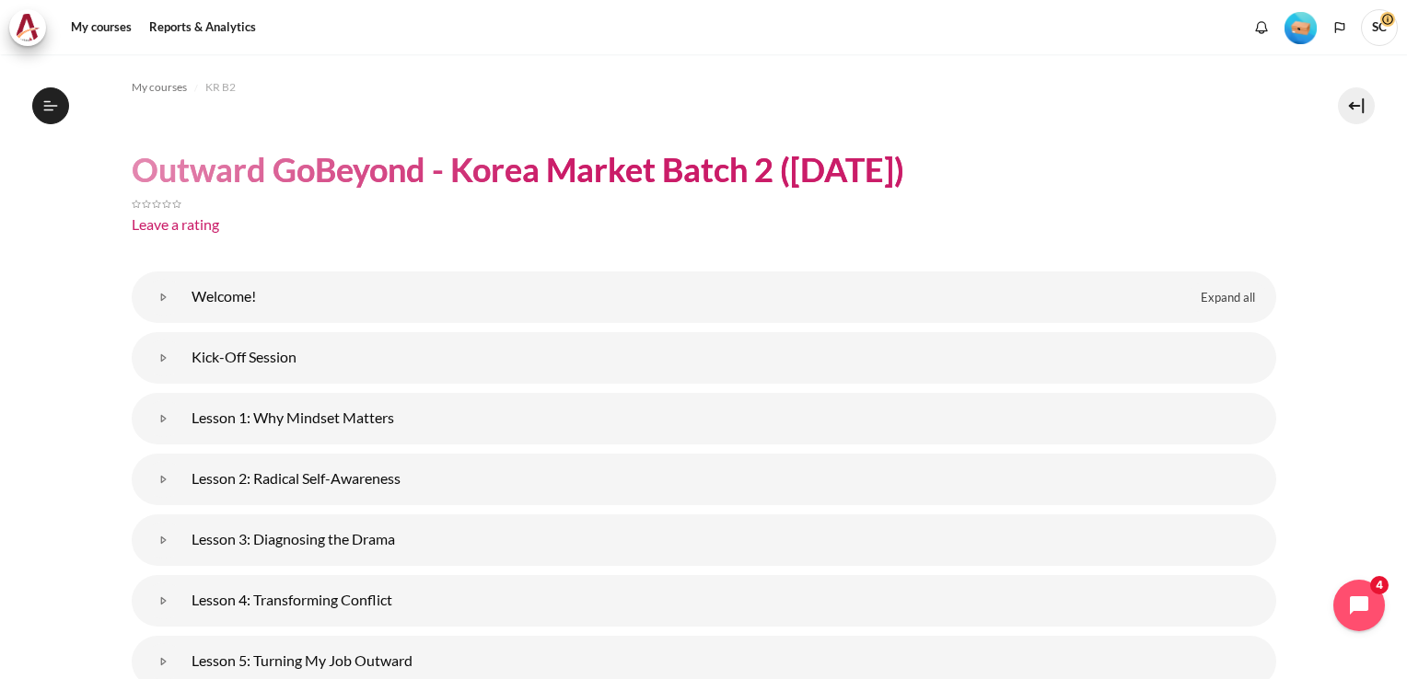
drag, startPoint x: 174, startPoint y: 226, endPoint x: 99, endPoint y: 261, distance: 82.4
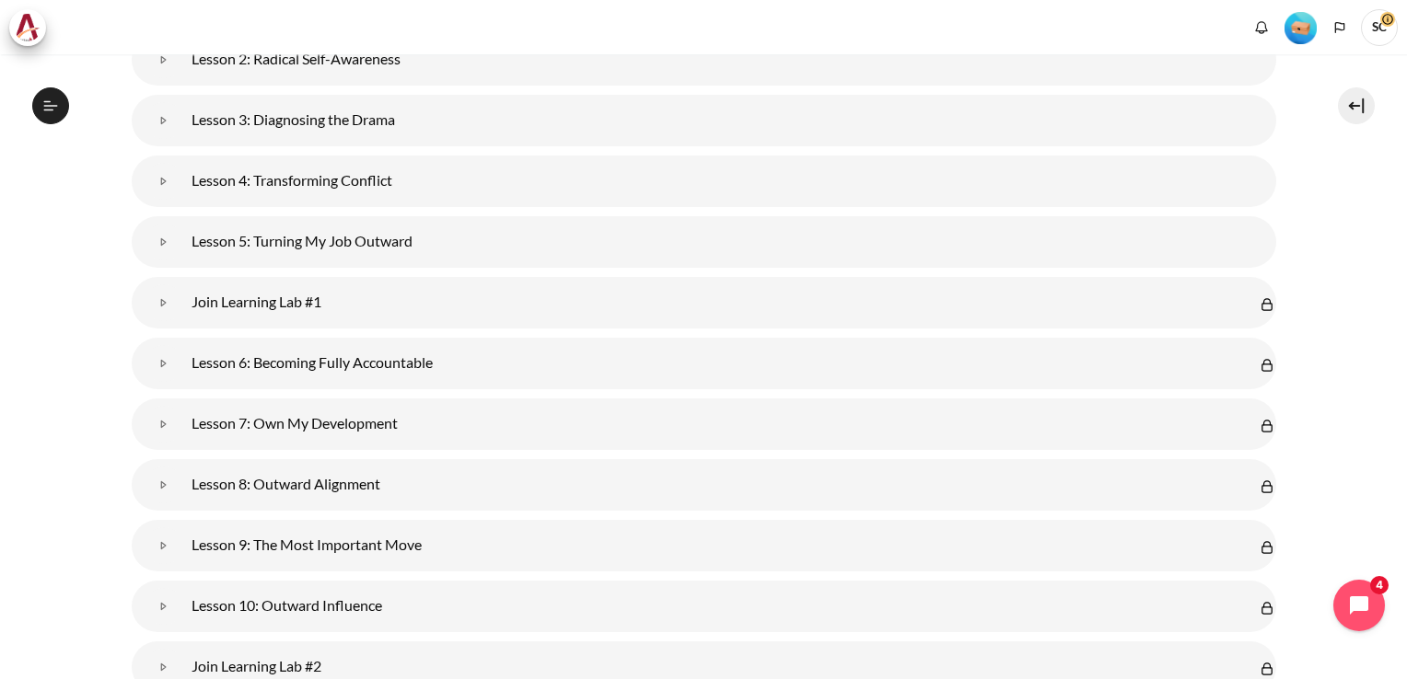
scroll to position [420, 0]
click at [182, 306] on link "Join Learning Lab #1" at bounding box center [163, 302] width 37 height 37
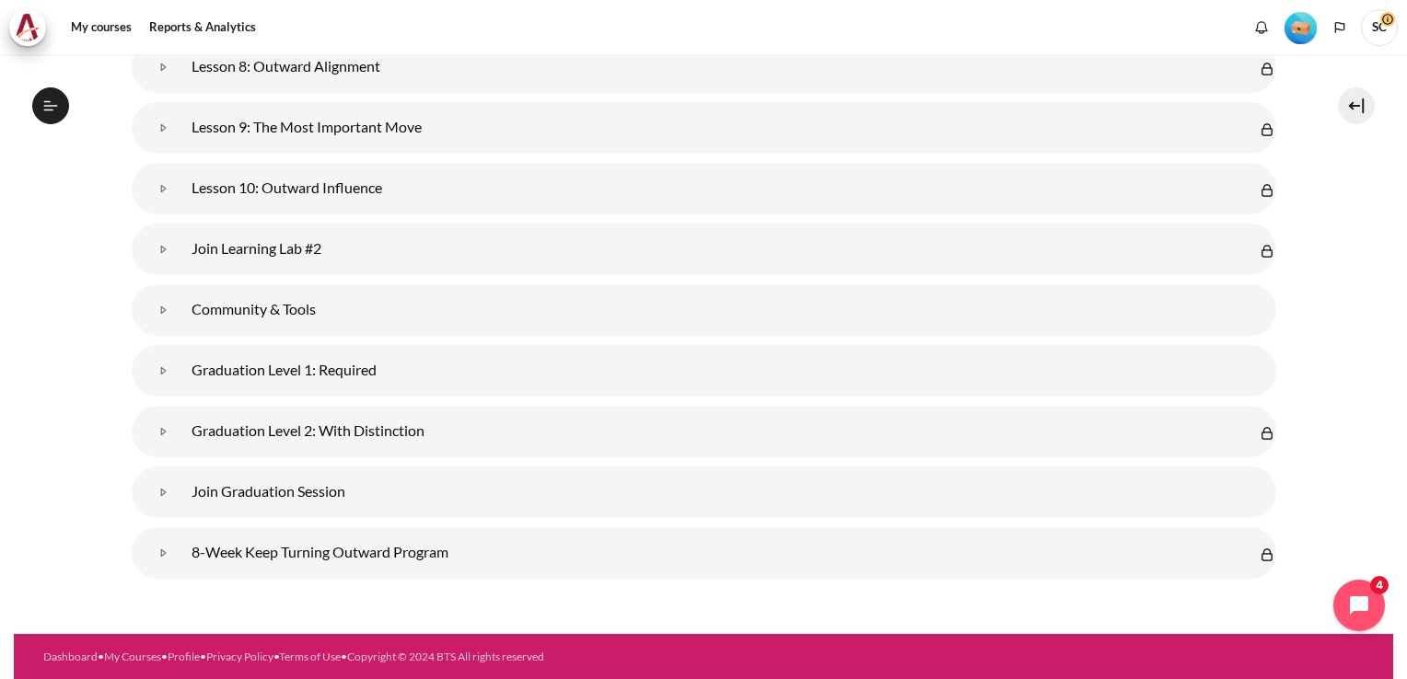
scroll to position [888, 0]
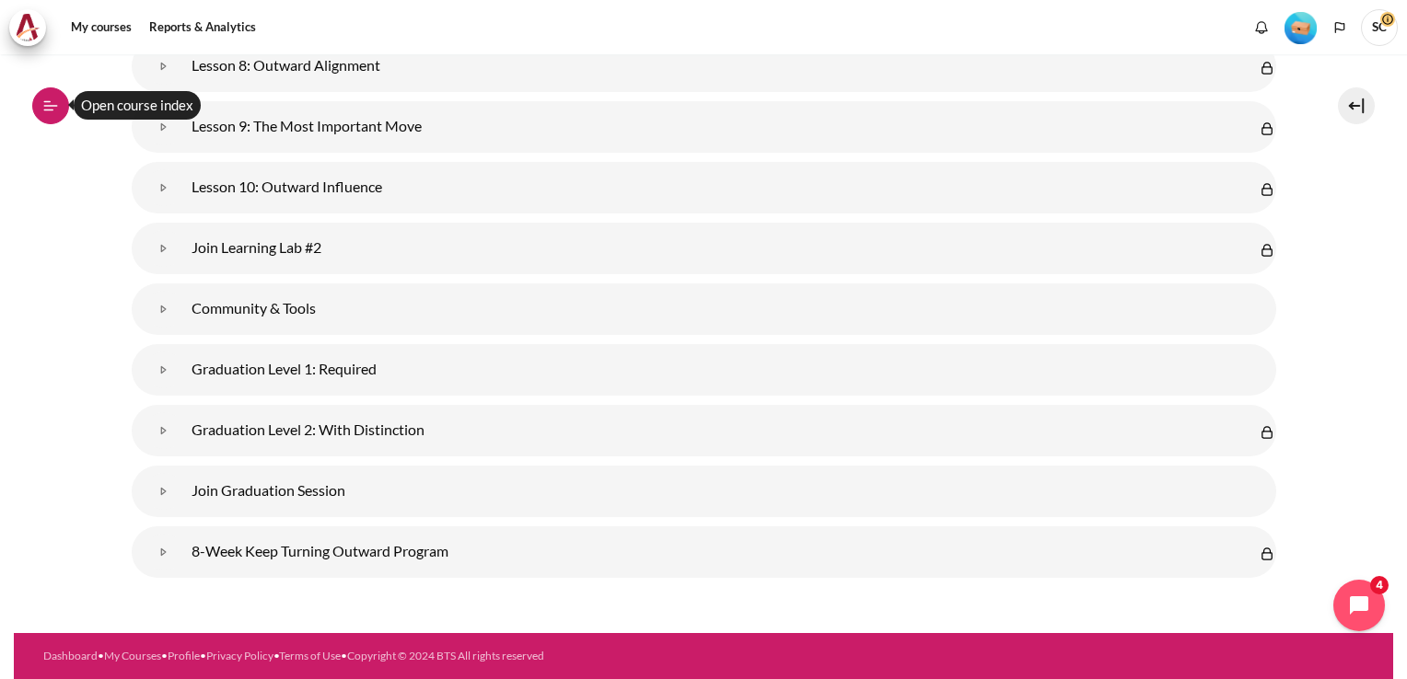
click at [48, 97] on button "Open course index" at bounding box center [50, 105] width 37 height 37
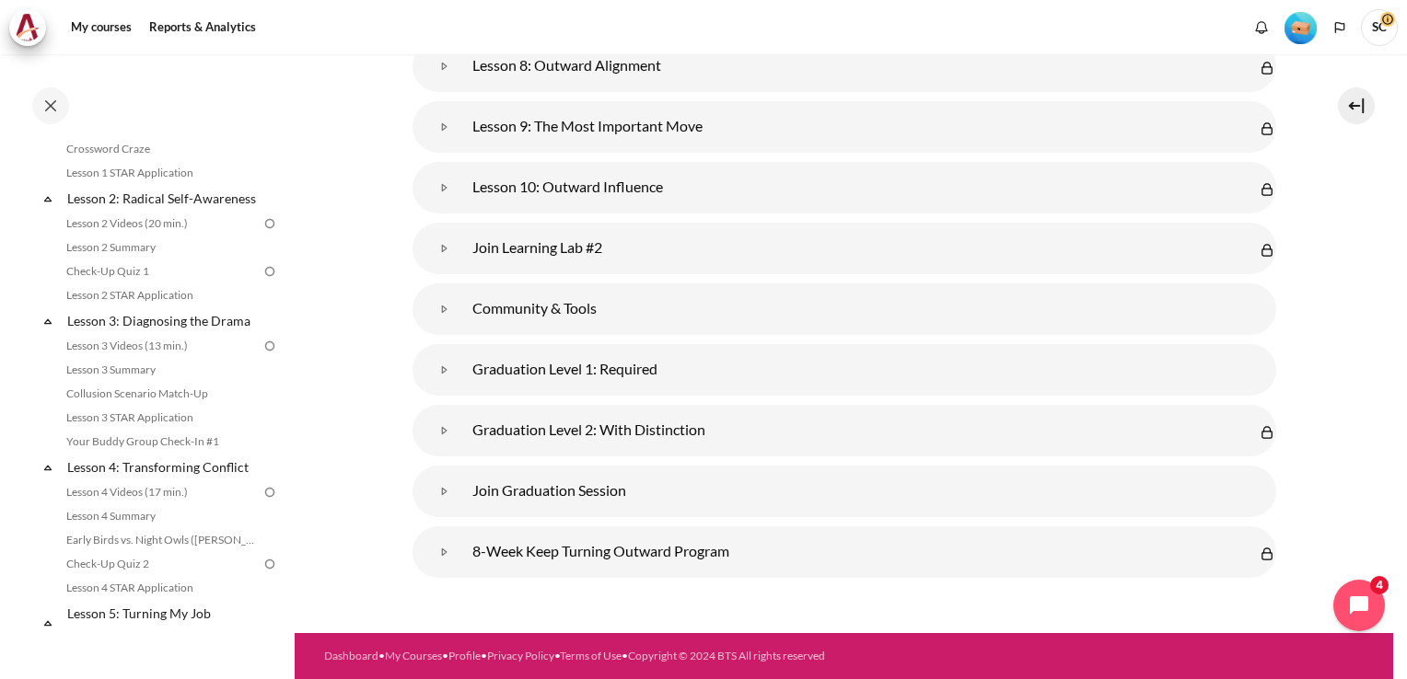
scroll to position [0, 0]
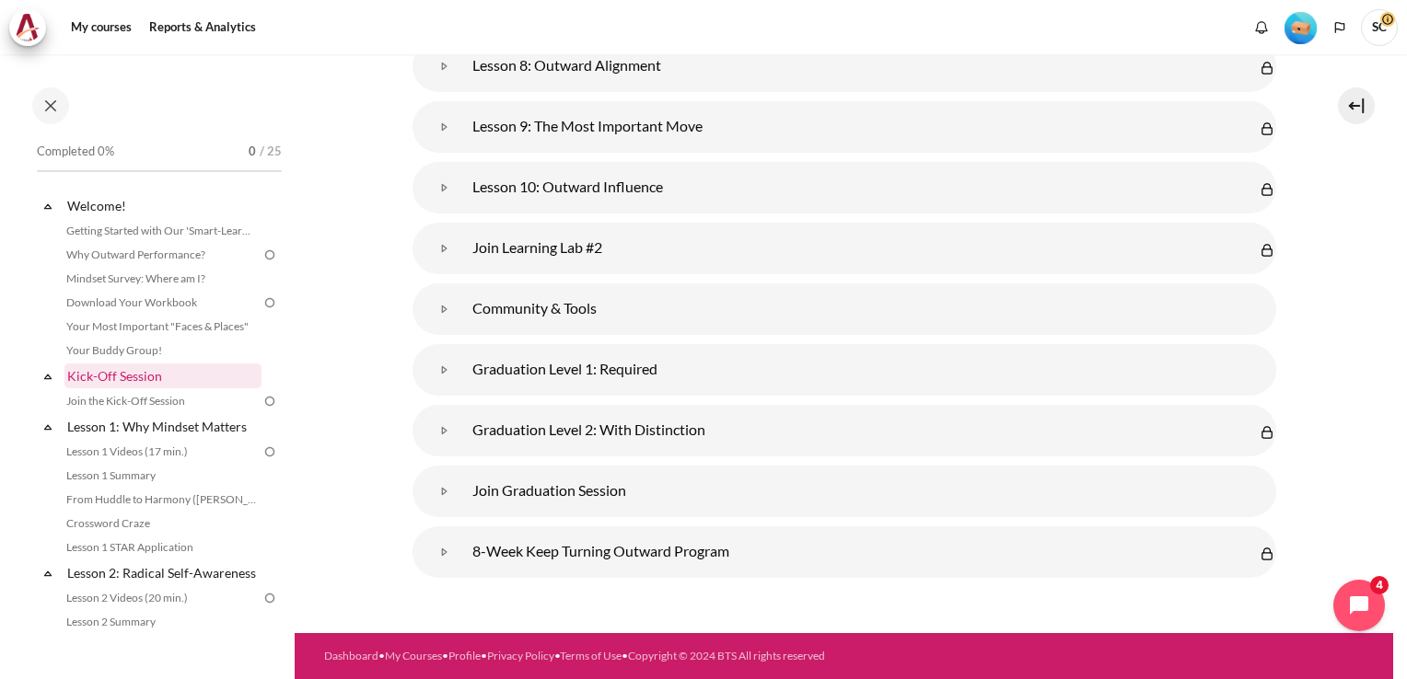
click at [105, 376] on link "Kick-Off Session" at bounding box center [162, 376] width 197 height 25
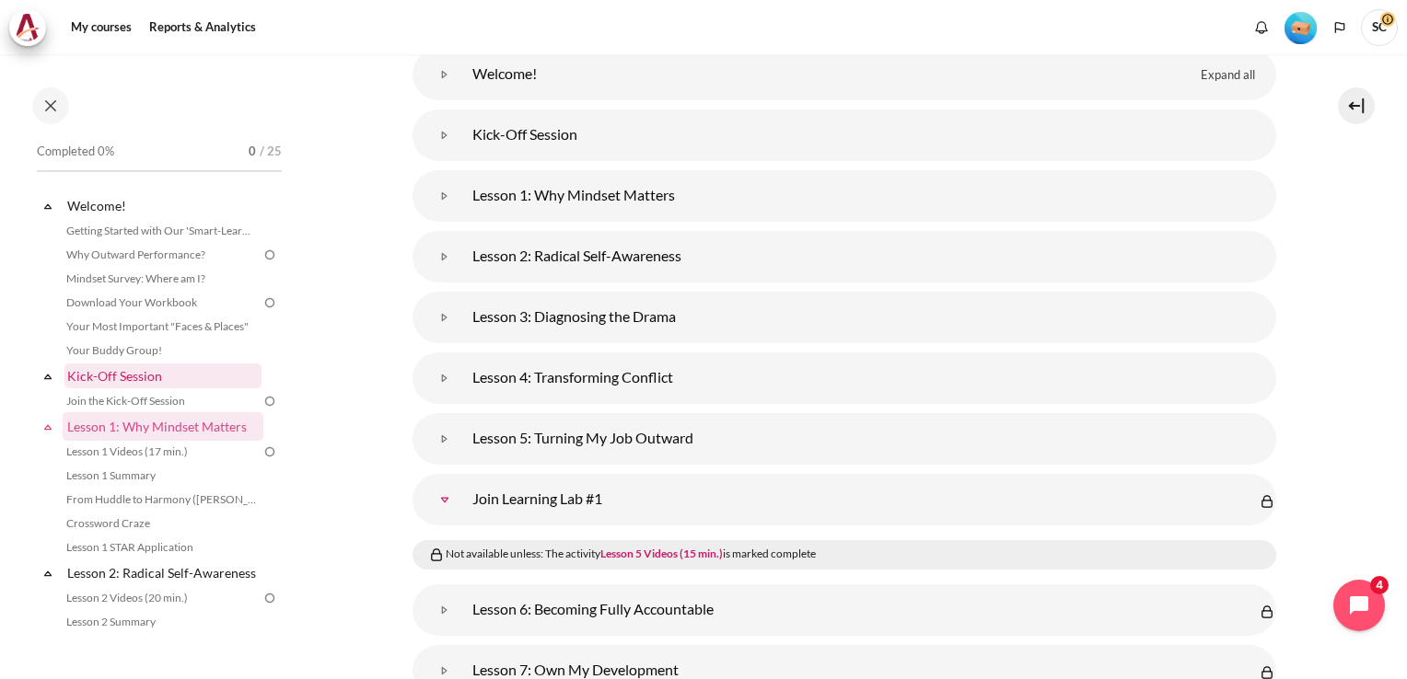
click at [107, 375] on link "Kick-Off Session" at bounding box center [162, 376] width 197 height 25
drag, startPoint x: 107, startPoint y: 375, endPoint x: 86, endPoint y: 377, distance: 21.3
click at [86, 377] on link "Kick-Off Session" at bounding box center [162, 376] width 197 height 25
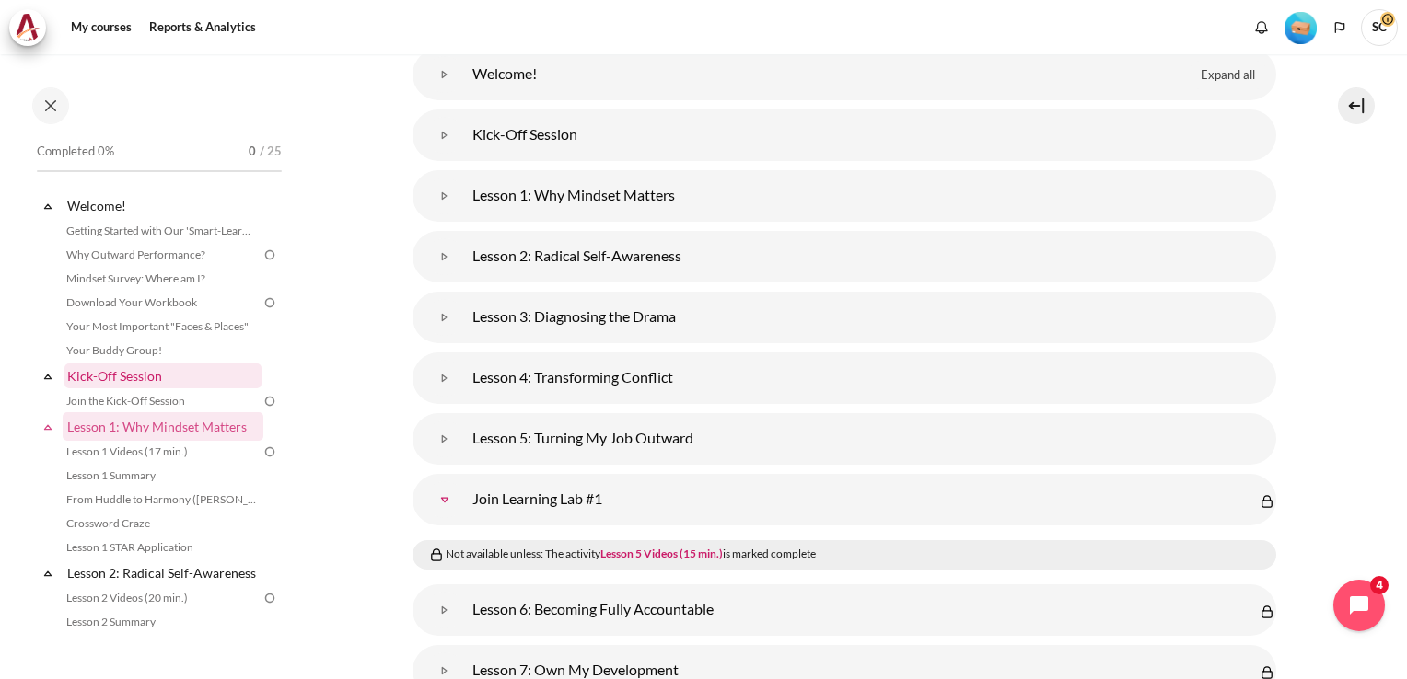
click at [86, 377] on link "Kick-Off Session" at bounding box center [162, 376] width 197 height 25
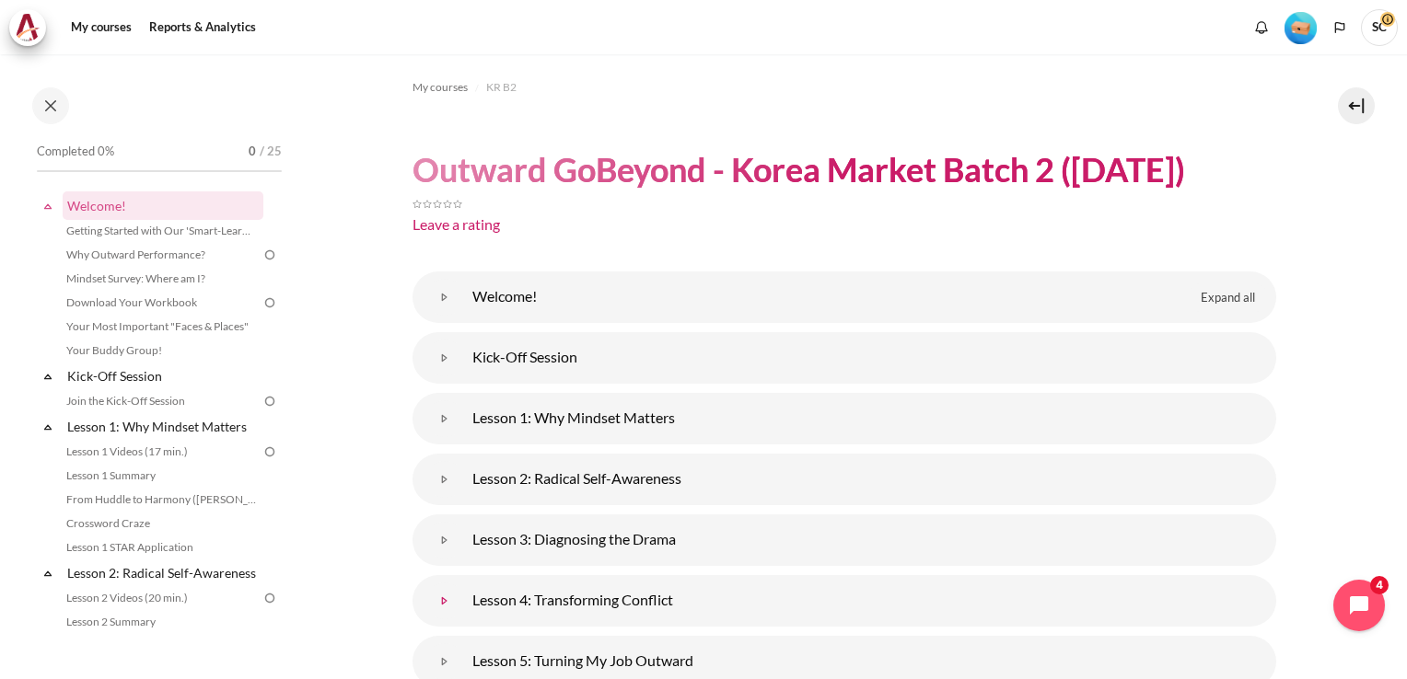
scroll to position [0, 0]
click at [51, 109] on button at bounding box center [50, 105] width 37 height 37
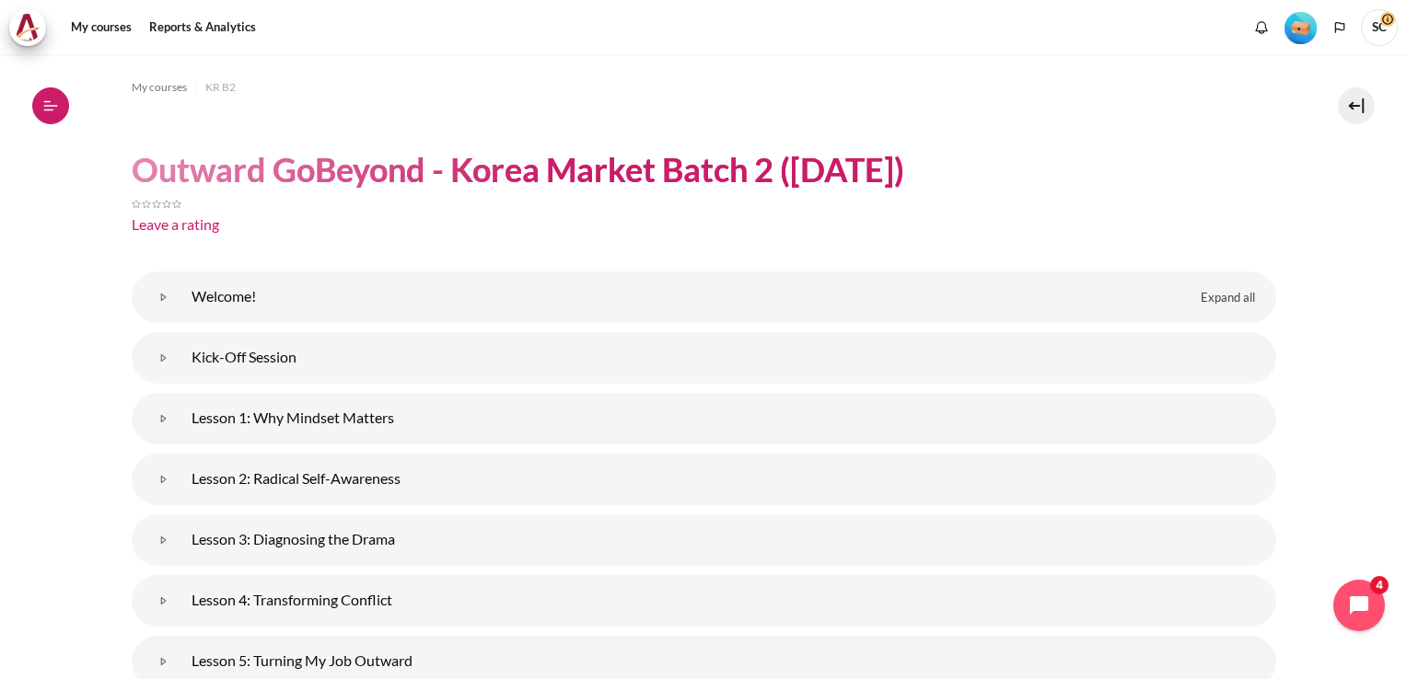
click at [51, 110] on icon at bounding box center [49, 110] width 10 height 1
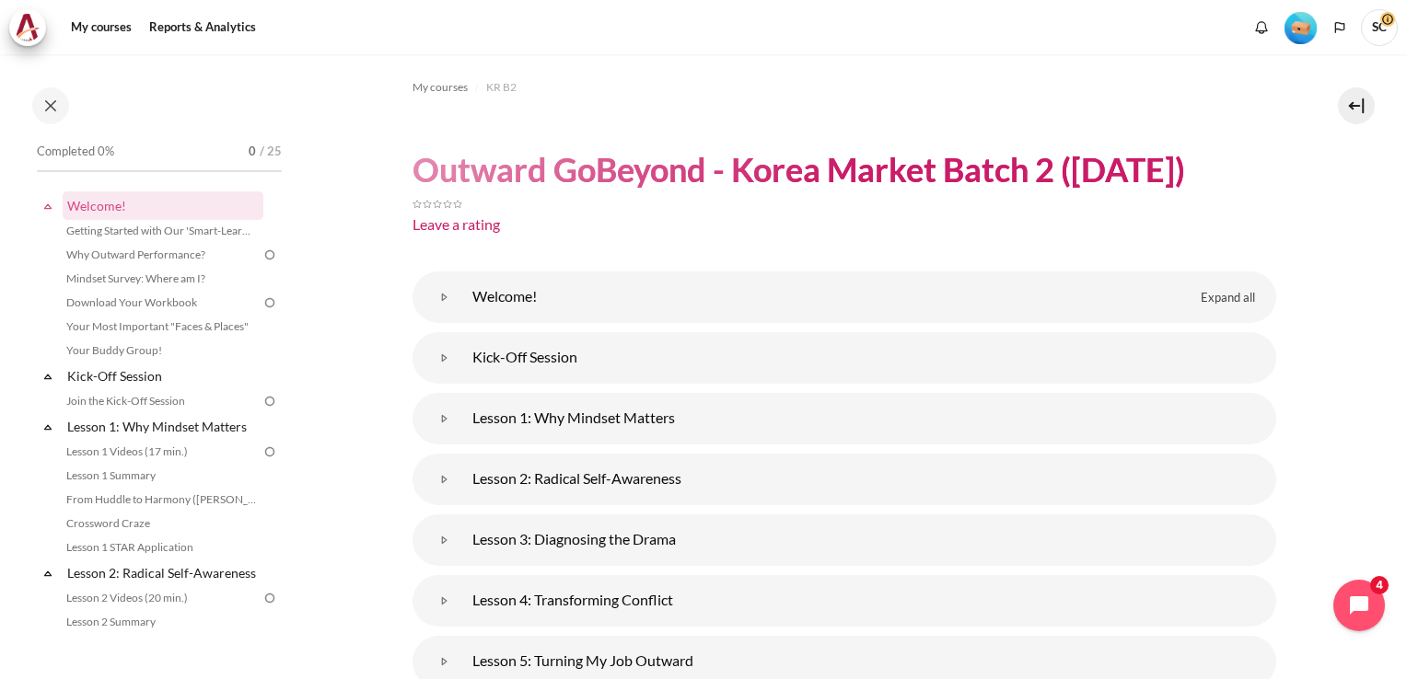
drag, startPoint x: 103, startPoint y: 373, endPoint x: 383, endPoint y: 396, distance: 280.8
click at [261, 402] on img at bounding box center [269, 401] width 17 height 17
click at [166, 403] on link "Join the Kick-Off Session" at bounding box center [161, 401] width 201 height 22
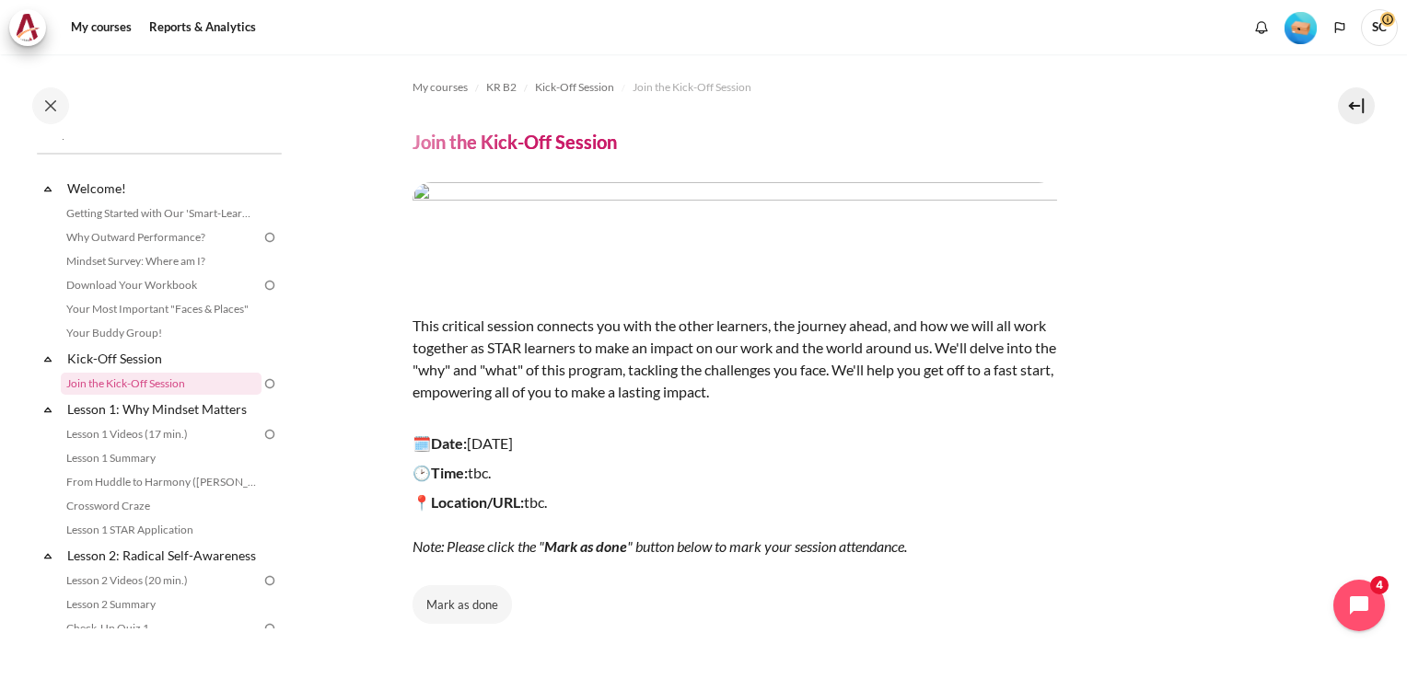
click at [640, 235] on img "Content" at bounding box center [734, 232] width 644 height 100
drag, startPoint x: 640, startPoint y: 235, endPoint x: 569, endPoint y: 249, distance: 72.2
click at [569, 249] on img "Content" at bounding box center [734, 232] width 644 height 100
drag, startPoint x: 461, startPoint y: 481, endPoint x: 457, endPoint y: 472, distance: 9.5
click at [462, 481] on strong "🕑Time:" at bounding box center [439, 472] width 55 height 17
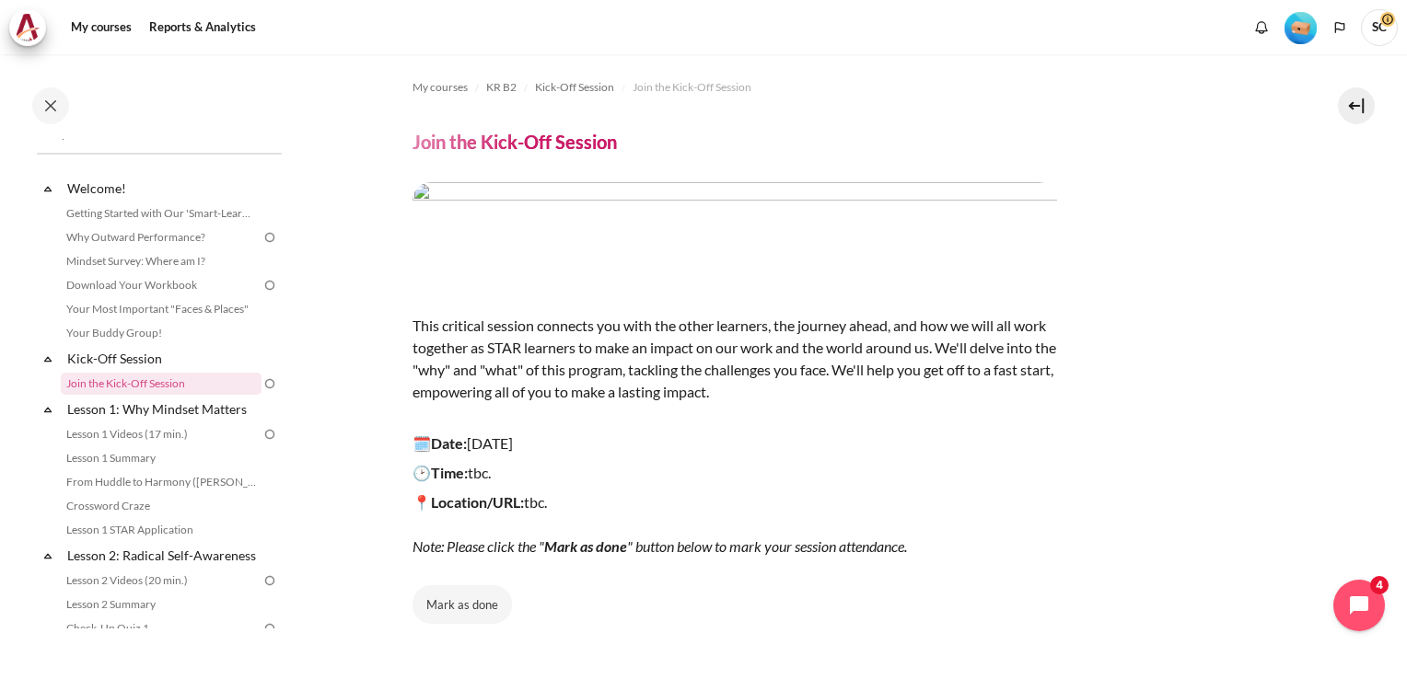
click at [460, 447] on strong "🗓️Date:" at bounding box center [439, 443] width 54 height 17
click at [475, 509] on strong "📍Location/URL:" at bounding box center [467, 501] width 111 height 17
click at [523, 545] on em "Note: Please click the " Mark as done " button below to mark your session atten…" at bounding box center [659, 546] width 494 height 17
drag, startPoint x: 523, startPoint y: 545, endPoint x: 601, endPoint y: 551, distance: 78.4
click at [601, 551] on strong "Mark as done" at bounding box center [585, 546] width 83 height 17
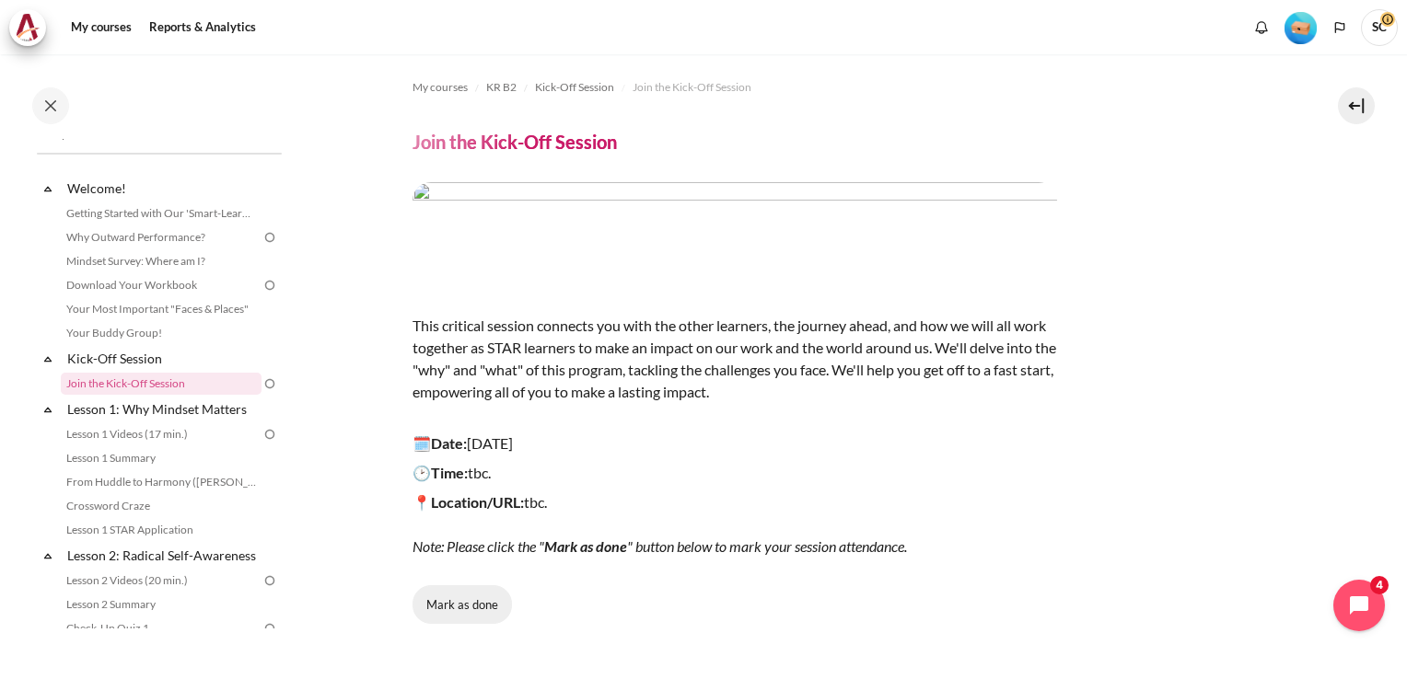
click at [470, 602] on button "Mark as done" at bounding box center [461, 604] width 99 height 39
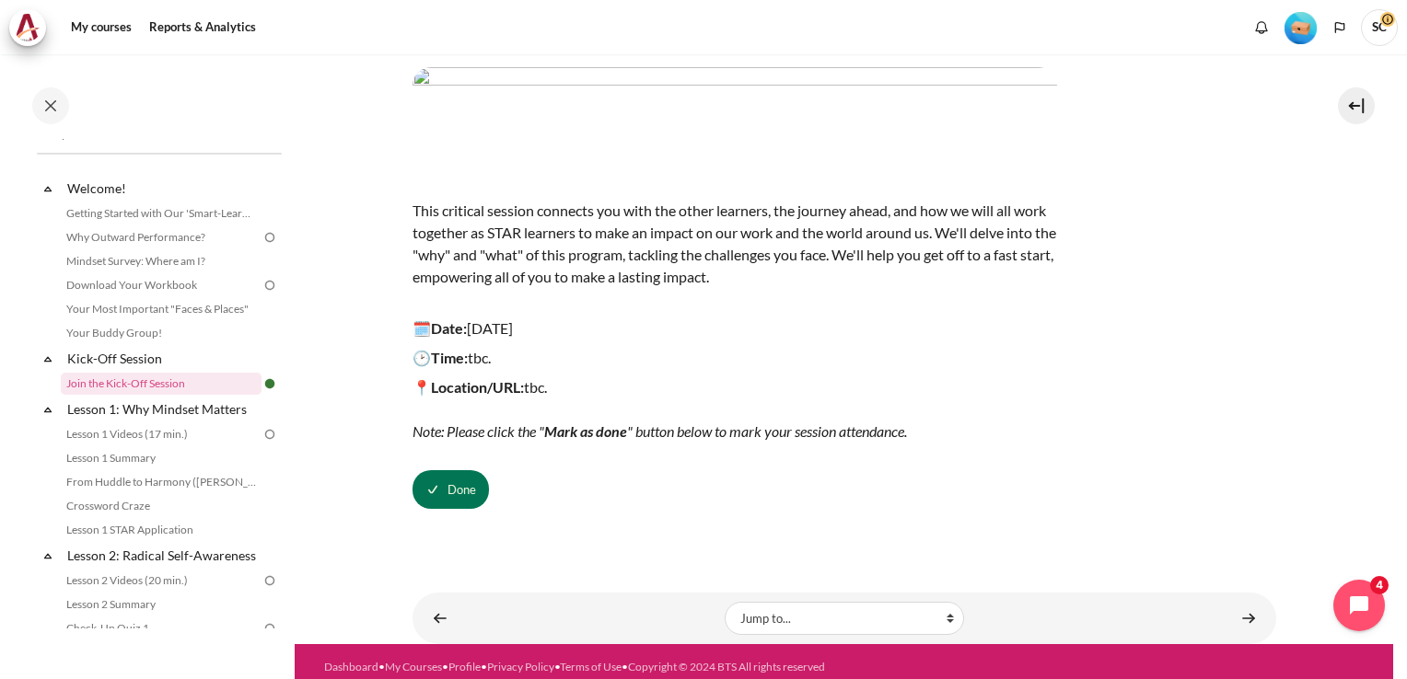
scroll to position [125, 0]
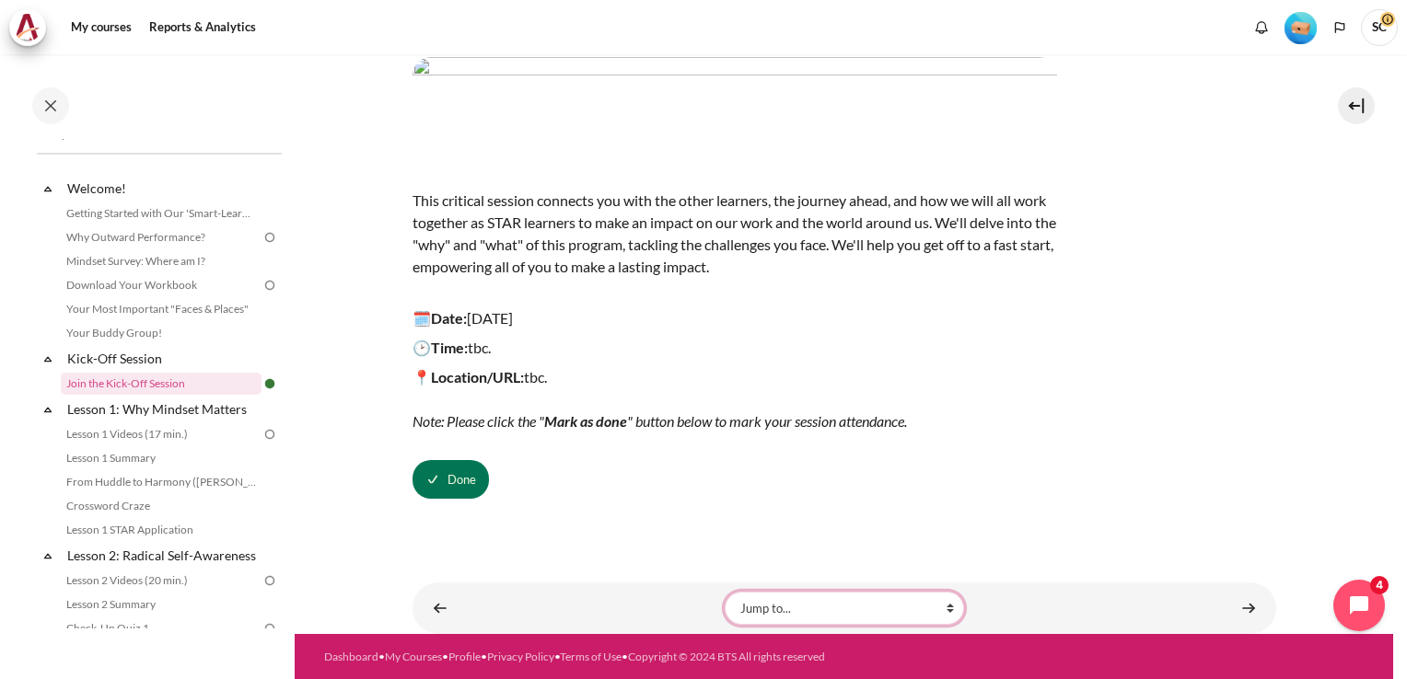
click at [945, 605] on select "Jump to... Getting Started with Our 'Smart-Learning' Platform Why Outward Perfo…" at bounding box center [844, 608] width 239 height 33
click at [1234, 385] on div "This critical session connects you with the other learners, the journey ahead, …" at bounding box center [844, 278] width 864 height 442
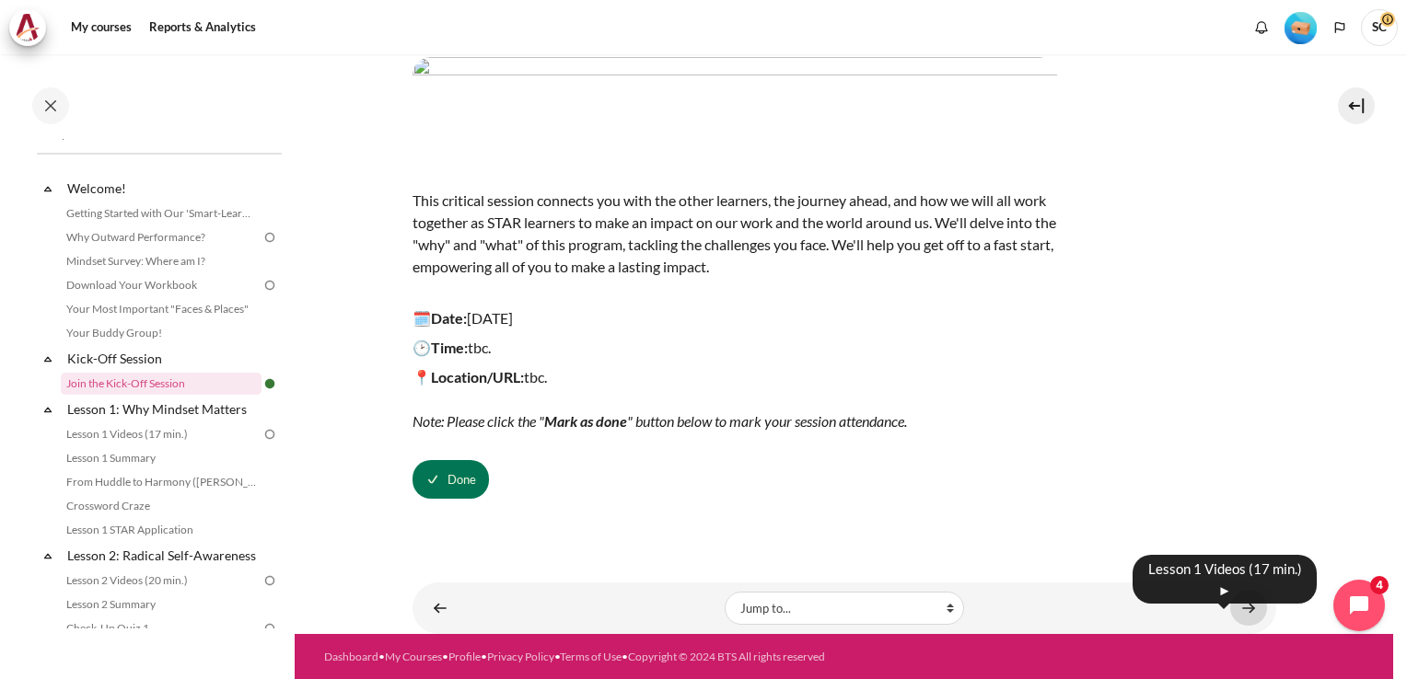
click at [1240, 605] on link "Content" at bounding box center [1248, 608] width 37 height 36
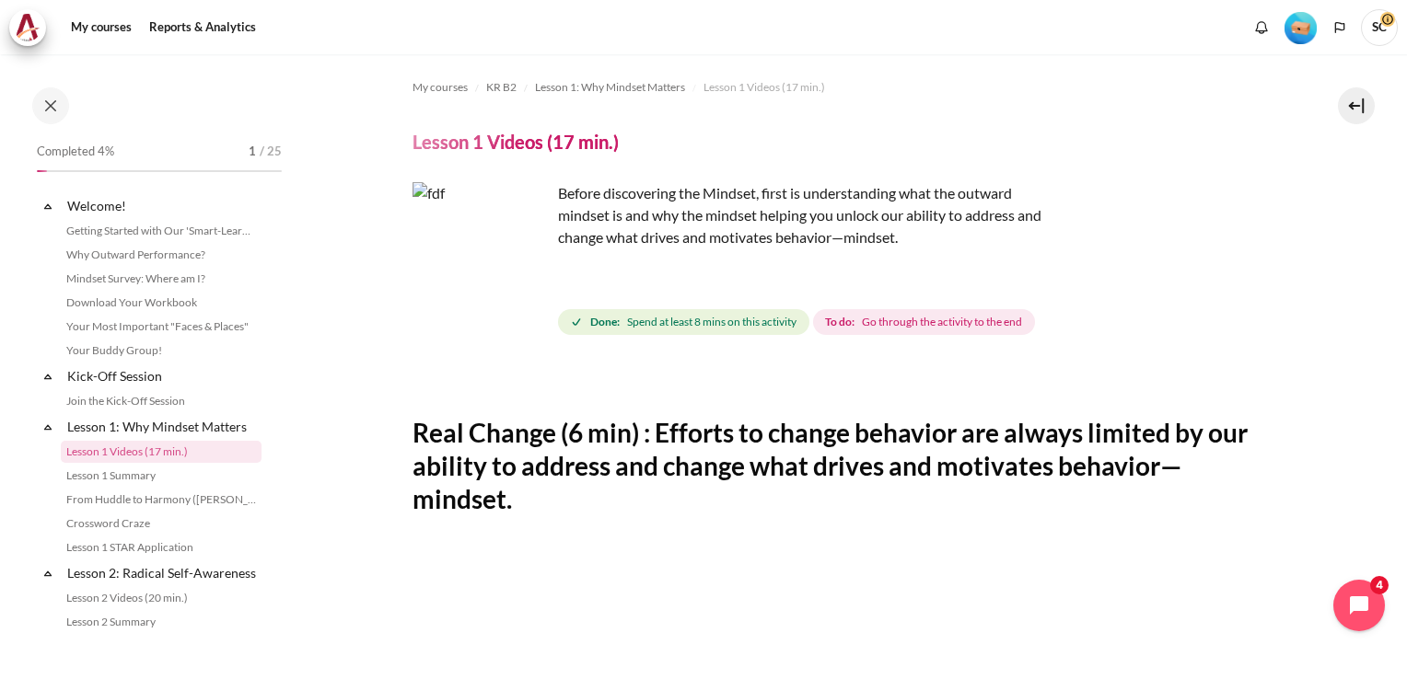
scroll to position [69, 0]
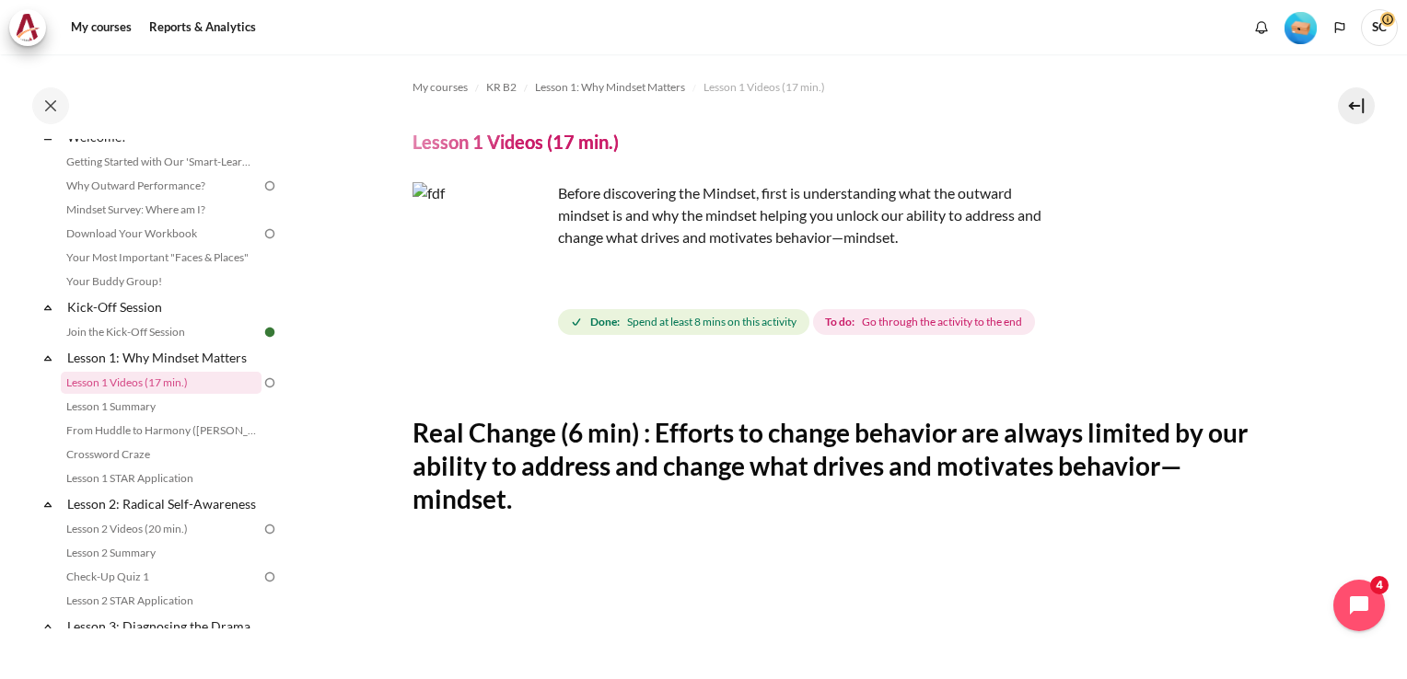
click at [633, 230] on p "Before discovering the Mindset, first is understanding what the outward mindset…" at bounding box center [734, 215] width 644 height 66
click at [479, 249] on img "Content" at bounding box center [481, 251] width 138 height 138
drag, startPoint x: 669, startPoint y: 427, endPoint x: 478, endPoint y: 238, distance: 269.5
click at [478, 238] on img "Content" at bounding box center [481, 251] width 138 height 138
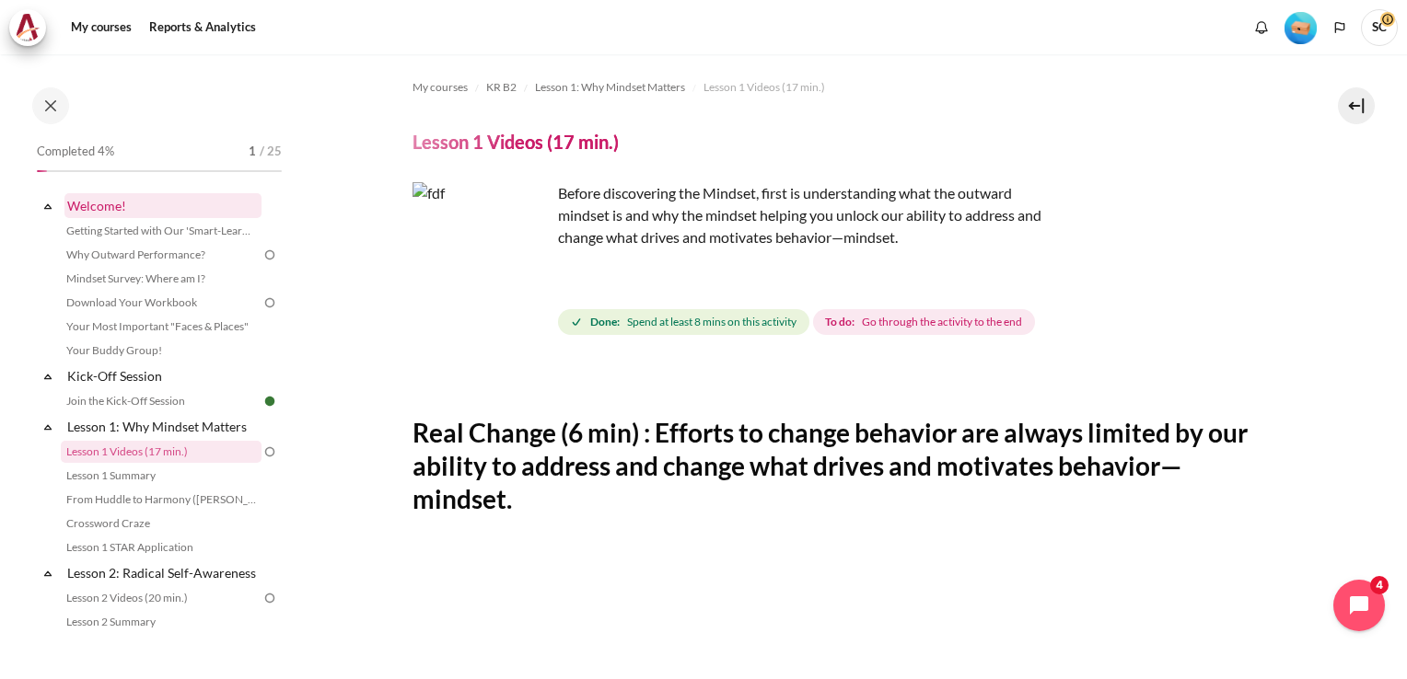
drag, startPoint x: 78, startPoint y: 206, endPoint x: 99, endPoint y: 204, distance: 21.3
click at [99, 204] on link "Welcome!" at bounding box center [162, 205] width 197 height 25
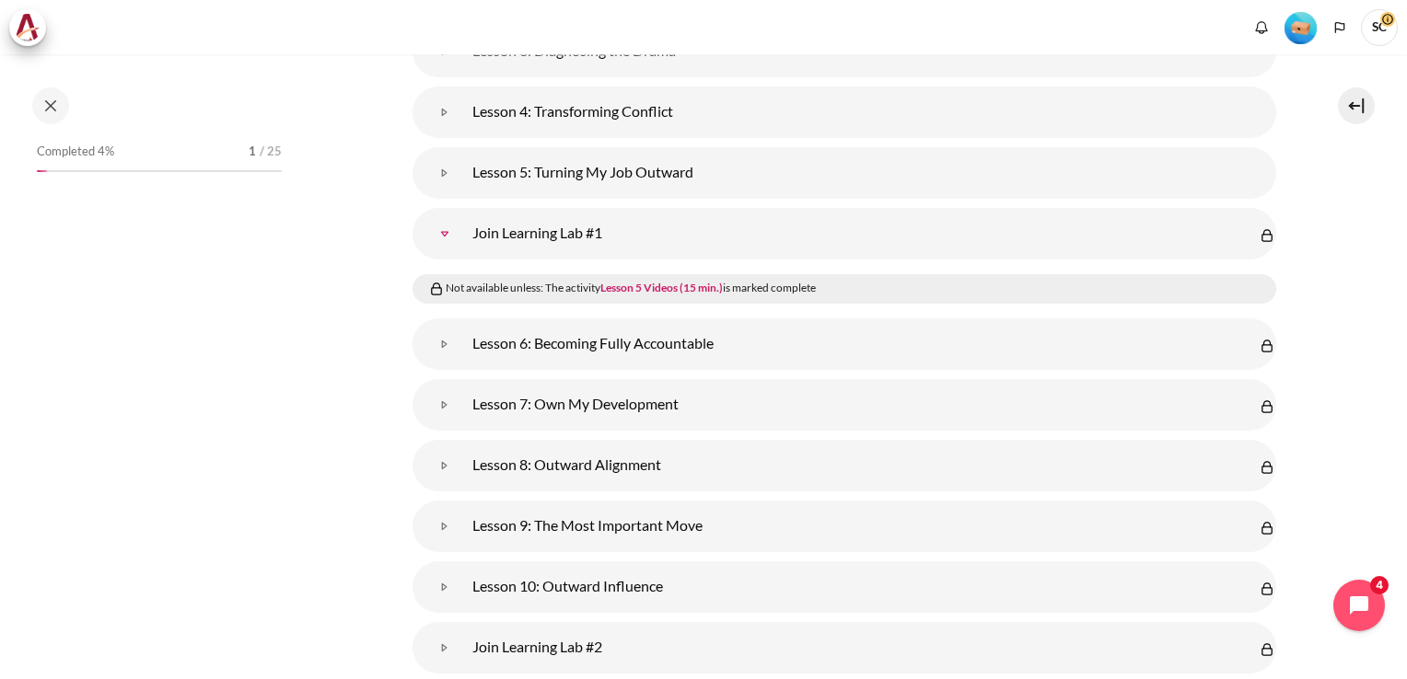
scroll to position [898, 0]
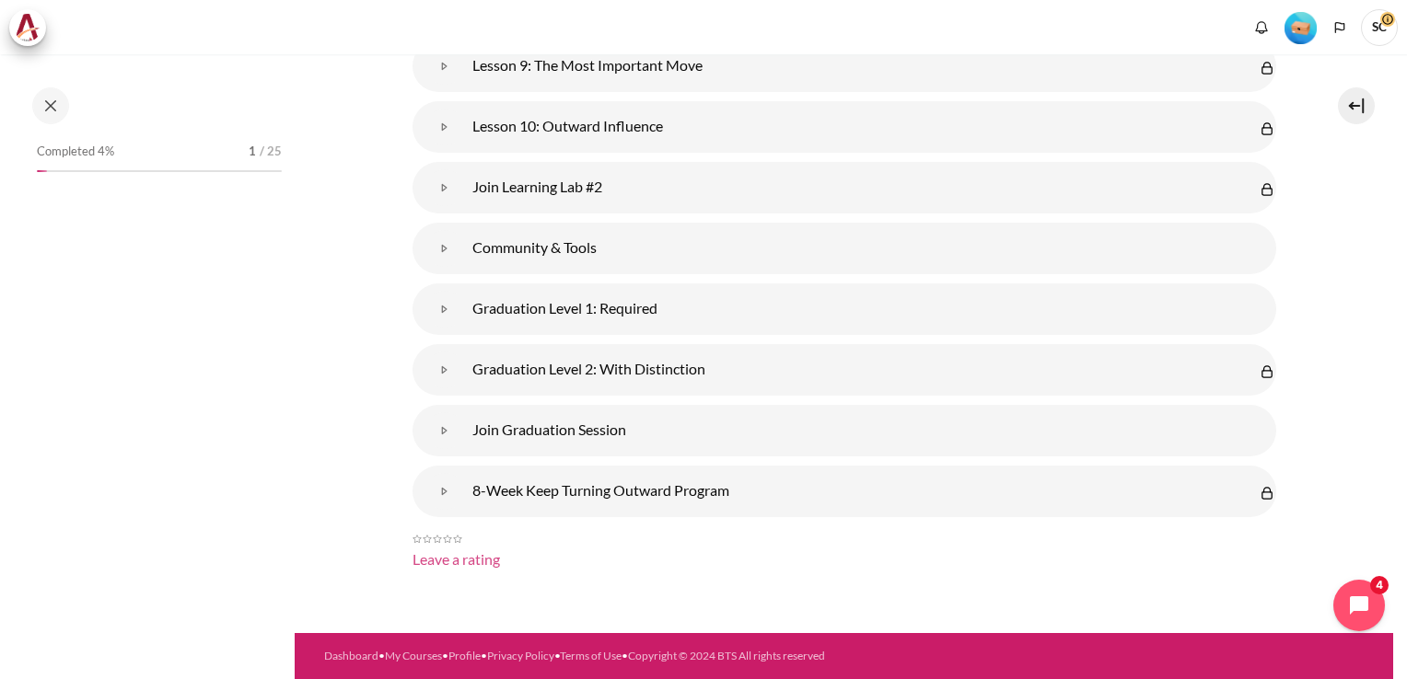
drag, startPoint x: 460, startPoint y: 562, endPoint x: 444, endPoint y: 562, distance: 16.6
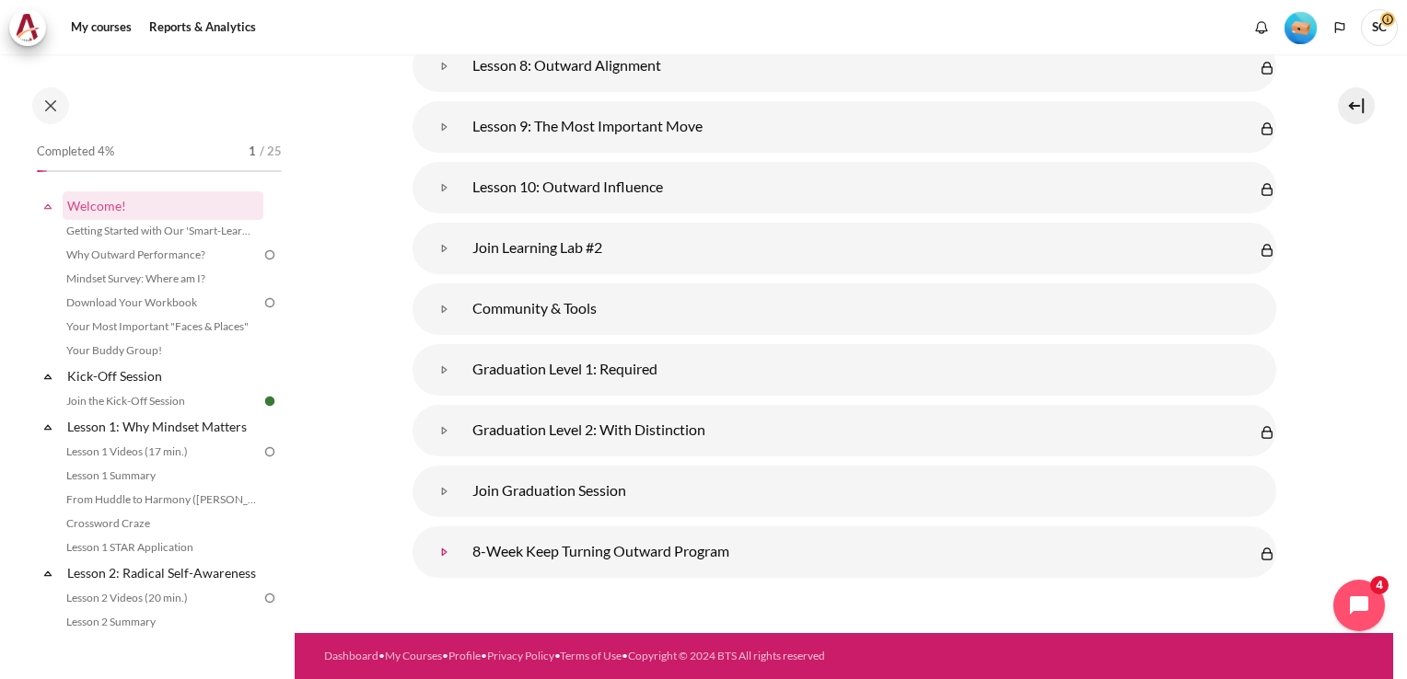
click at [444, 562] on link "8-Week Keep Turning Outward Program" at bounding box center [444, 552] width 37 height 37
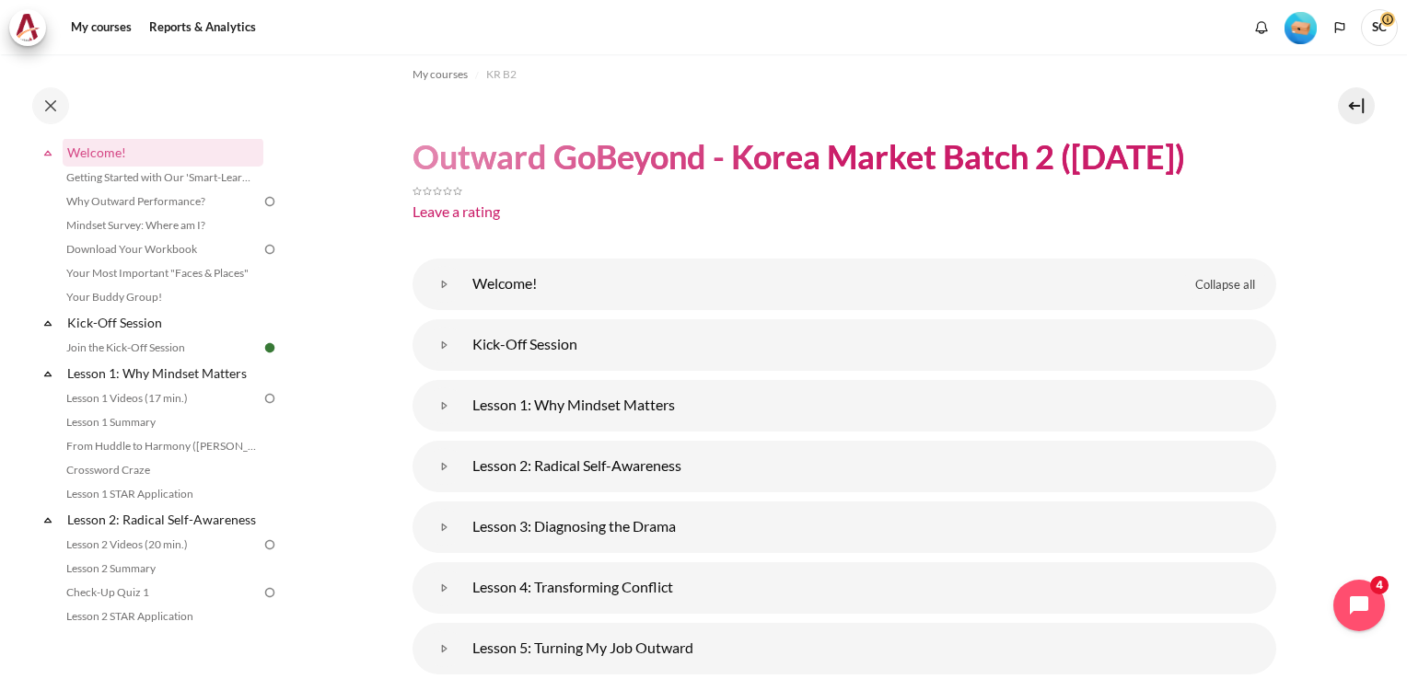
scroll to position [0, 0]
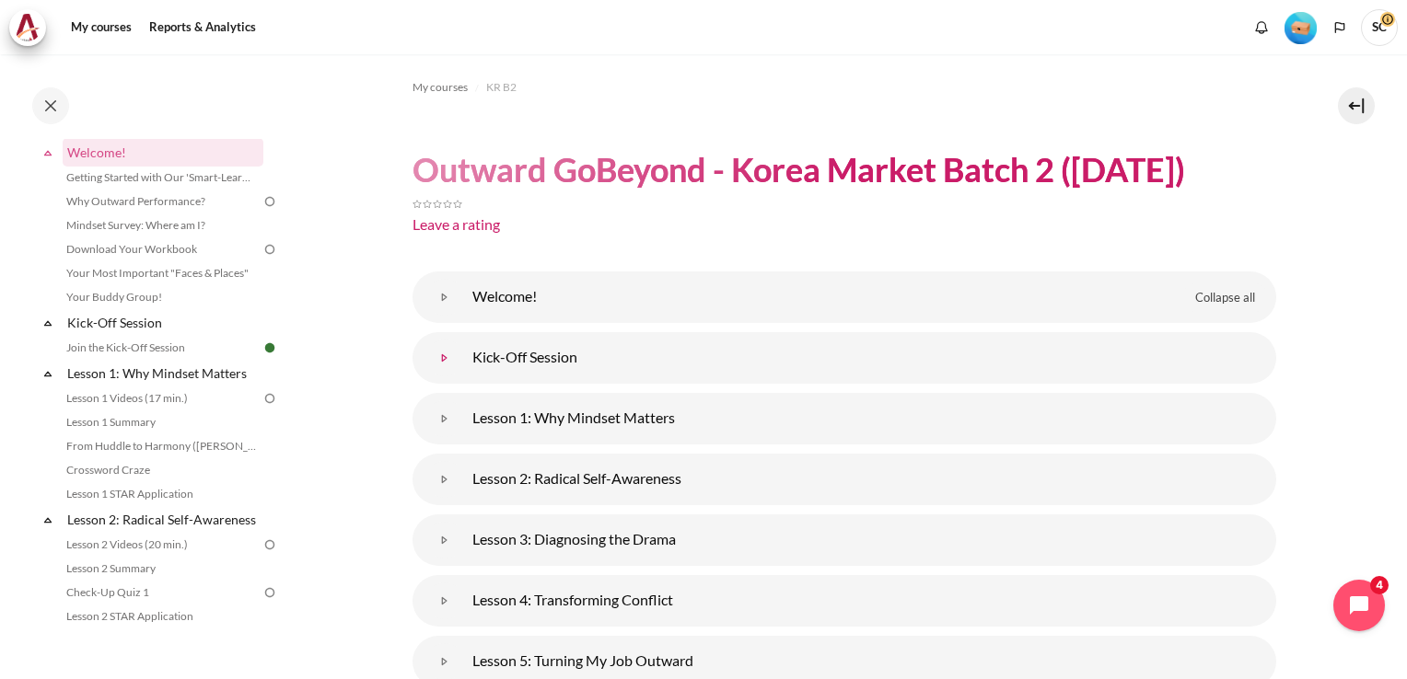
click at [463, 355] on link "Kick-Off Session" at bounding box center [444, 358] width 37 height 37
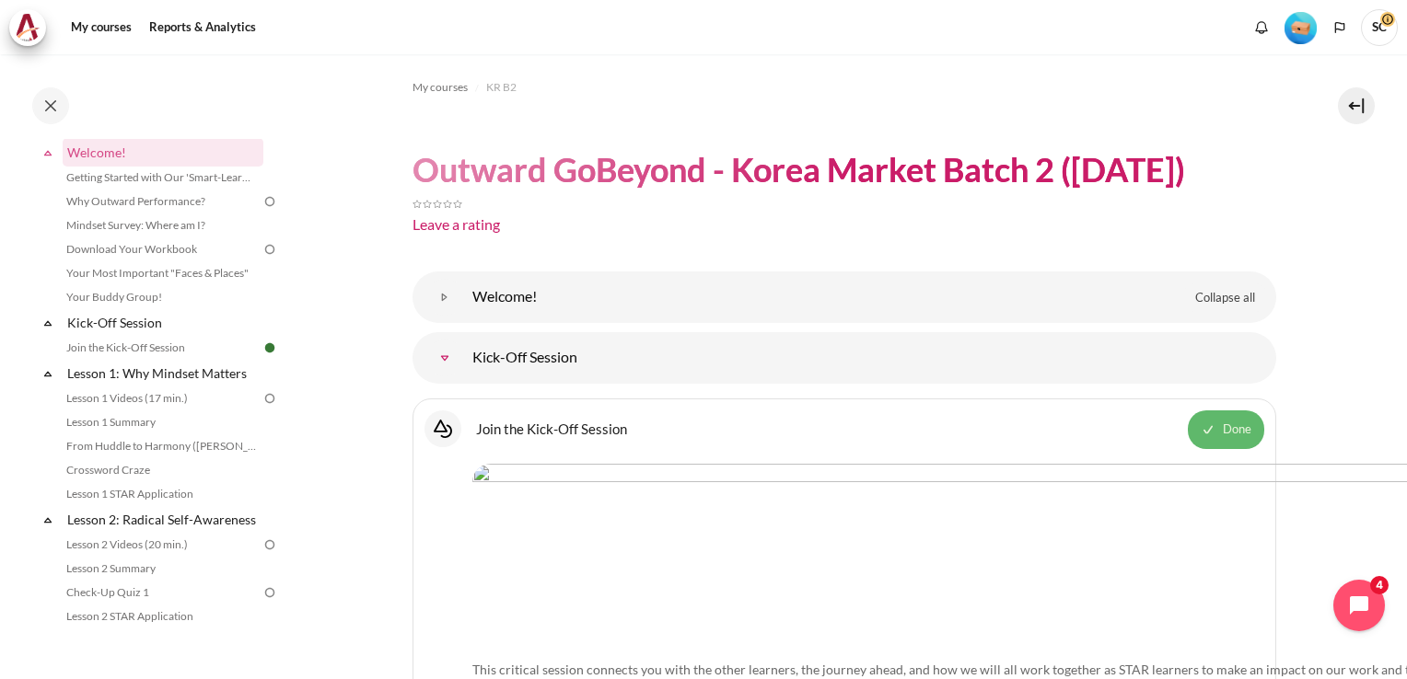
click at [1223, 432] on span "Done" at bounding box center [1237, 430] width 29 height 18
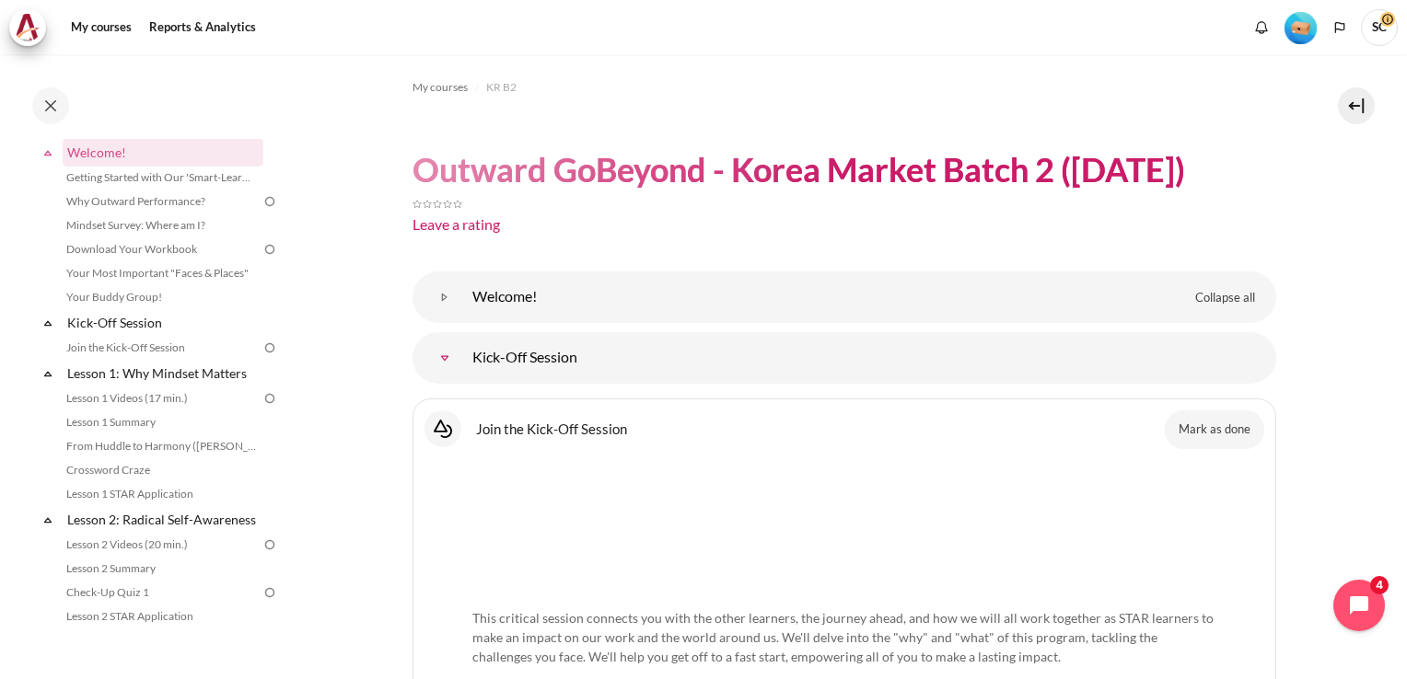
drag, startPoint x: 610, startPoint y: 361, endPoint x: 549, endPoint y: 355, distance: 61.9
click at [463, 355] on link "Kick-Off Session" at bounding box center [444, 358] width 37 height 37
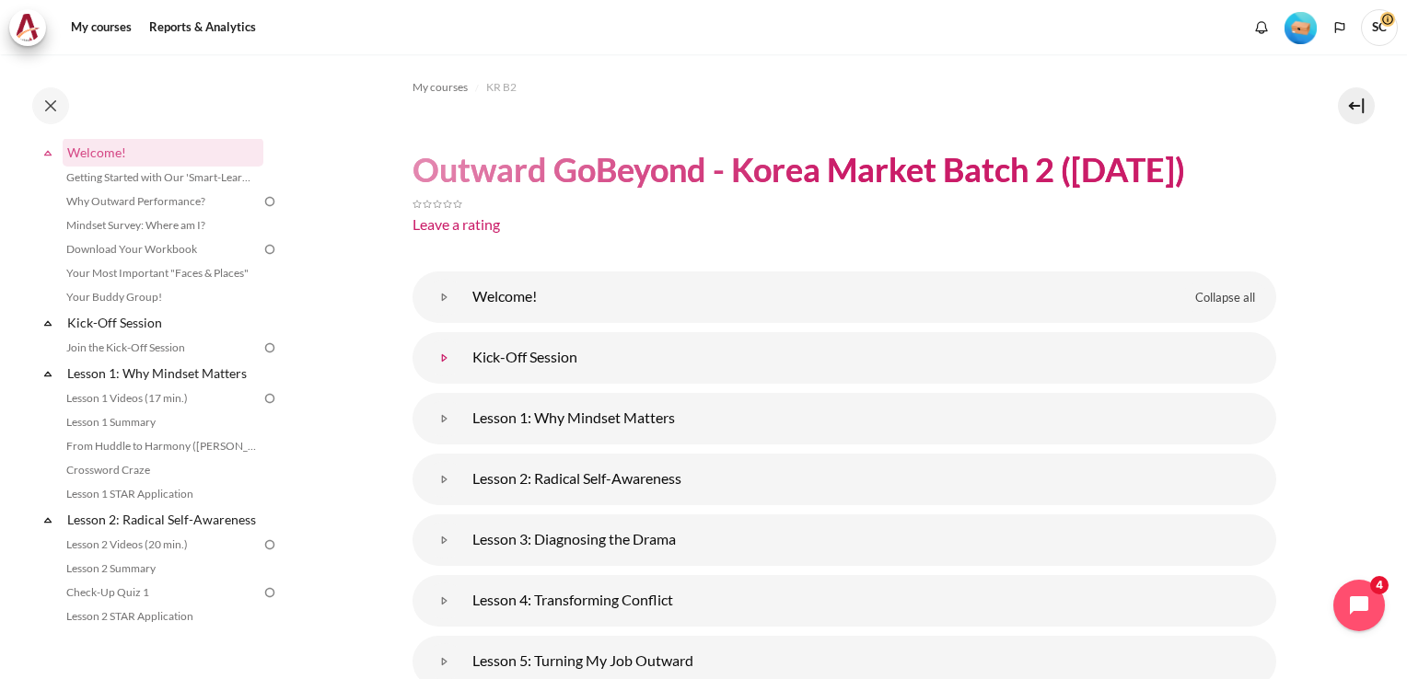
click at [463, 355] on link "Kick-Off Session" at bounding box center [444, 358] width 37 height 37
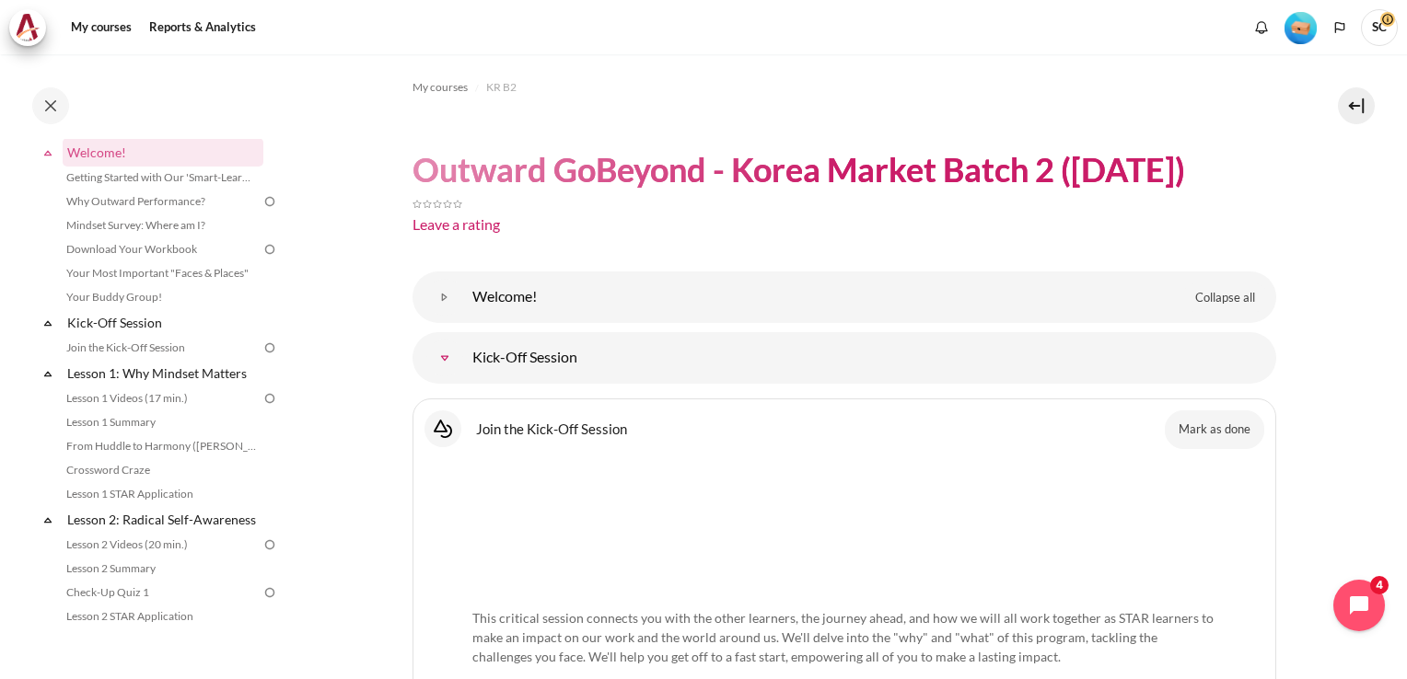
click at [463, 355] on link "Kick-Off Session" at bounding box center [444, 358] width 37 height 37
click at [851, 521] on img "Content" at bounding box center [844, 522] width 744 height 116
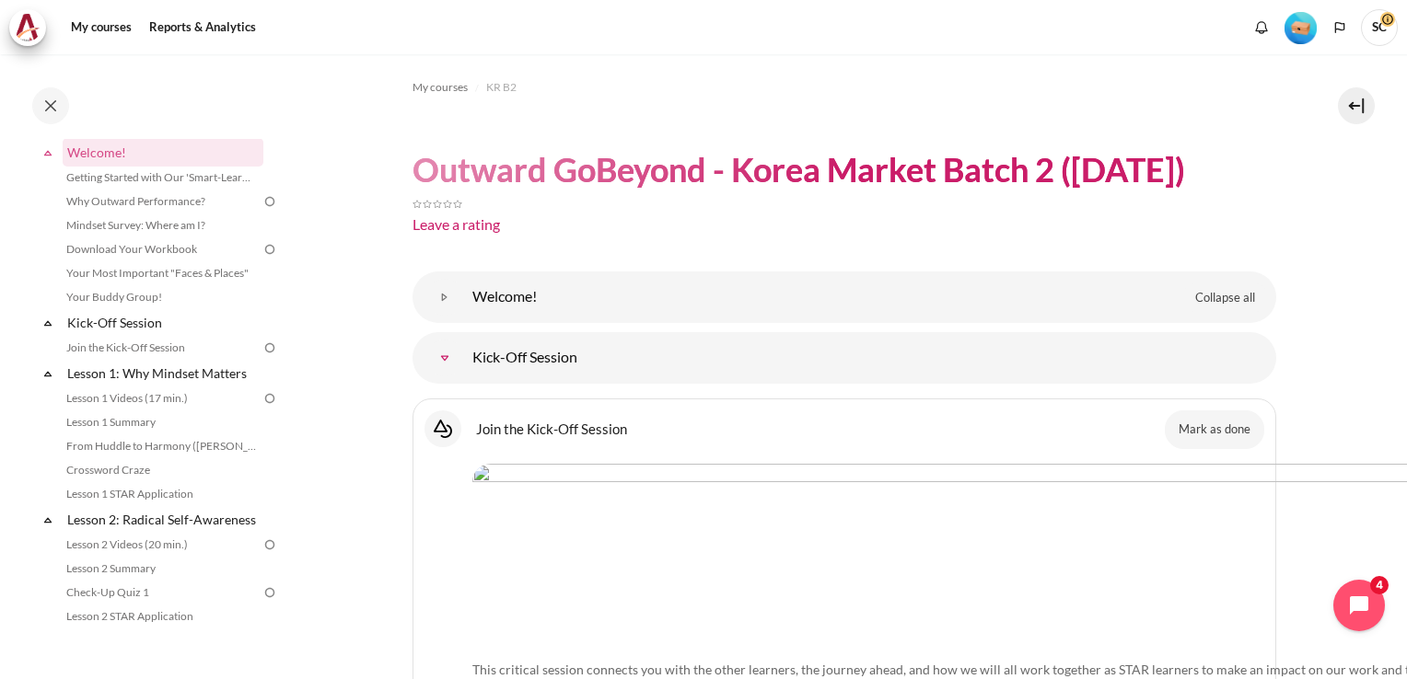
click at [981, 520] on img "Content" at bounding box center [1008, 548] width 1072 height 168
click at [980, 519] on img "Content" at bounding box center [1008, 548] width 1072 height 168
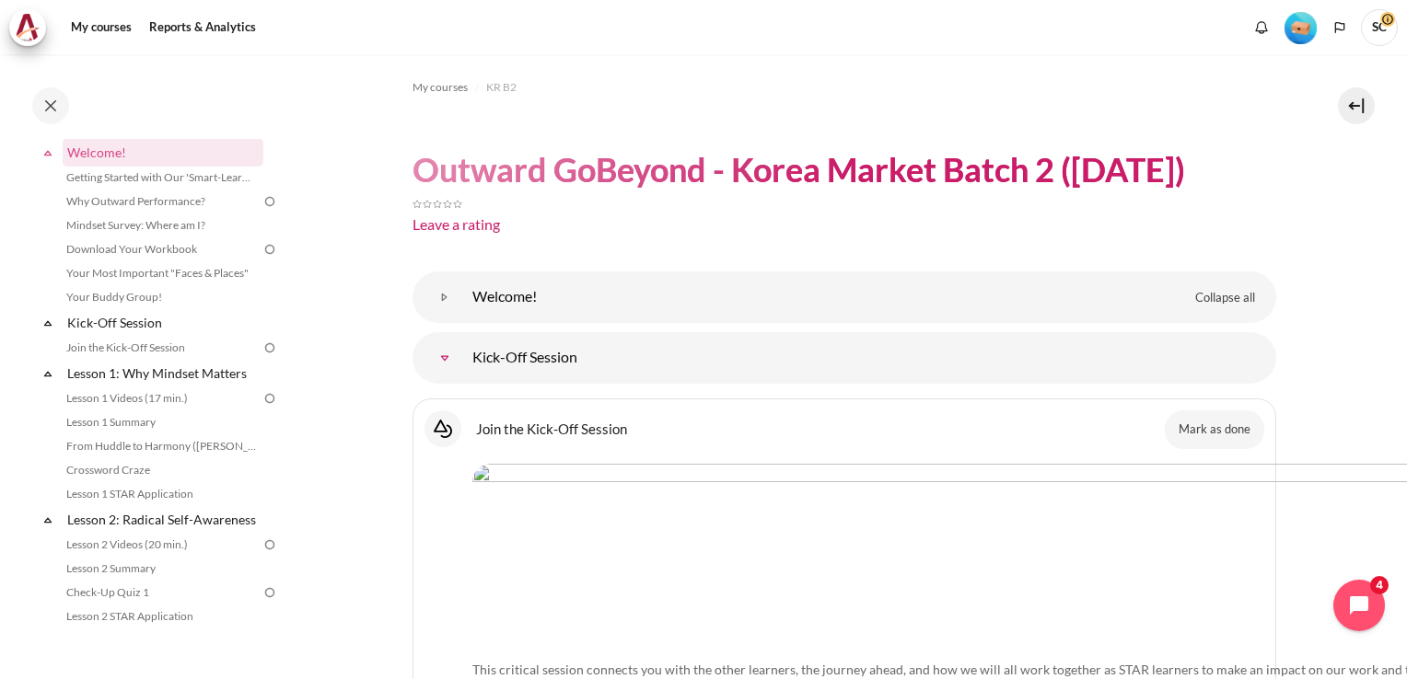
click at [980, 519] on img "Content" at bounding box center [1008, 548] width 1072 height 168
click at [164, 346] on link "Join the Kick-Off Session" at bounding box center [161, 348] width 201 height 22
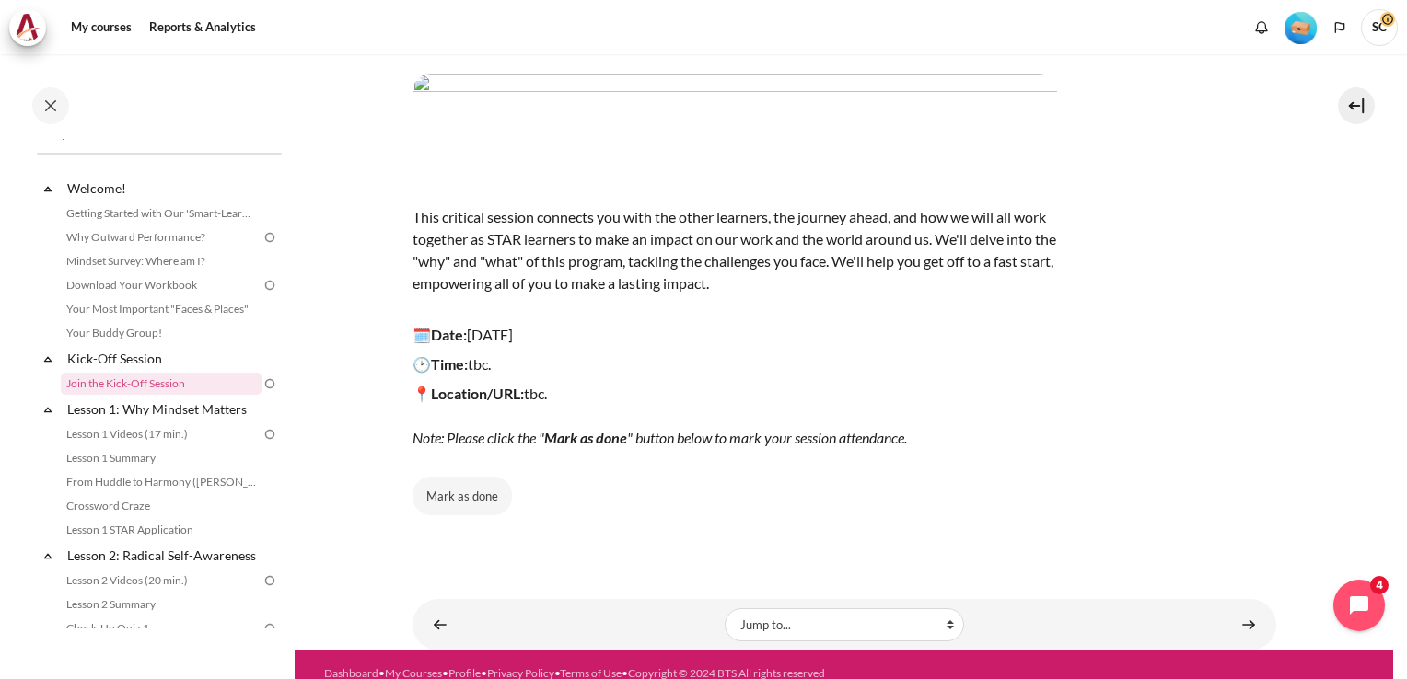
scroll to position [125, 0]
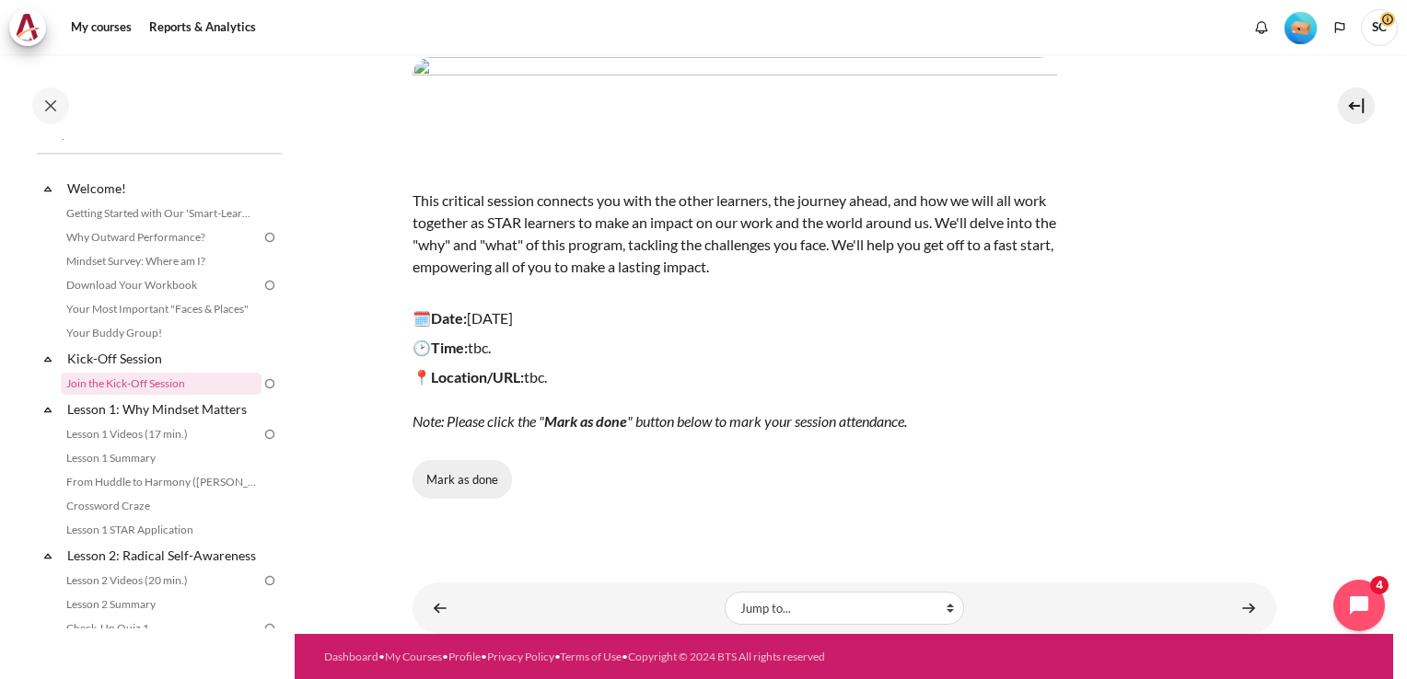
click at [465, 482] on button "Mark as done" at bounding box center [461, 479] width 99 height 39
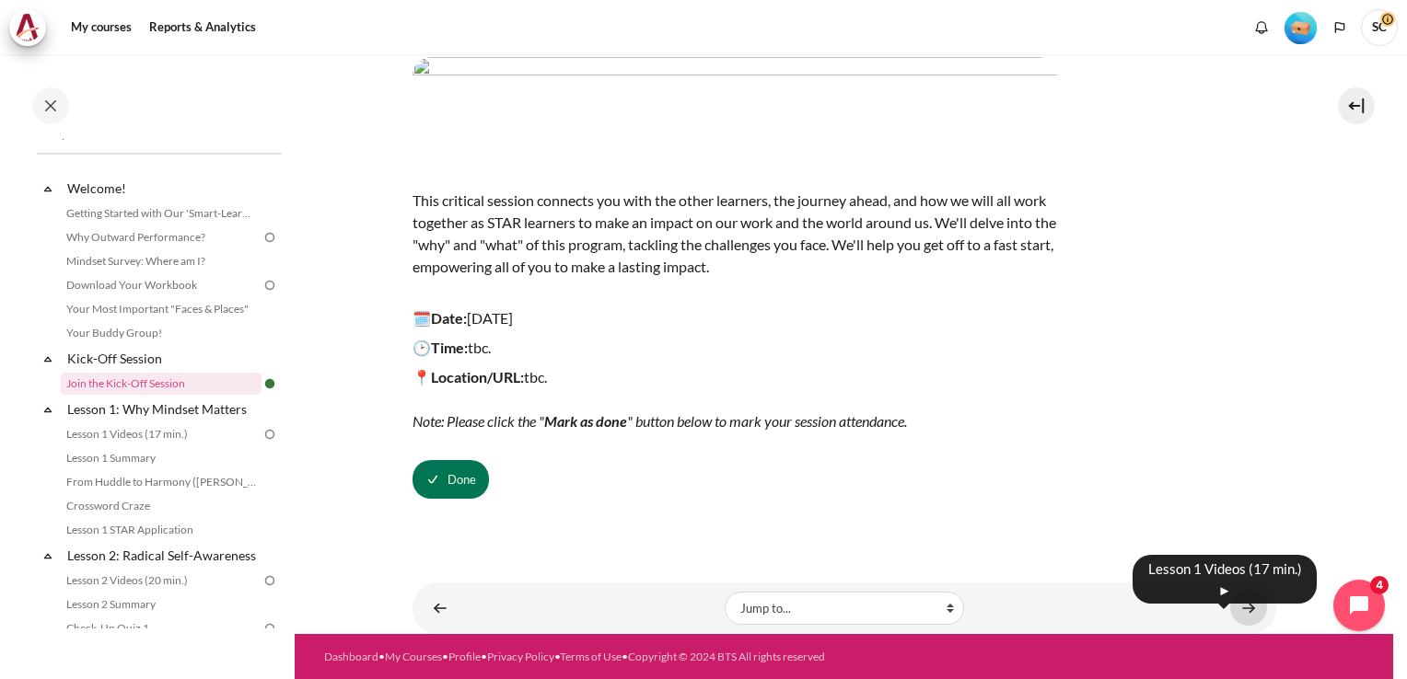
click at [1234, 608] on link "Content" at bounding box center [1248, 608] width 37 height 36
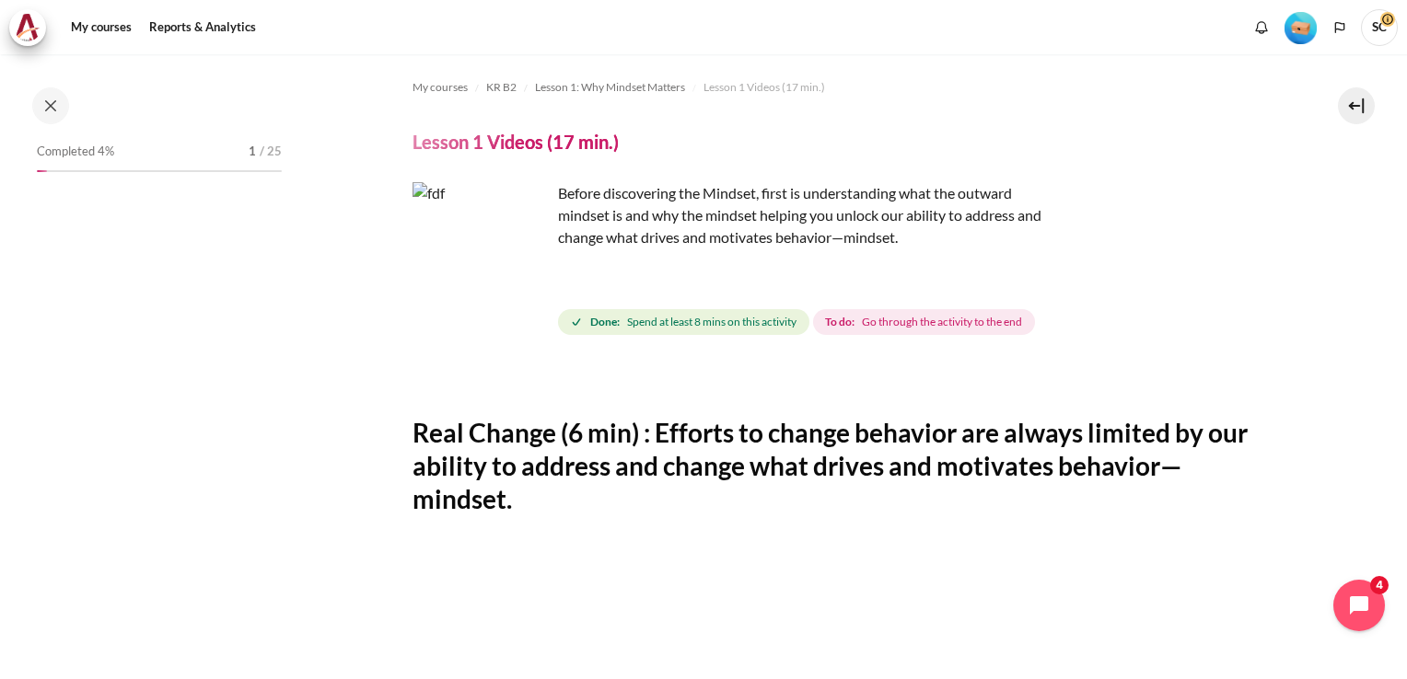
click at [666, 324] on span "Spend at least 8 mins on this activity" at bounding box center [711, 322] width 169 height 17
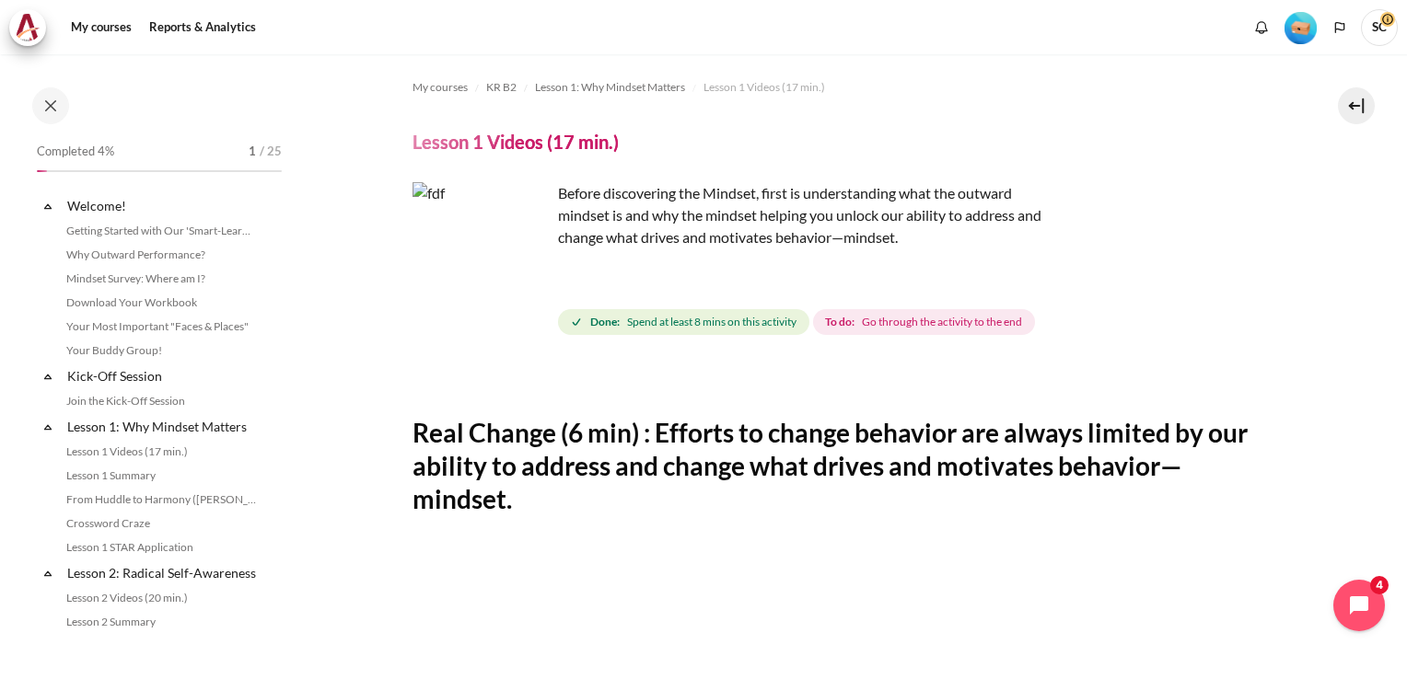
scroll to position [69, 0]
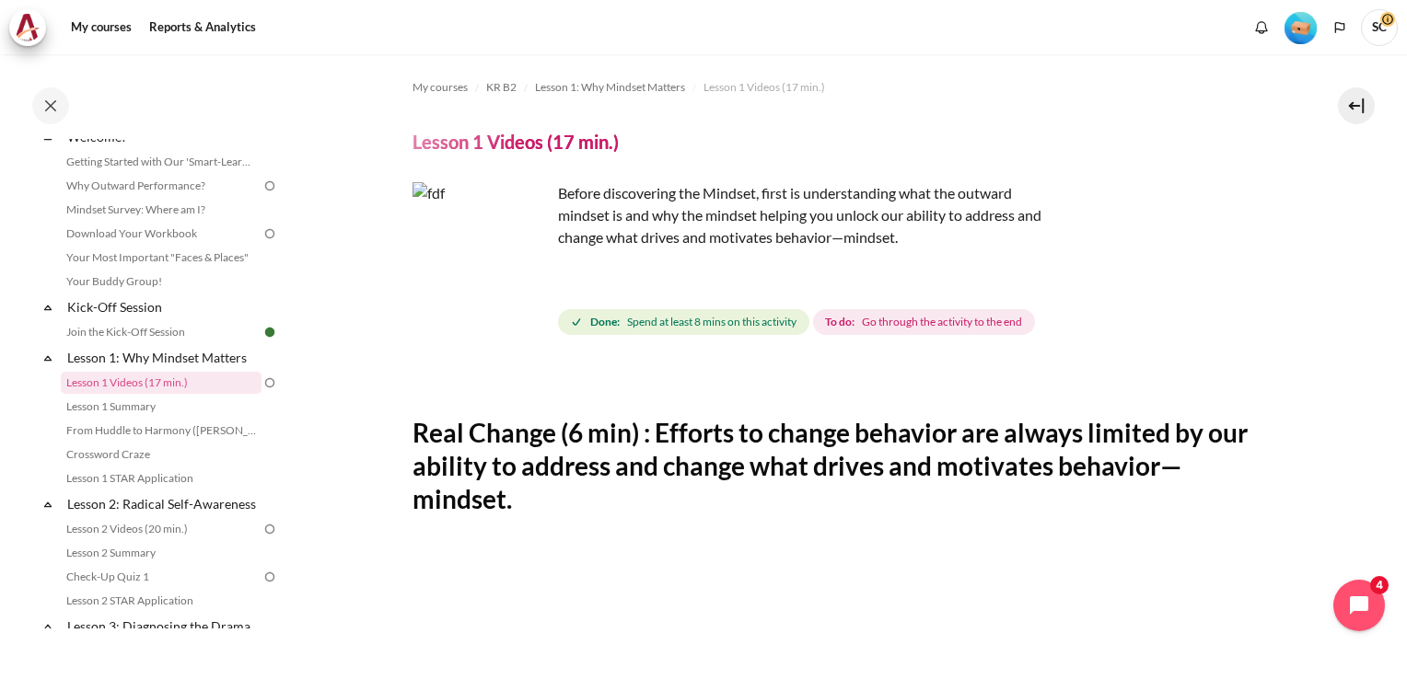
click at [910, 327] on span "Go through the activity to the end" at bounding box center [942, 322] width 160 height 17
click at [535, 286] on img "Content" at bounding box center [481, 251] width 138 height 138
click at [526, 286] on img "Content" at bounding box center [481, 251] width 138 height 138
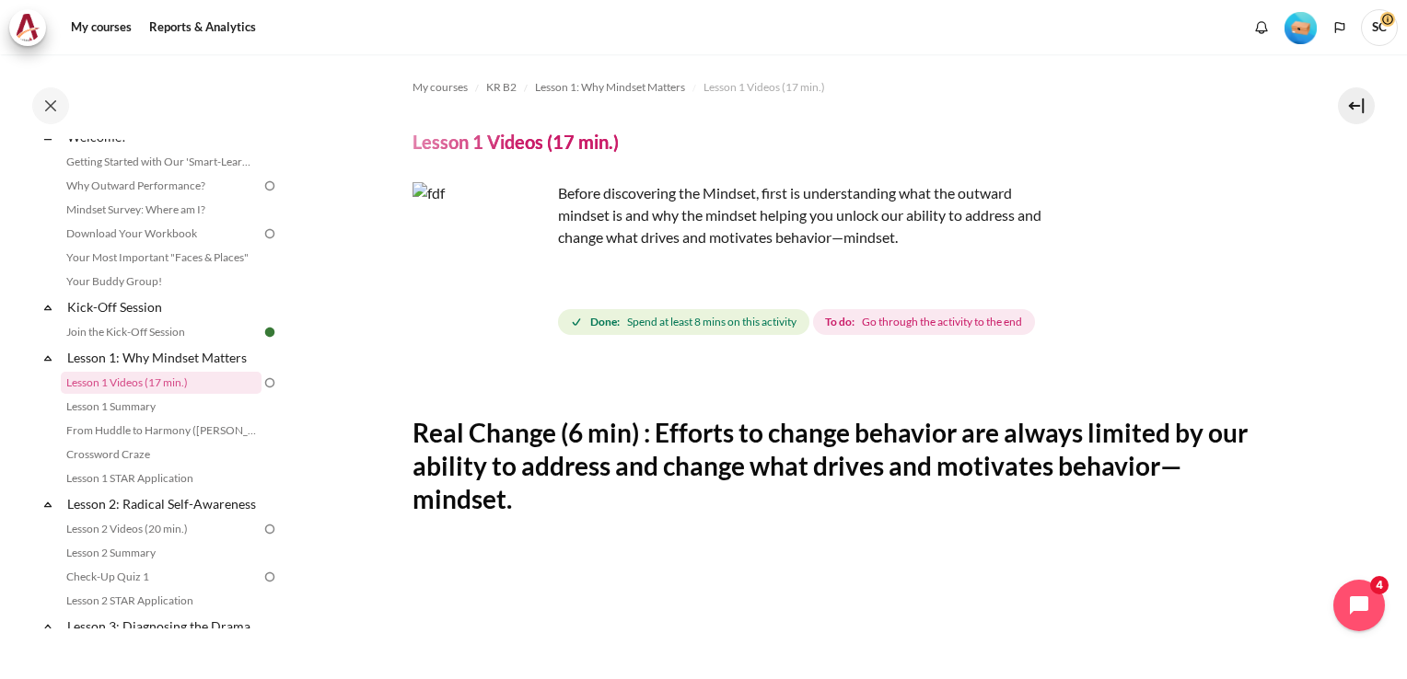
click at [525, 286] on img "Content" at bounding box center [481, 251] width 138 height 138
click at [607, 480] on h2 "Real Change (6 min) : Efforts to change behavior are always limited by our abil…" at bounding box center [844, 466] width 864 height 100
click at [611, 477] on h2 "Real Change (6 min) : Efforts to change behavior are always limited by our abil…" at bounding box center [844, 466] width 864 height 100
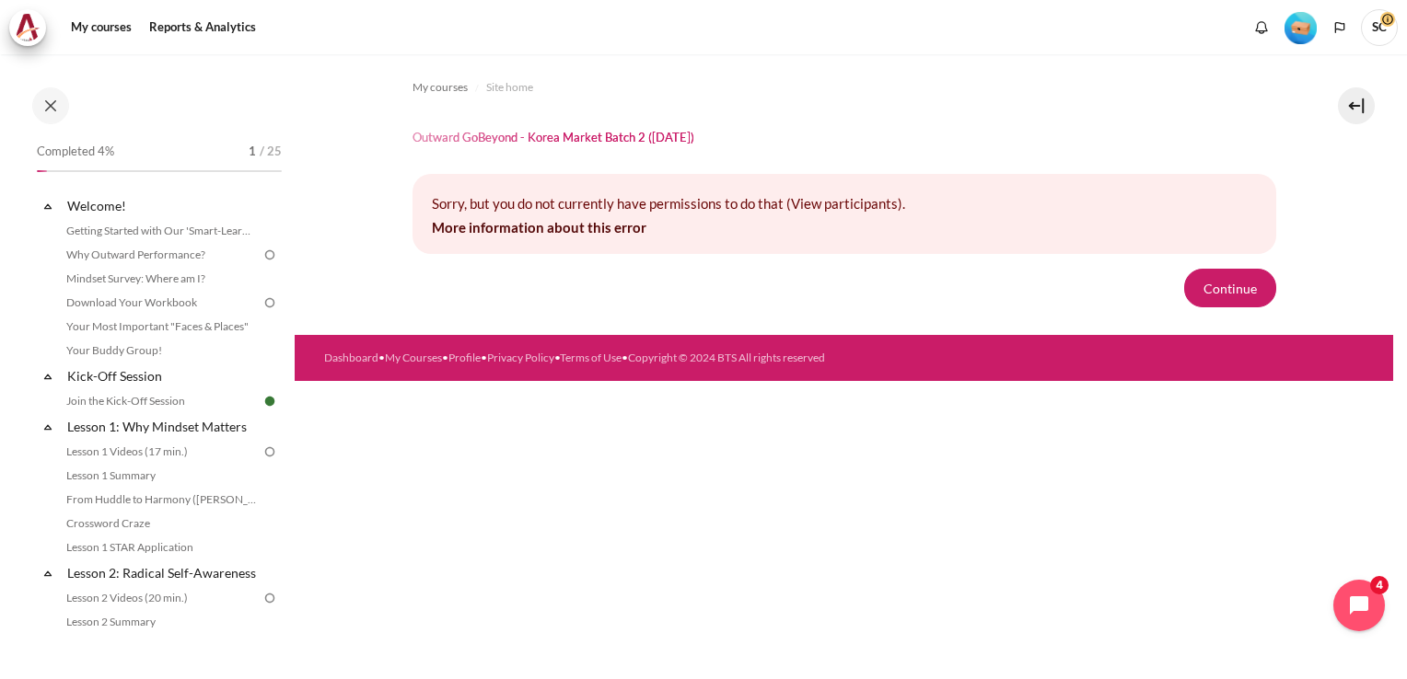
click at [851, 207] on p "Sorry, but you do not currently have permissions to do that (View participants)." at bounding box center [844, 203] width 825 height 21
drag, startPoint x: 851, startPoint y: 207, endPoint x: 835, endPoint y: 206, distance: 15.7
click at [835, 206] on p "Sorry, but you do not currently have permissions to do that (View participants)." at bounding box center [844, 203] width 825 height 21
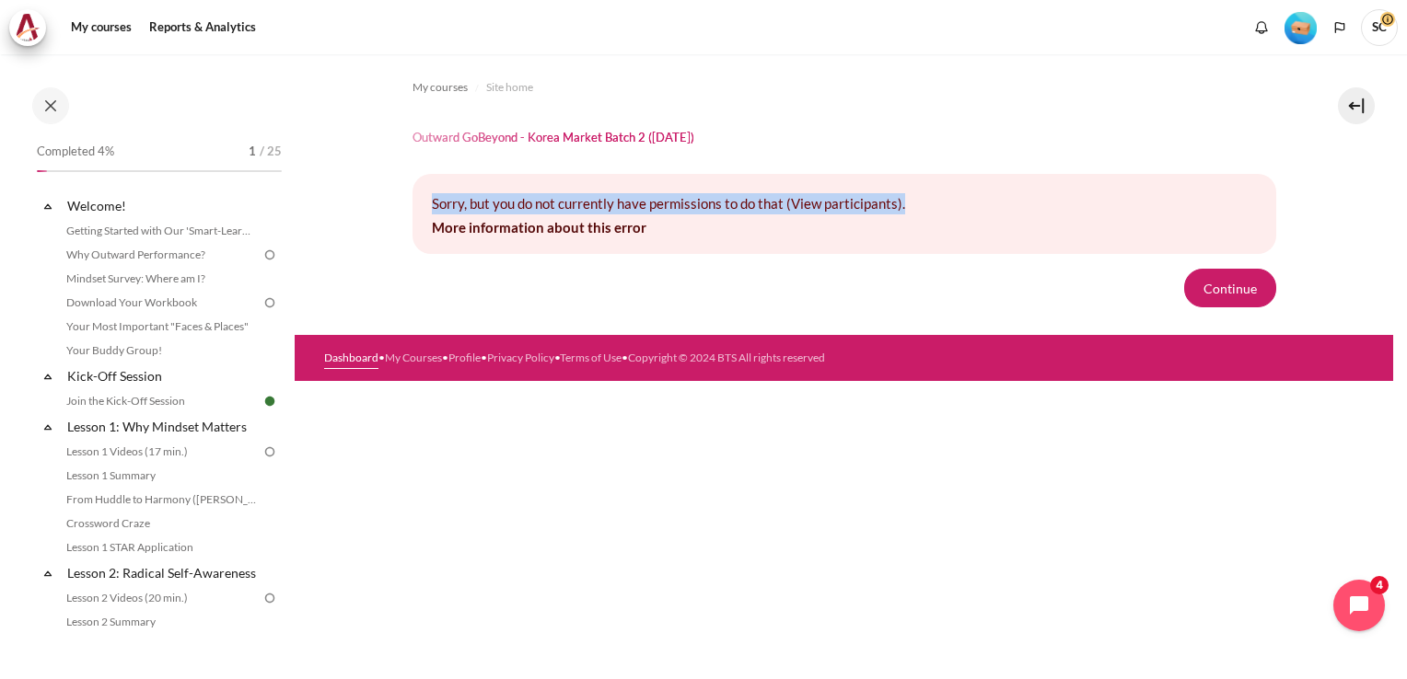
click at [346, 356] on link "Dashboard" at bounding box center [351, 358] width 54 height 14
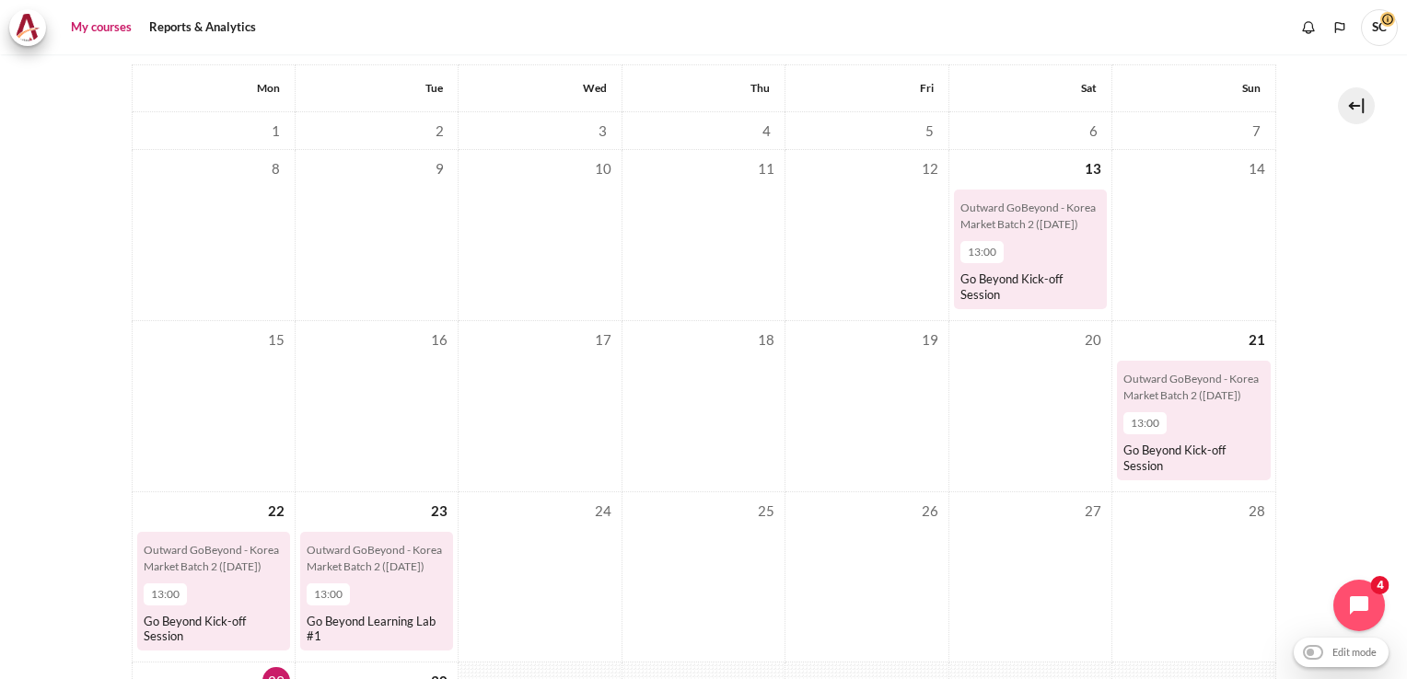
scroll to position [99, 0]
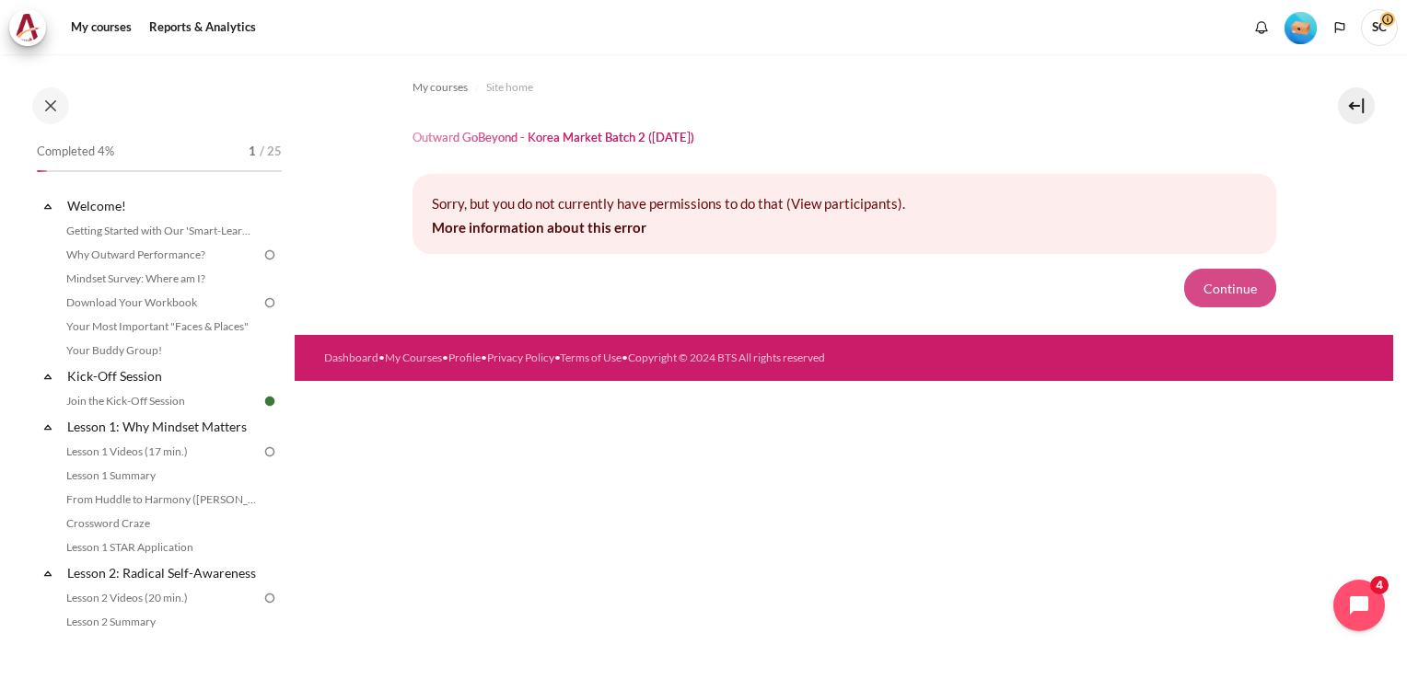
click at [1243, 287] on button "Continue" at bounding box center [1230, 288] width 92 height 39
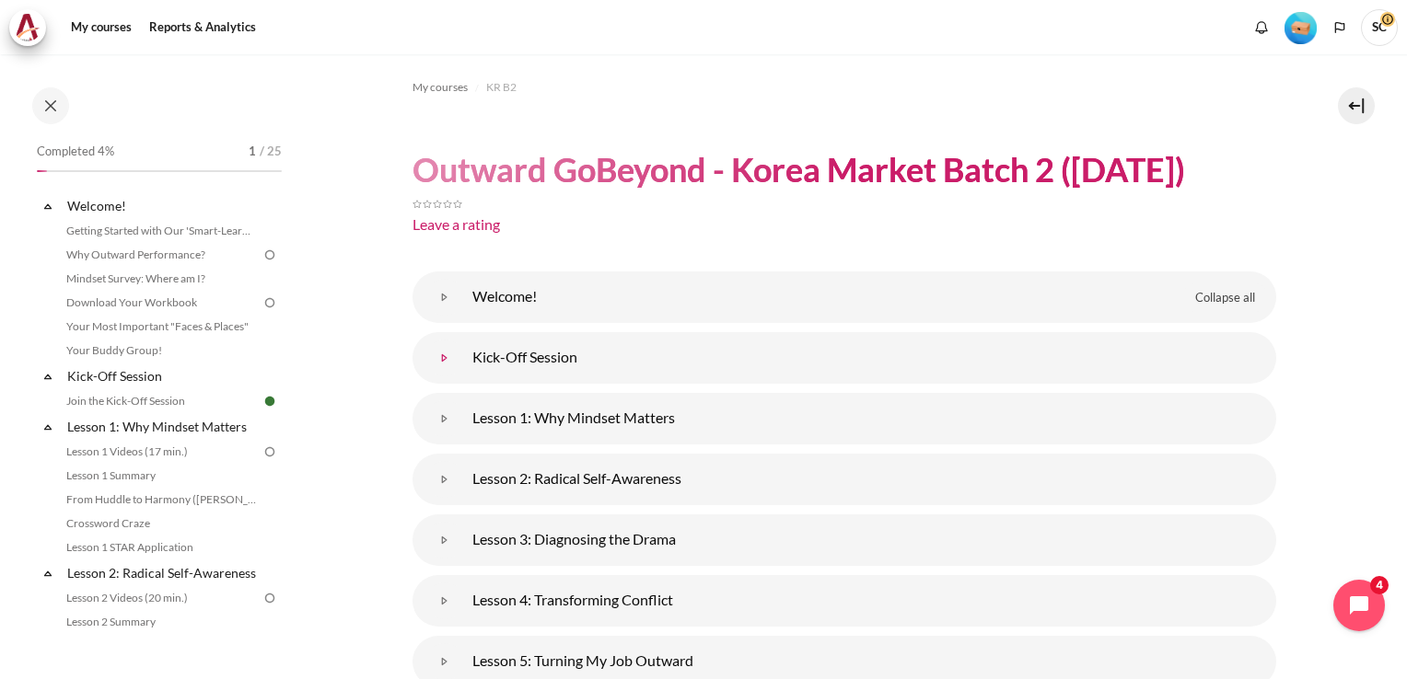
click at [463, 360] on link "Kick-Off Session" at bounding box center [444, 358] width 37 height 37
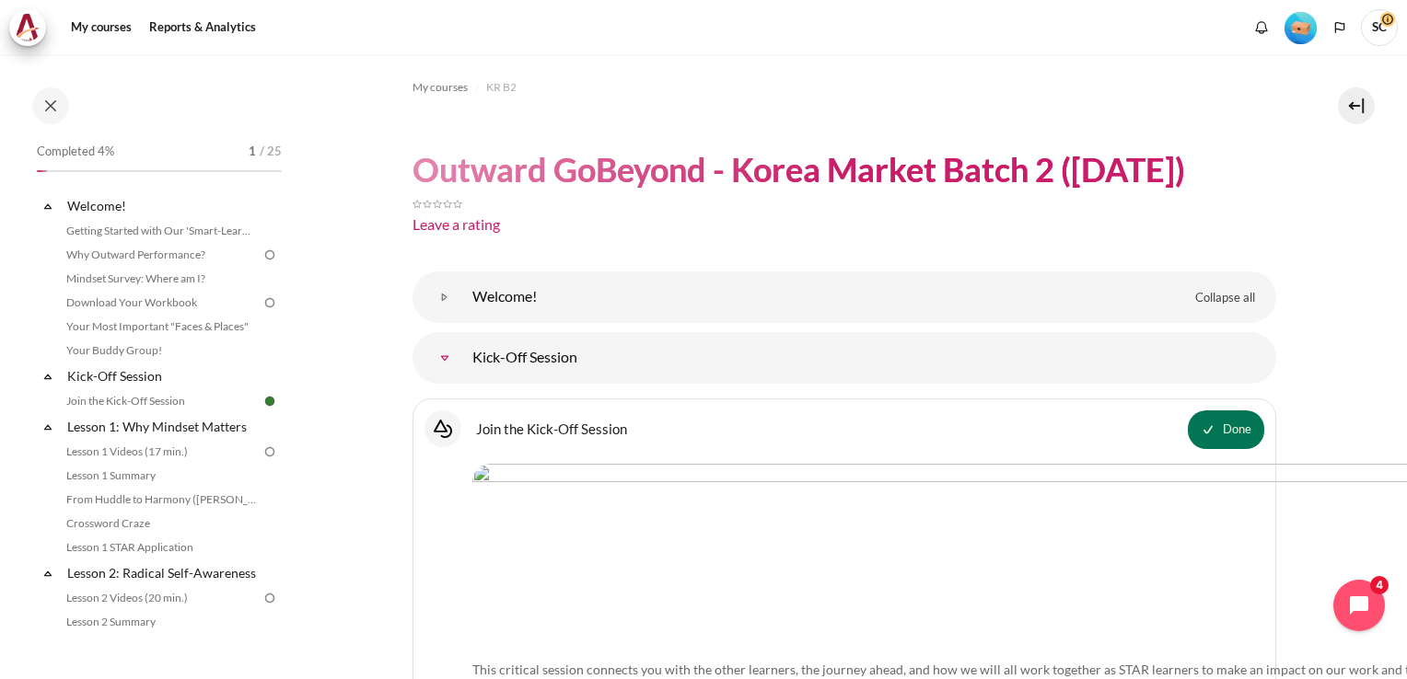
drag, startPoint x: 538, startPoint y: 360, endPoint x: 486, endPoint y: 511, distance: 159.5
click at [486, 511] on img "Content" at bounding box center [1008, 548] width 1072 height 168
click at [476, 430] on link "Join the Kick-Off Session Interactive Content" at bounding box center [551, 428] width 151 height 17
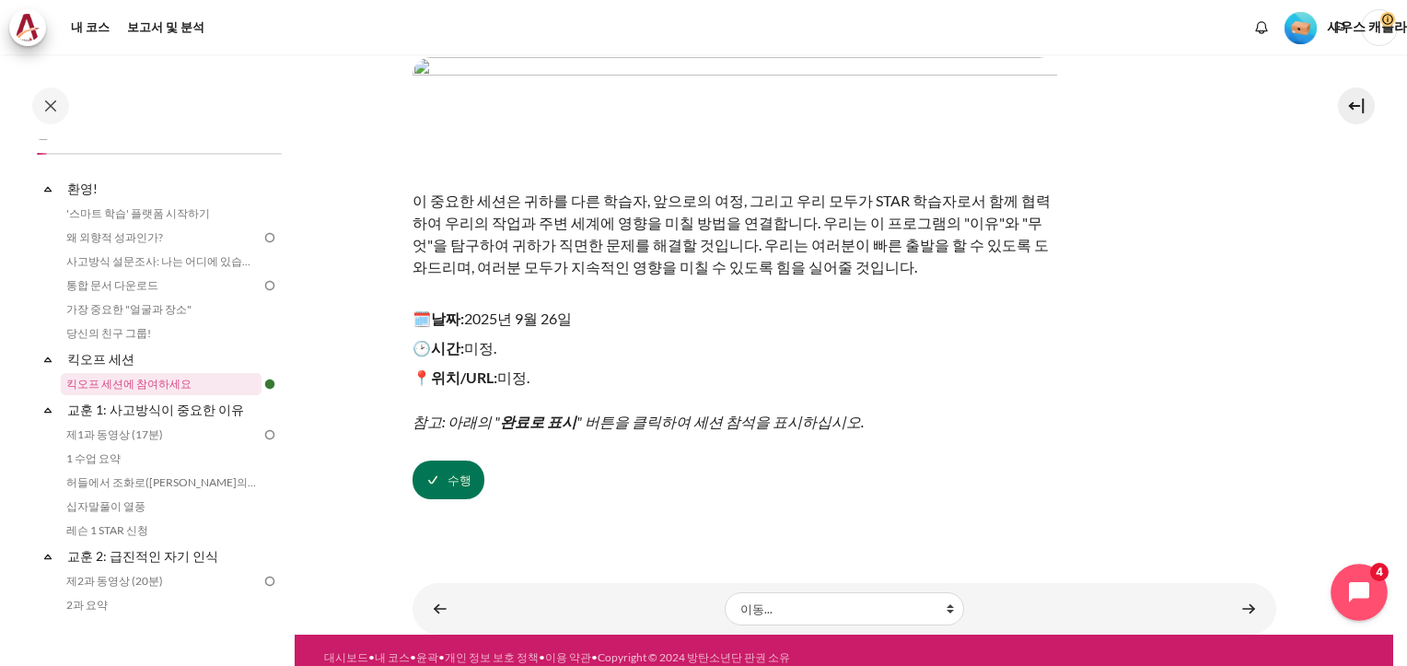
scroll to position [126, 0]
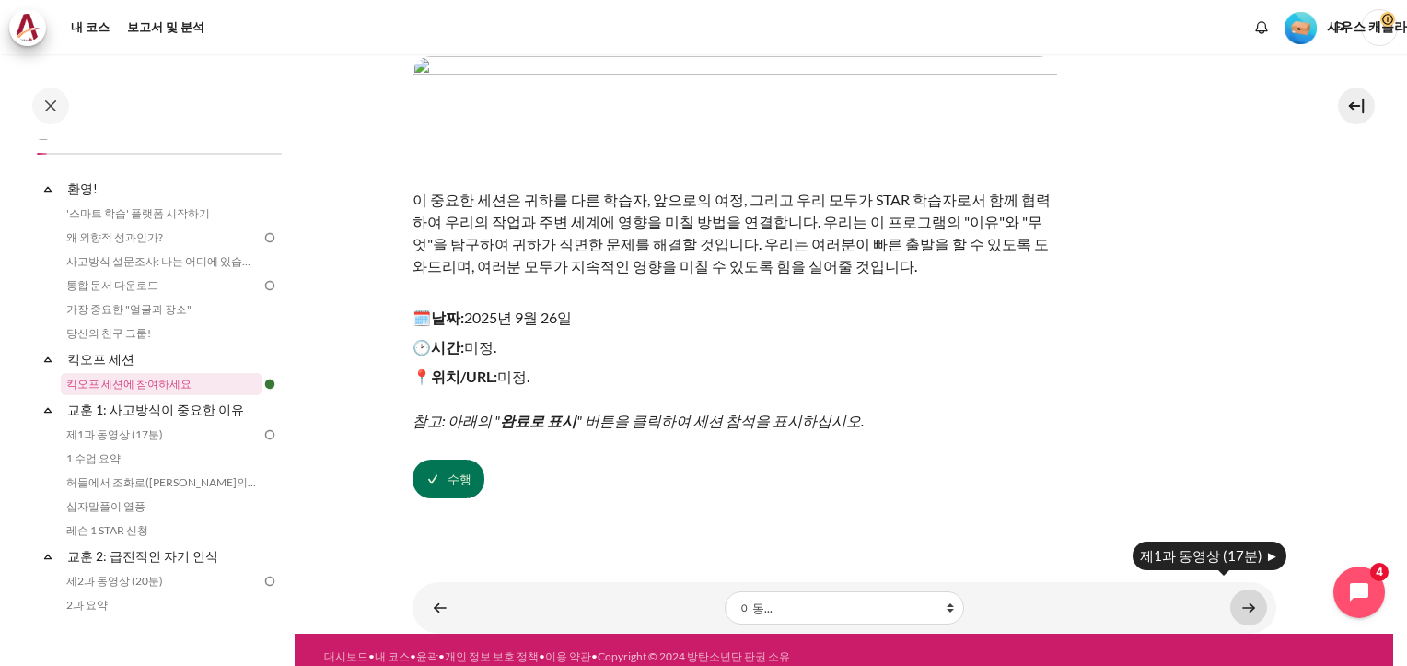
click at [1235, 591] on link "콘텐츠" at bounding box center [1248, 607] width 37 height 36
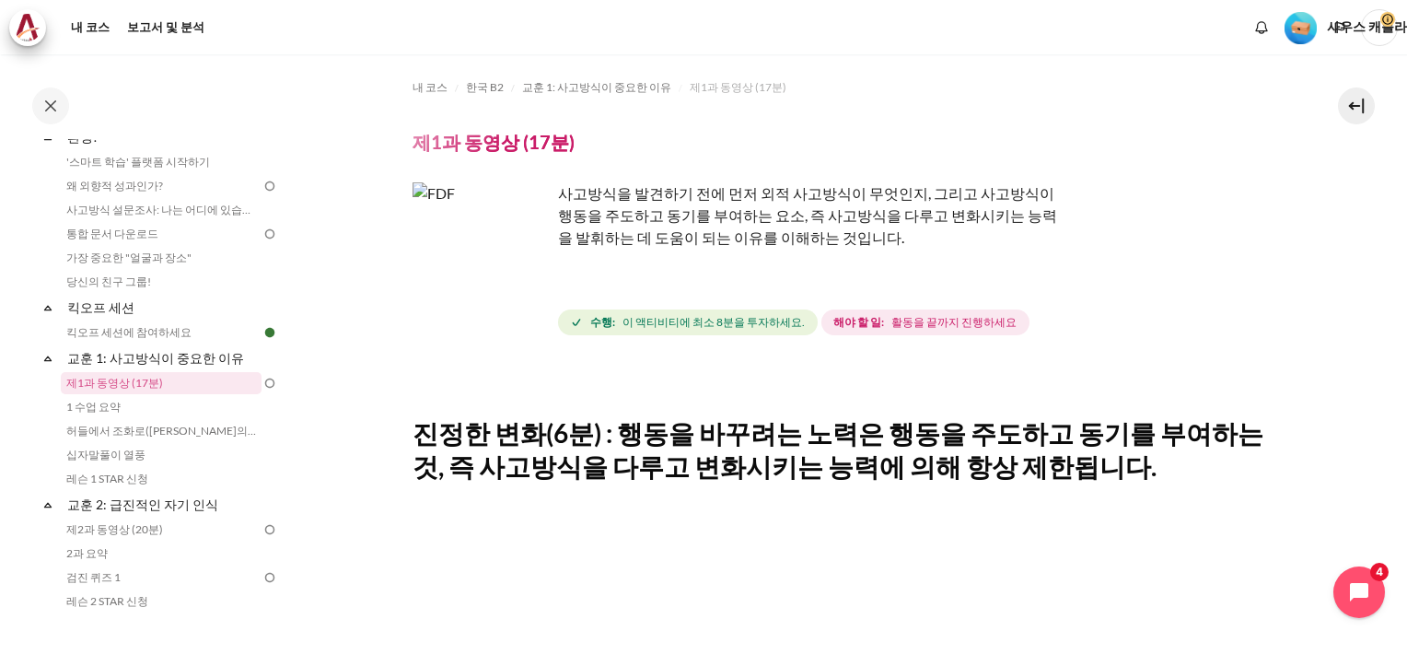
click at [525, 272] on img "콘텐츠" at bounding box center [481, 251] width 138 height 138
click at [481, 255] on img "콘텐츠" at bounding box center [481, 251] width 138 height 138
click at [521, 266] on img "콘텐츠" at bounding box center [481, 251] width 138 height 138
drag, startPoint x: 527, startPoint y: 271, endPoint x: 500, endPoint y: 272, distance: 26.8
click at [500, 272] on img "콘텐츠" at bounding box center [481, 251] width 138 height 138
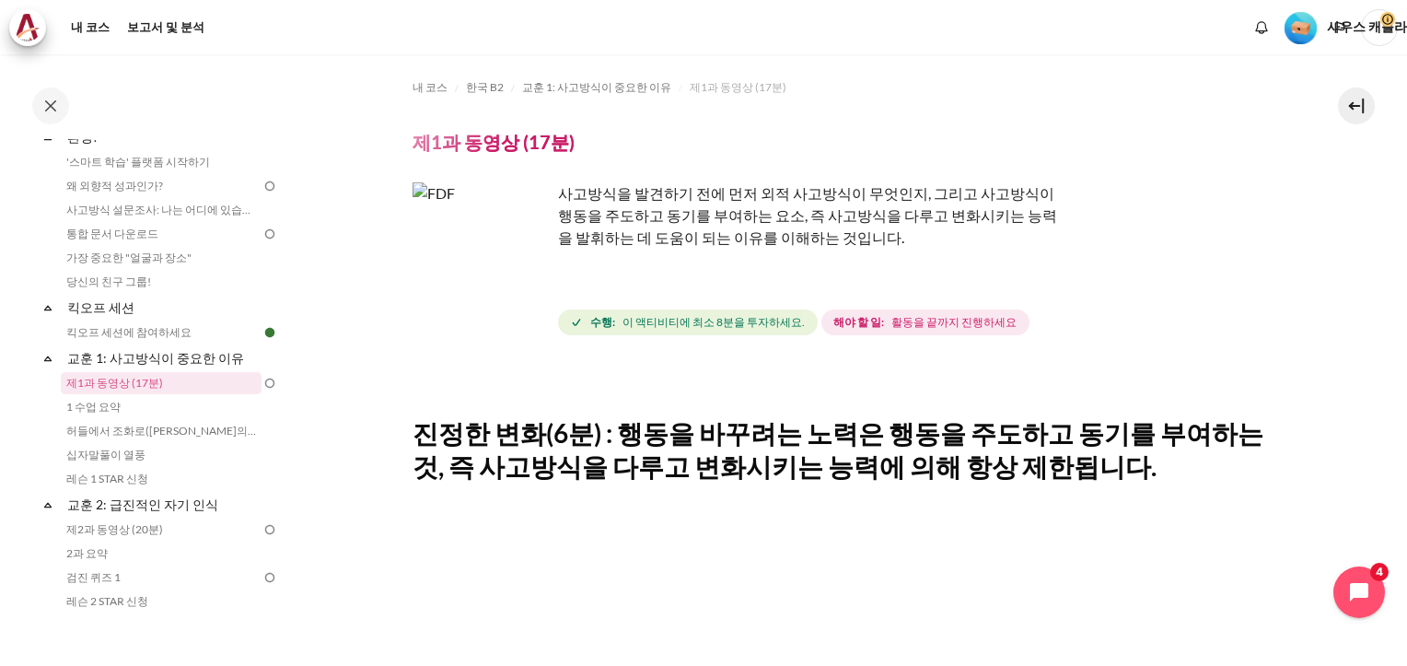
click at [522, 272] on img "콘텐츠" at bounding box center [481, 251] width 138 height 138
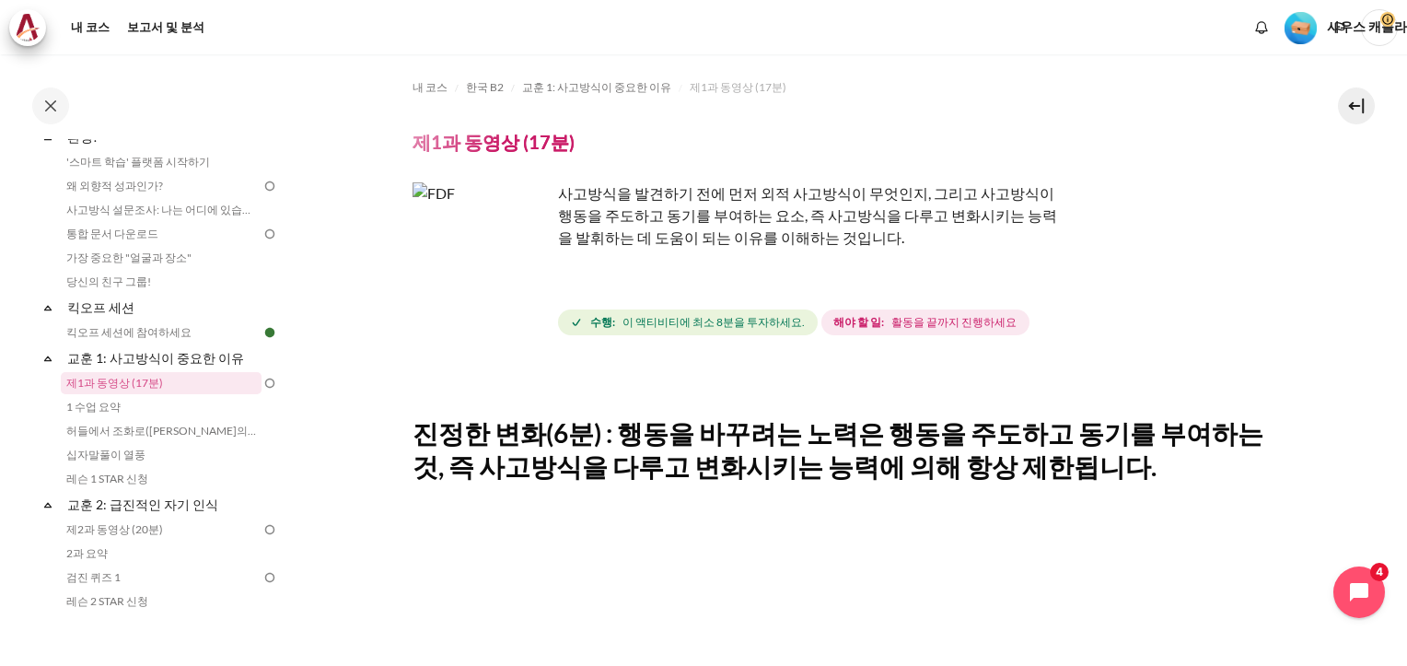
click at [522, 272] on img "콘텐츠" at bounding box center [481, 251] width 138 height 138
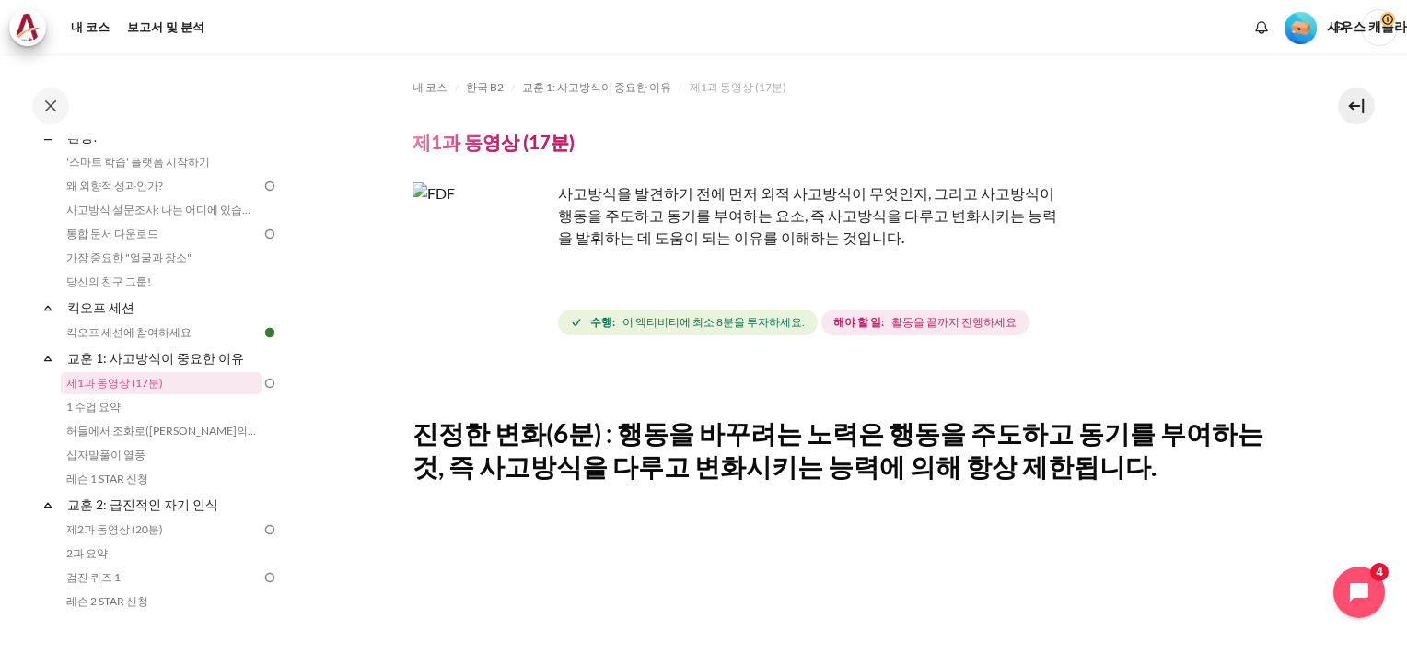
click at [522, 272] on img "콘텐츠" at bounding box center [481, 251] width 138 height 138
drag, startPoint x: 470, startPoint y: 278, endPoint x: 461, endPoint y: 287, distance: 13.0
click at [461, 287] on img "콘텐츠" at bounding box center [481, 251] width 138 height 138
click at [481, 263] on img "콘텐츠" at bounding box center [481, 251] width 138 height 138
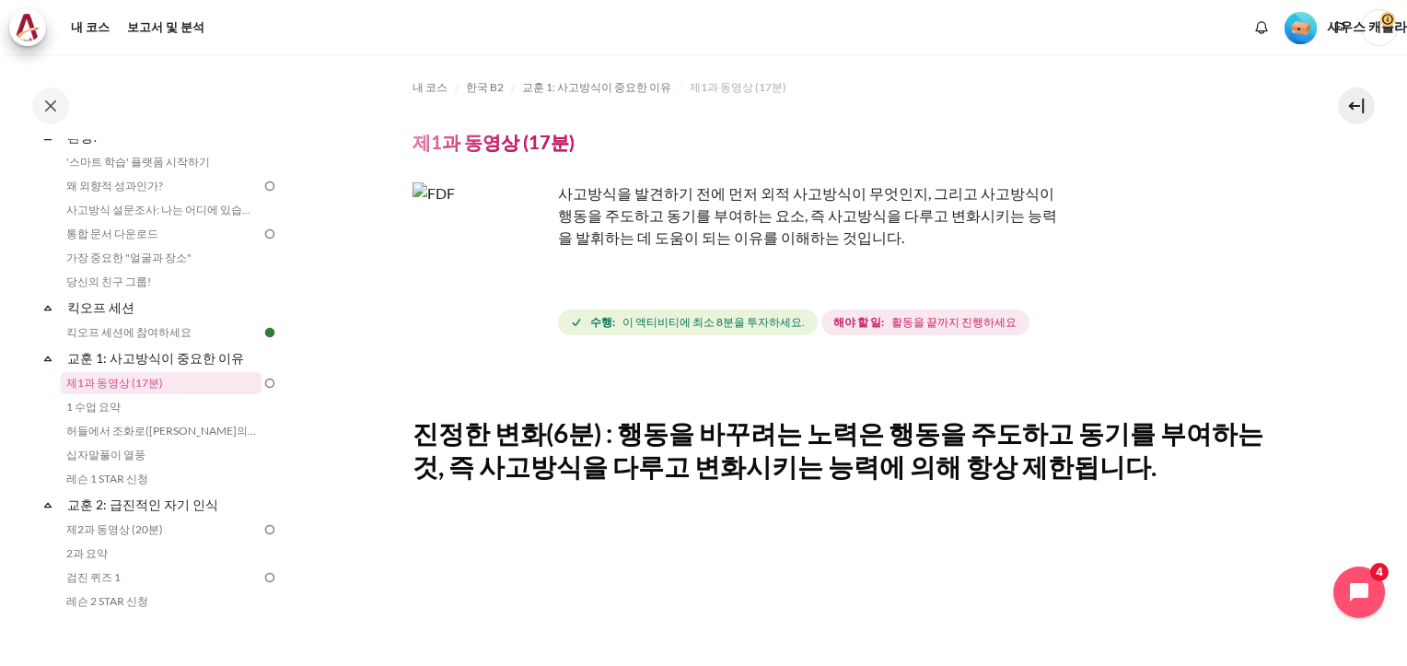
click at [481, 263] on img "콘텐츠" at bounding box center [481, 251] width 138 height 138
click at [534, 271] on img "콘텐츠" at bounding box center [481, 251] width 138 height 138
click at [525, 271] on img "콘텐츠" at bounding box center [481, 251] width 138 height 138
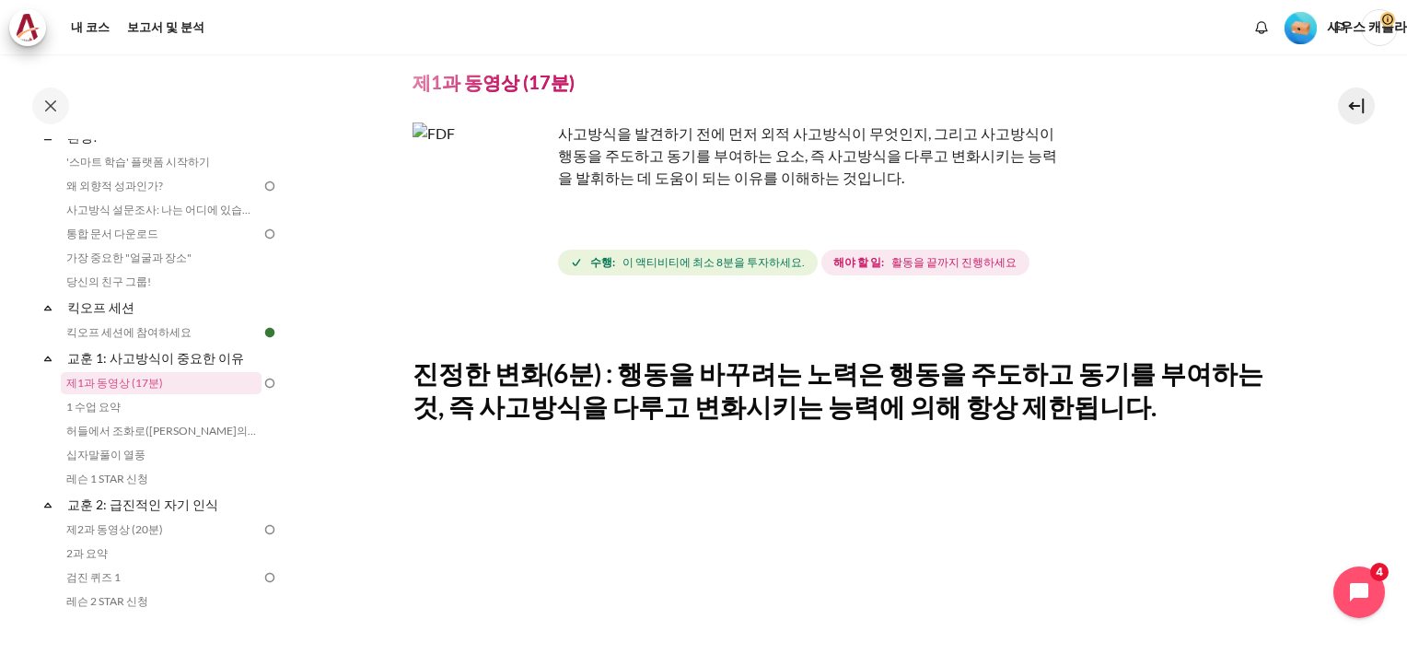
scroll to position [92, 0]
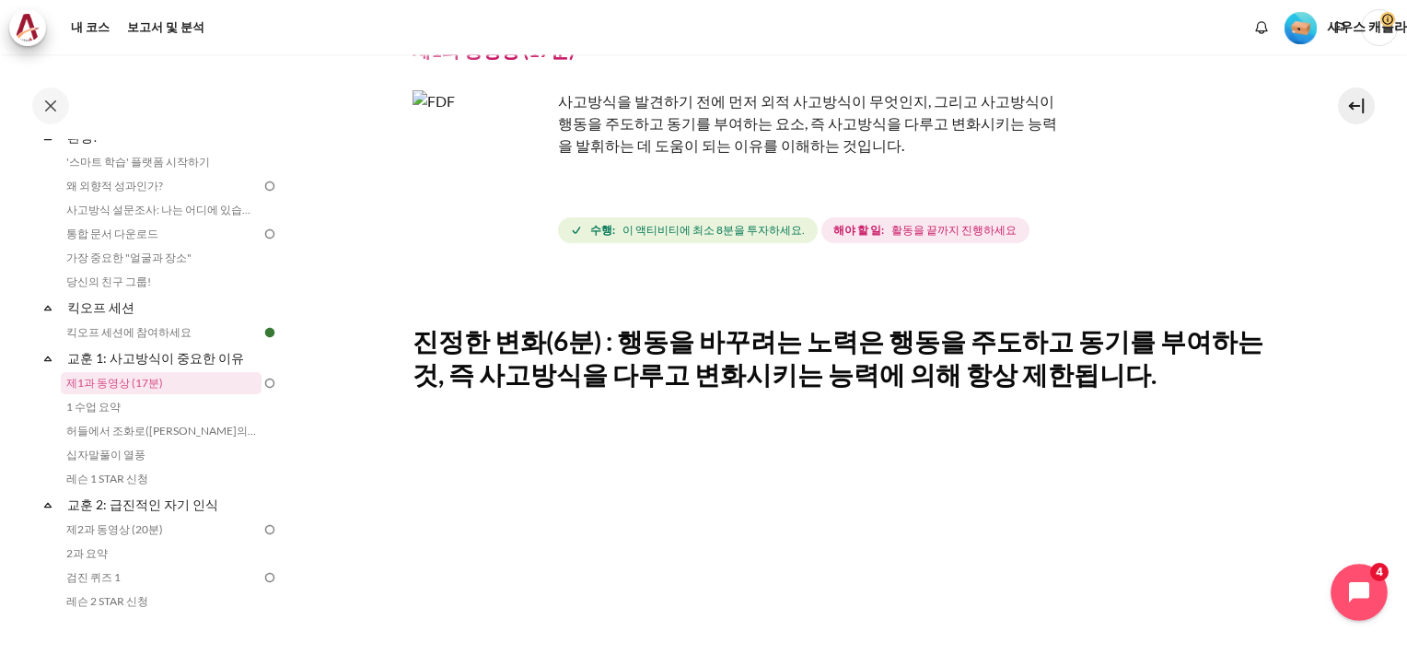
click at [1366, 590] on icon "채팅 위젯 열기" at bounding box center [1369, 592] width 17 height 17
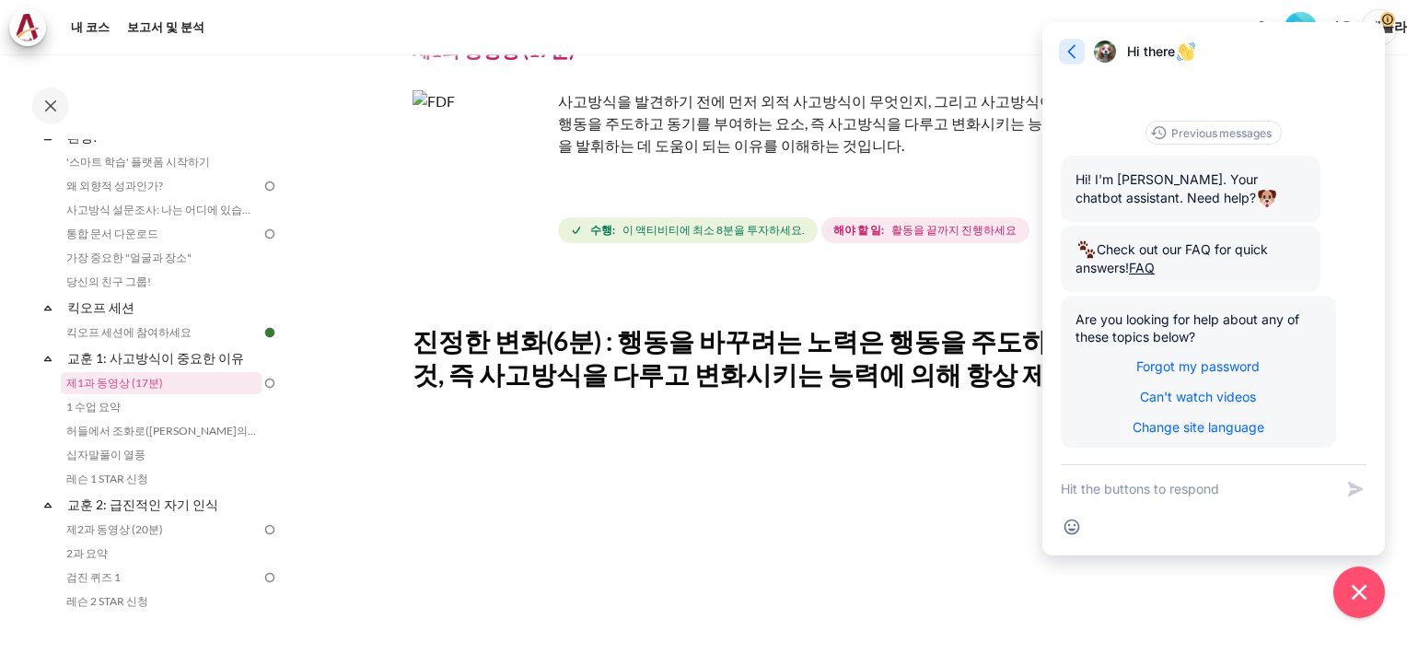
click at [1069, 50] on icon "button" at bounding box center [1071, 51] width 8 height 14
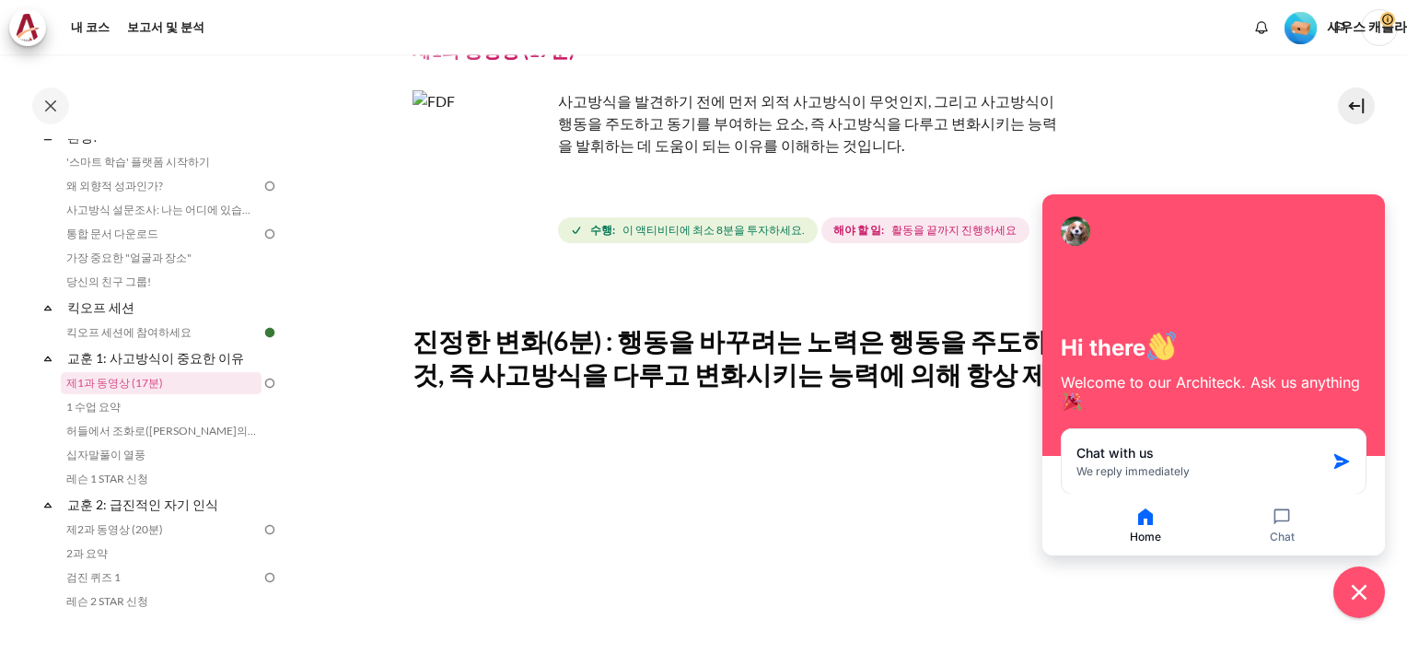
click at [1142, 510] on icon "button" at bounding box center [1145, 516] width 22 height 22
click at [1357, 586] on icon "Close chat widget" at bounding box center [1359, 592] width 29 height 29
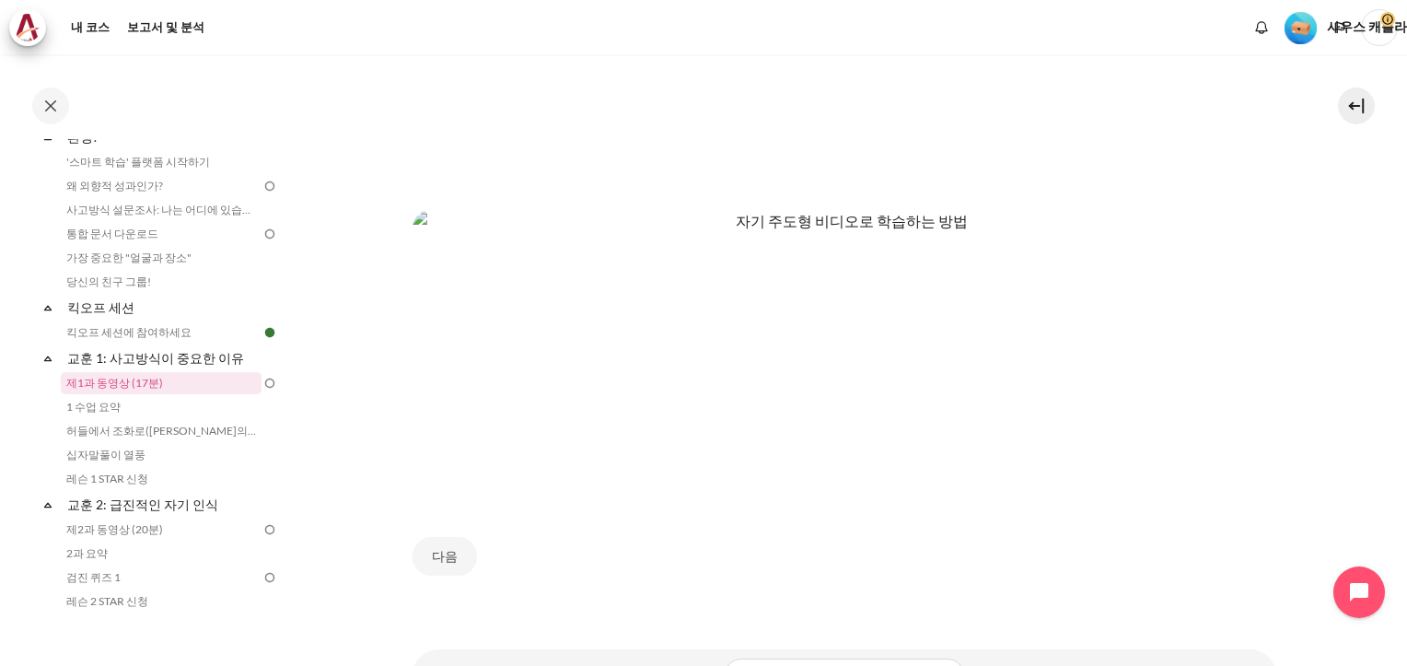
scroll to position [887, 0]
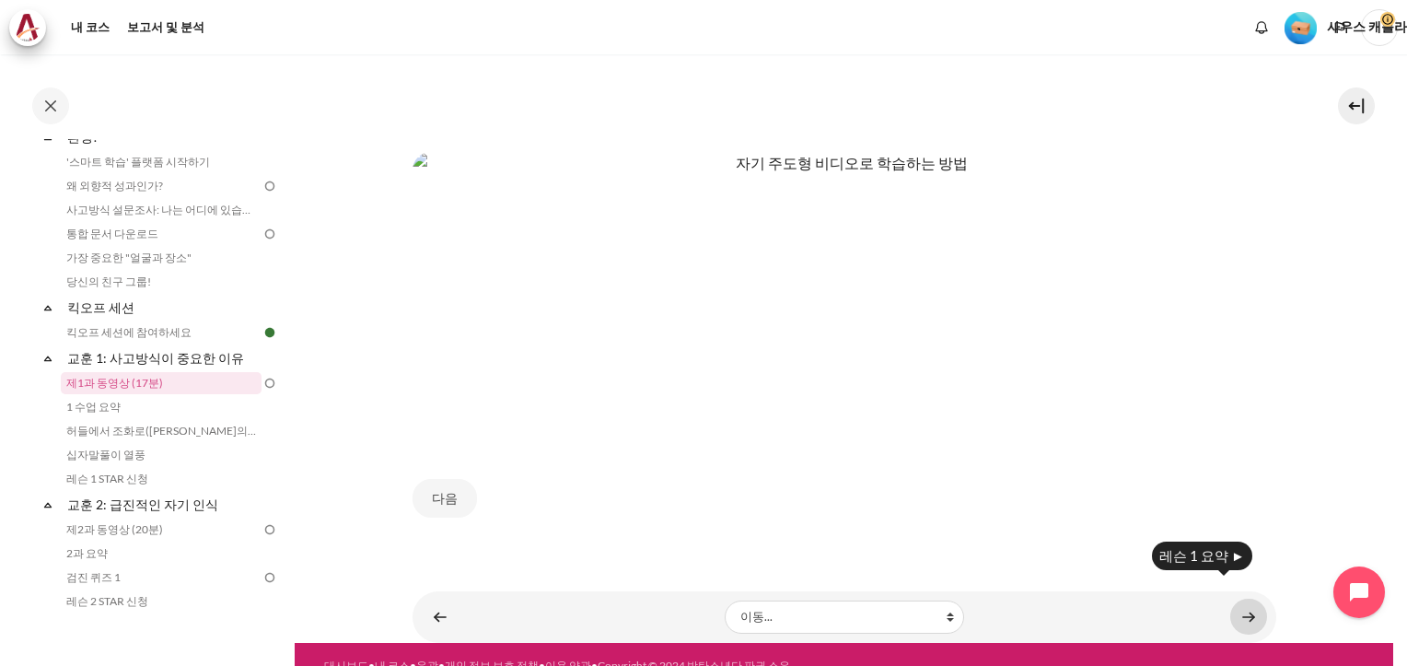
click at [1243, 598] on link "콘텐츠" at bounding box center [1248, 616] width 37 height 36
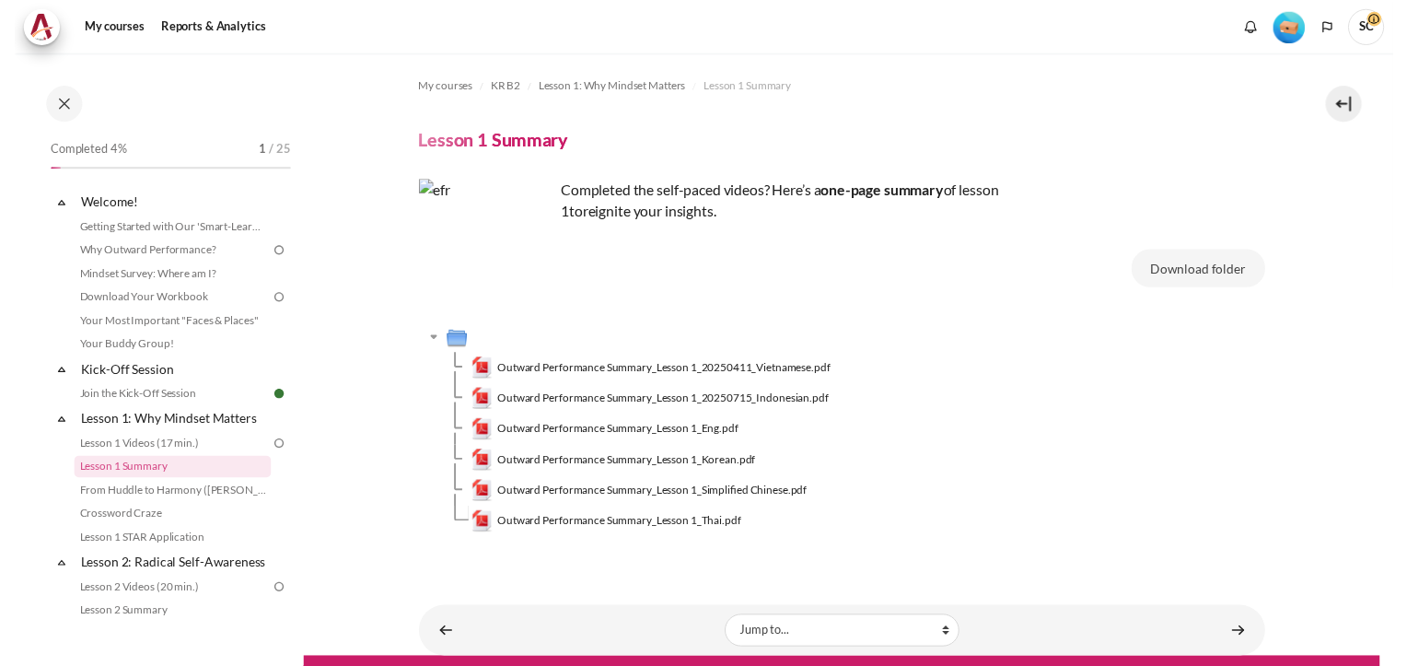
scroll to position [92, 0]
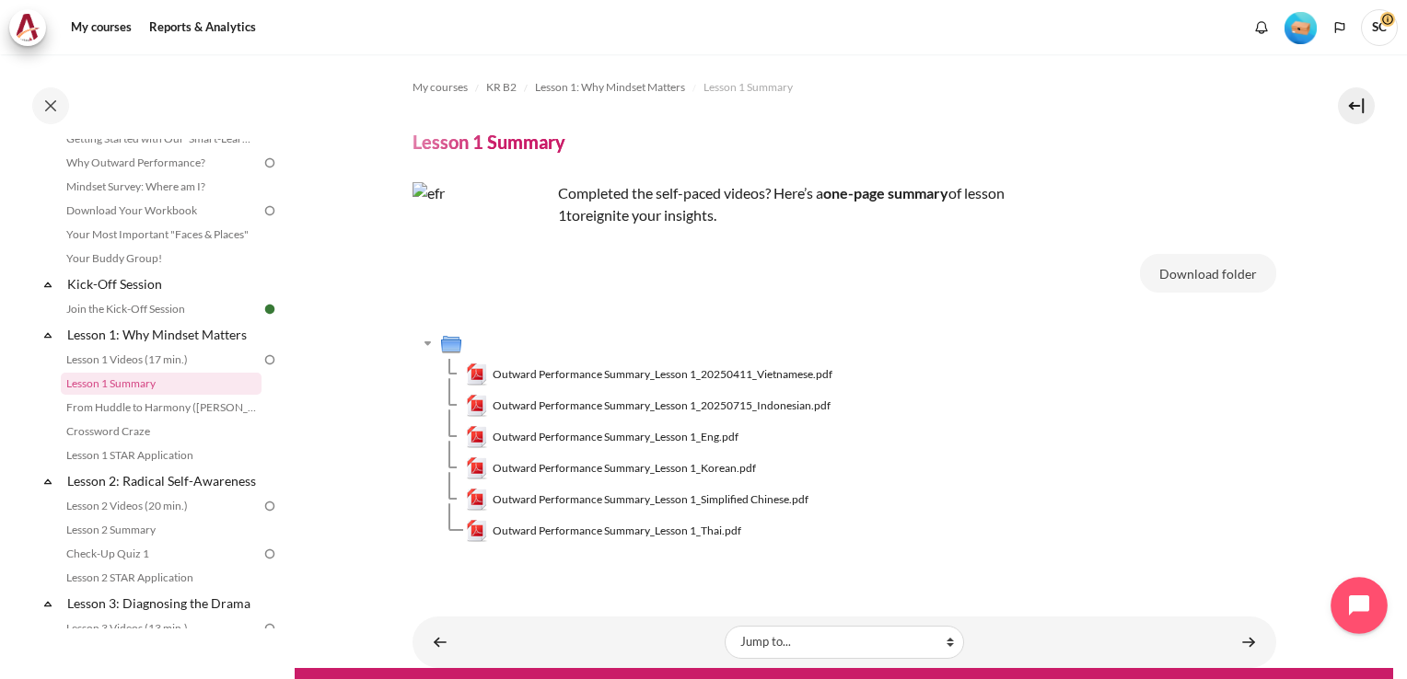
click at [1366, 604] on icon "Open chat widget" at bounding box center [1369, 606] width 29 height 29
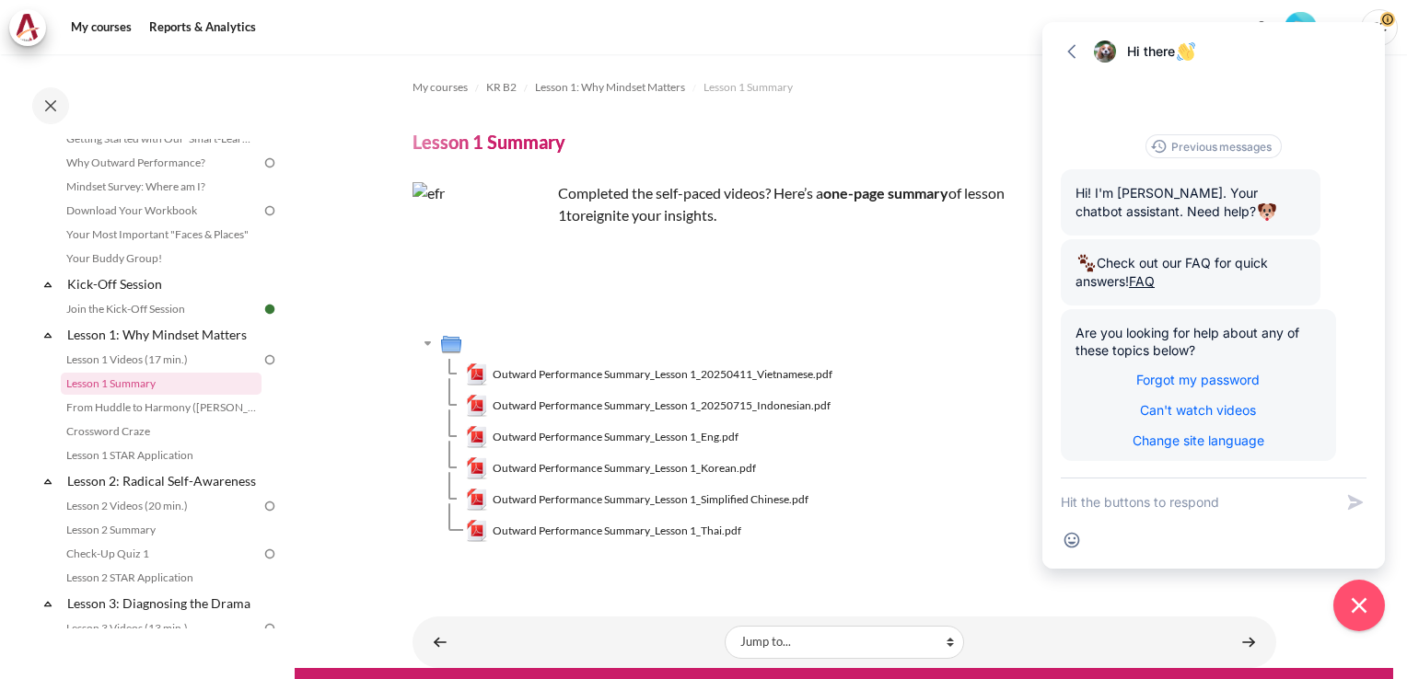
click at [1243, 589] on div "My courses KR B2 Lesson 1: Why Mindset Matters Lesson 1 Summary Lesson 1 Summar…" at bounding box center [844, 361] width 864 height 614
click at [1362, 608] on icon "Close chat widget" at bounding box center [1359, 606] width 29 height 29
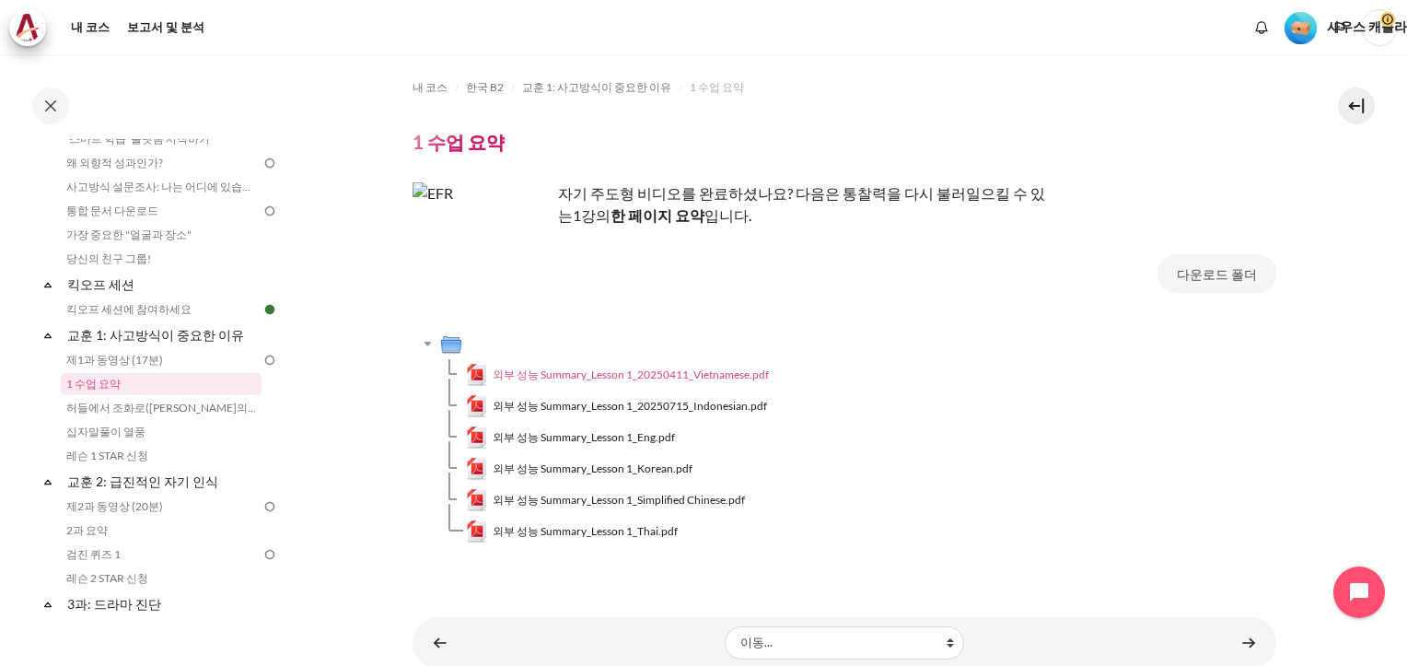
click at [559, 366] on span "외부 성능 Summary_Lesson 1_20250411_Vietnamese.pdf" at bounding box center [631, 374] width 276 height 17
click at [543, 429] on span "외부 성능 Summary_Lesson 1_Eng.pdf" at bounding box center [584, 437] width 182 height 17
click at [578, 460] on span "외부 성능 Summary_Lesson 1_Korean.pdf" at bounding box center [593, 468] width 200 height 17
click at [132, 356] on link "제1과 동영상 (17분)" at bounding box center [161, 360] width 201 height 22
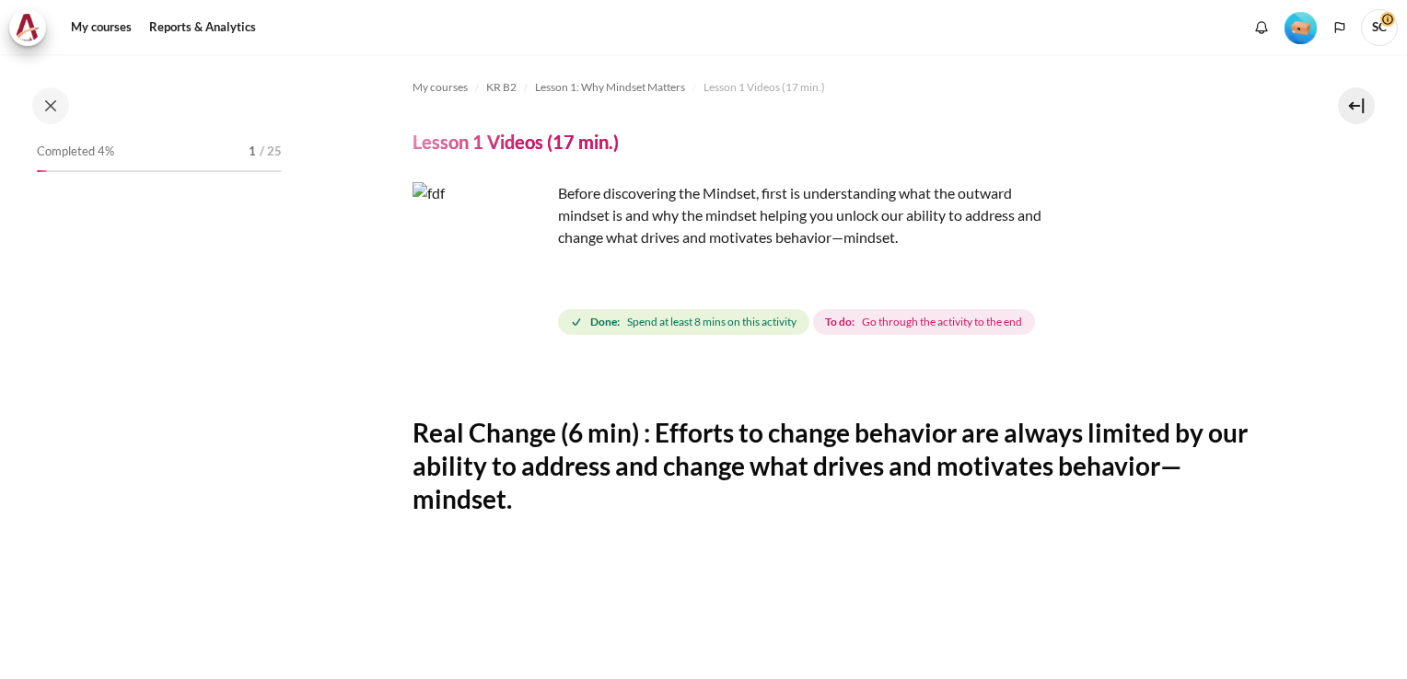
click at [523, 147] on h4 "Lesson 1 Videos (17 min.)" at bounding box center [515, 142] width 206 height 24
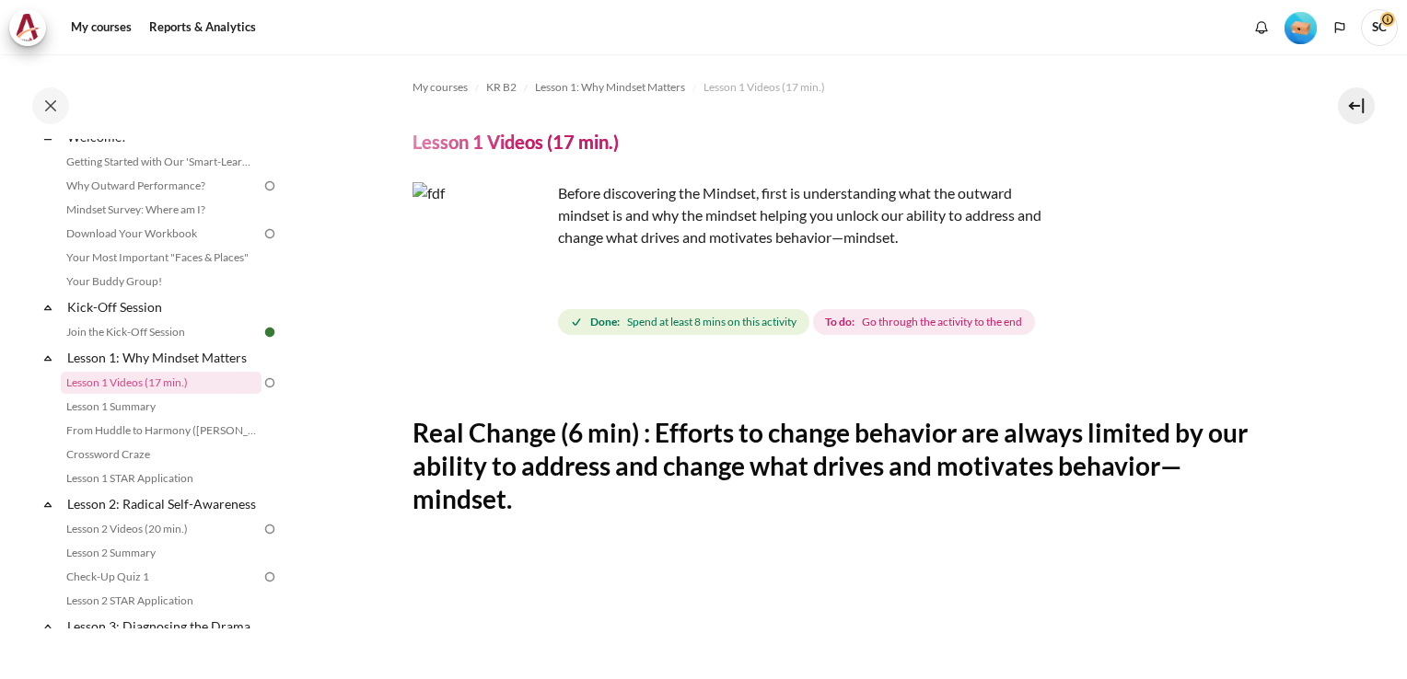
click at [464, 149] on h4 "Lesson 1 Videos (17 min.)" at bounding box center [515, 142] width 206 height 24
click at [461, 228] on img "Content" at bounding box center [481, 251] width 138 height 138
click at [461, 230] on img "Content" at bounding box center [481, 251] width 138 height 138
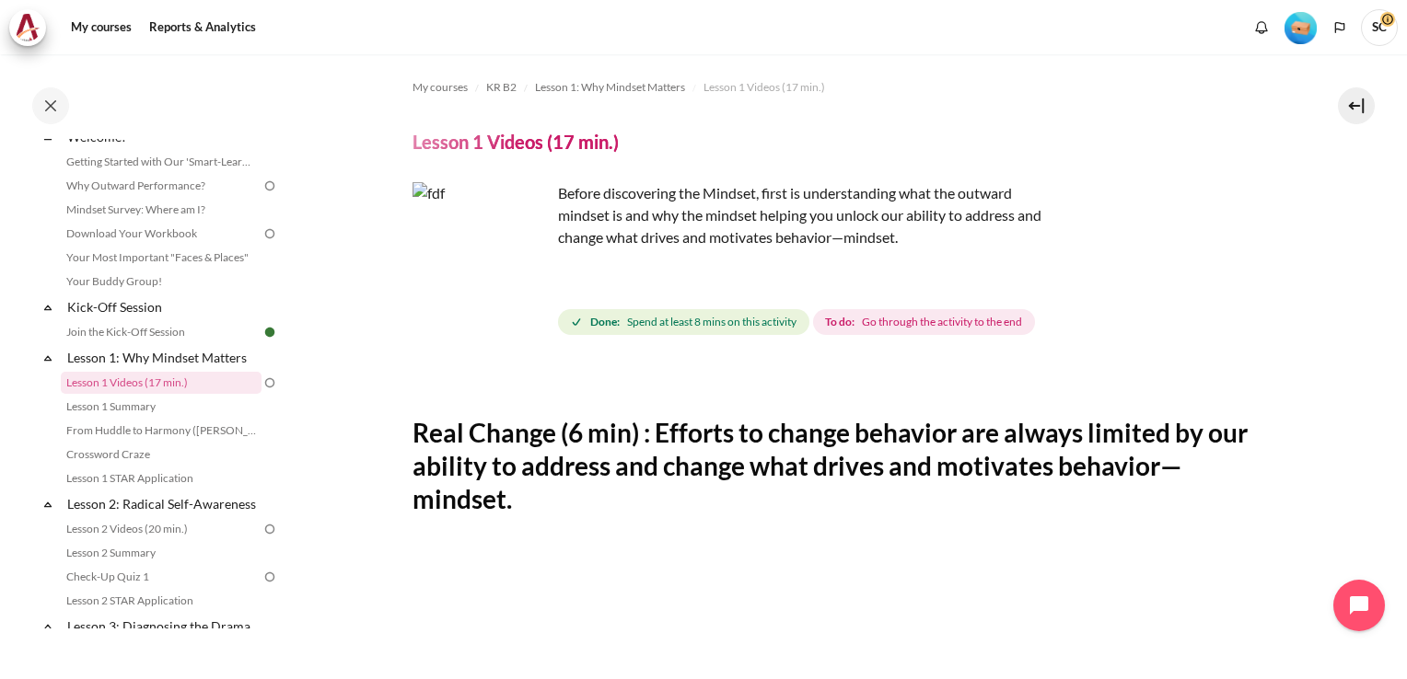
click at [462, 230] on img "Content" at bounding box center [481, 251] width 138 height 138
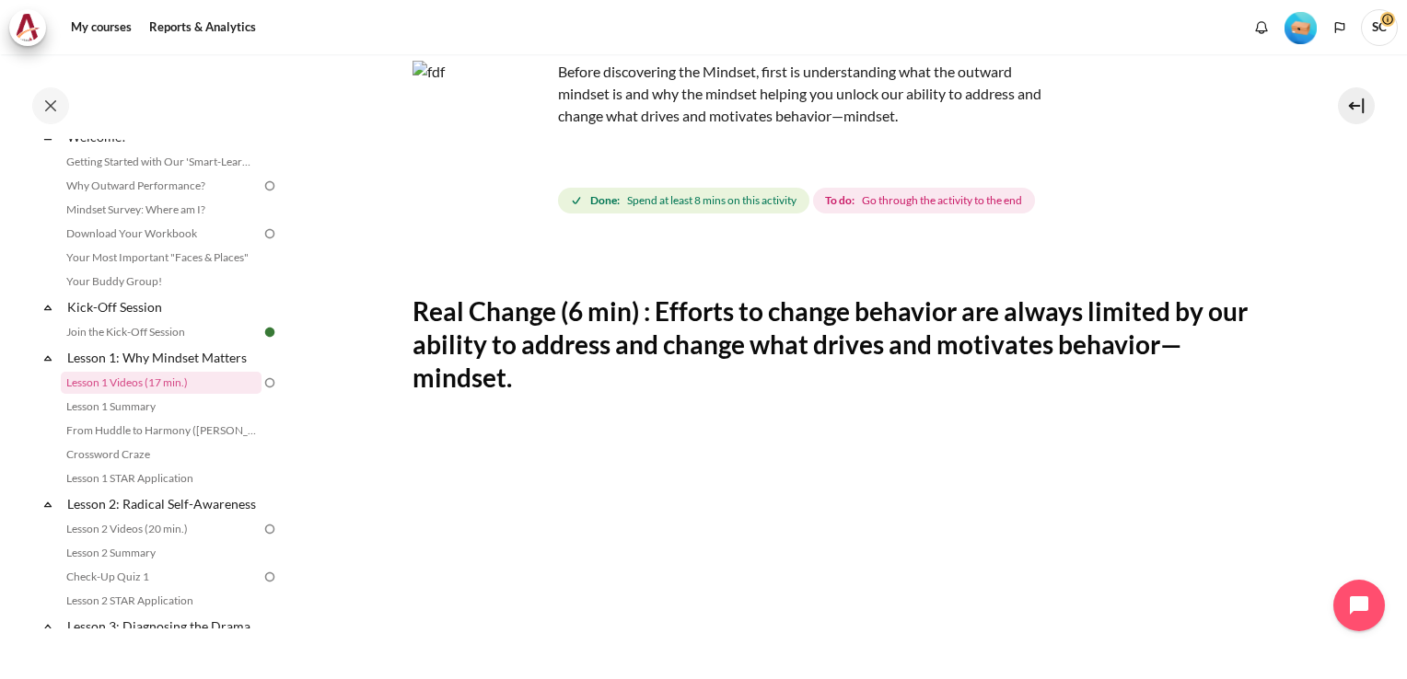
scroll to position [0, 0]
